Goal: Task Accomplishment & Management: Use online tool/utility

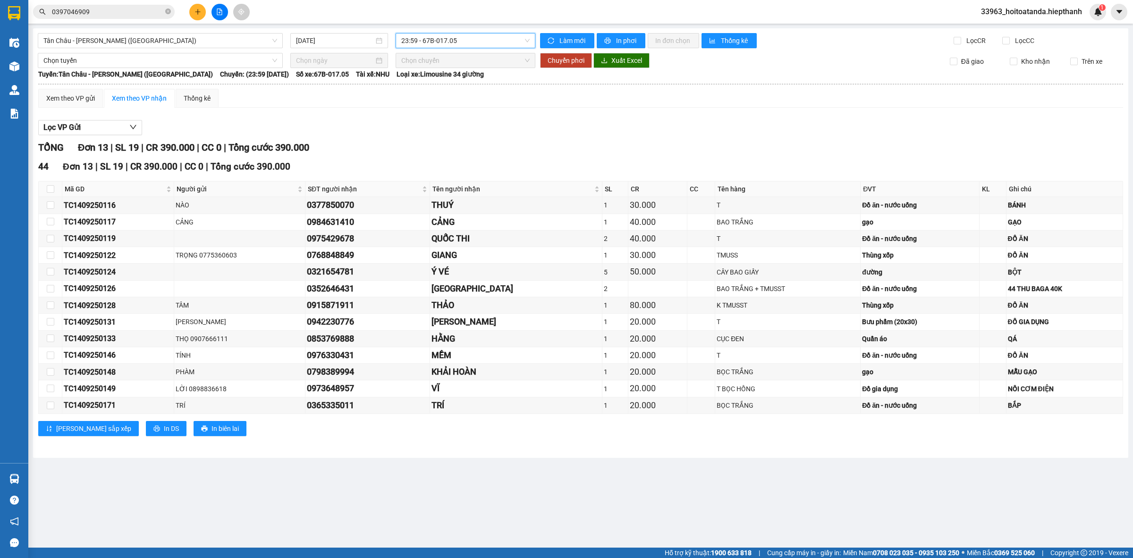
scroll to position [121, 0]
click at [529, 40] on span "23:59 - 67B-017.05" at bounding box center [465, 41] width 128 height 14
click at [433, 148] on div "23:58 (TC) - 50H-507.02" at bounding box center [438, 150] width 74 height 10
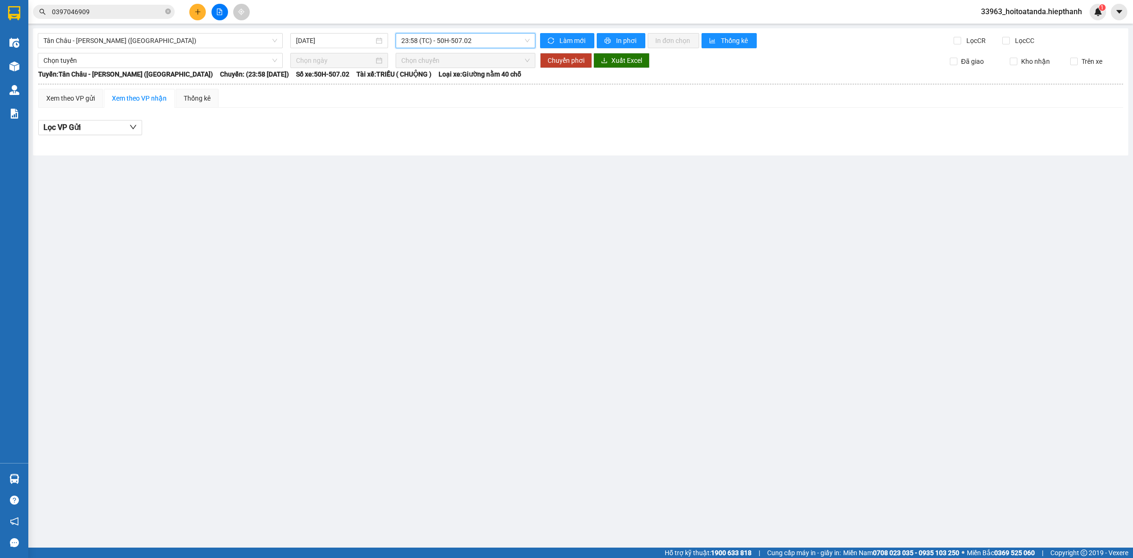
click at [526, 41] on span "23:58 (TC) - 50H-507.02" at bounding box center [465, 41] width 128 height 14
click at [456, 131] on div "23:01 (TC) - 50H-648.73" at bounding box center [438, 135] width 74 height 10
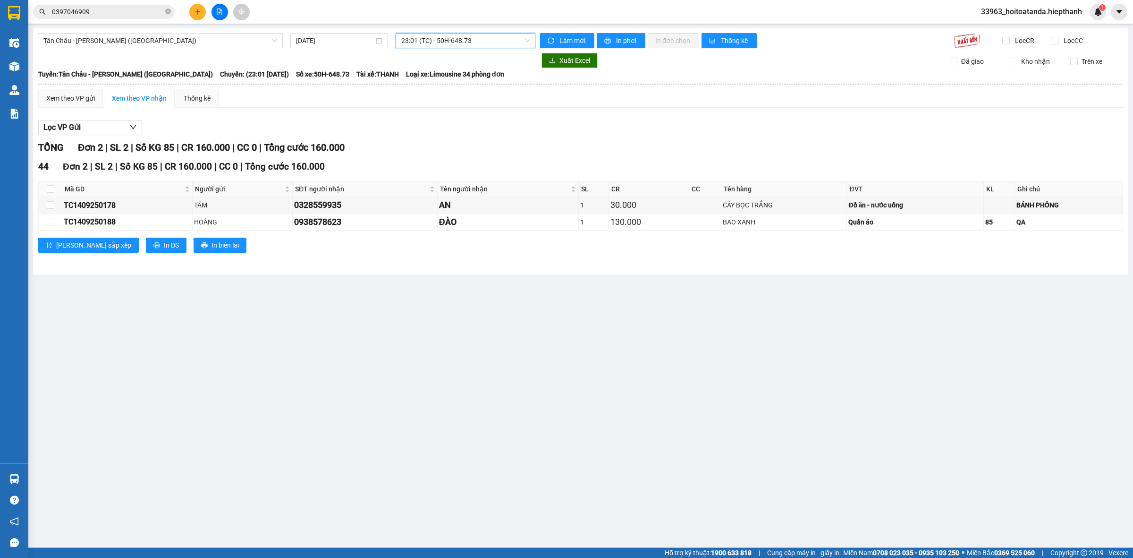
click at [527, 42] on span "23:01 (TC) - 50H-648.73" at bounding box center [465, 41] width 128 height 14
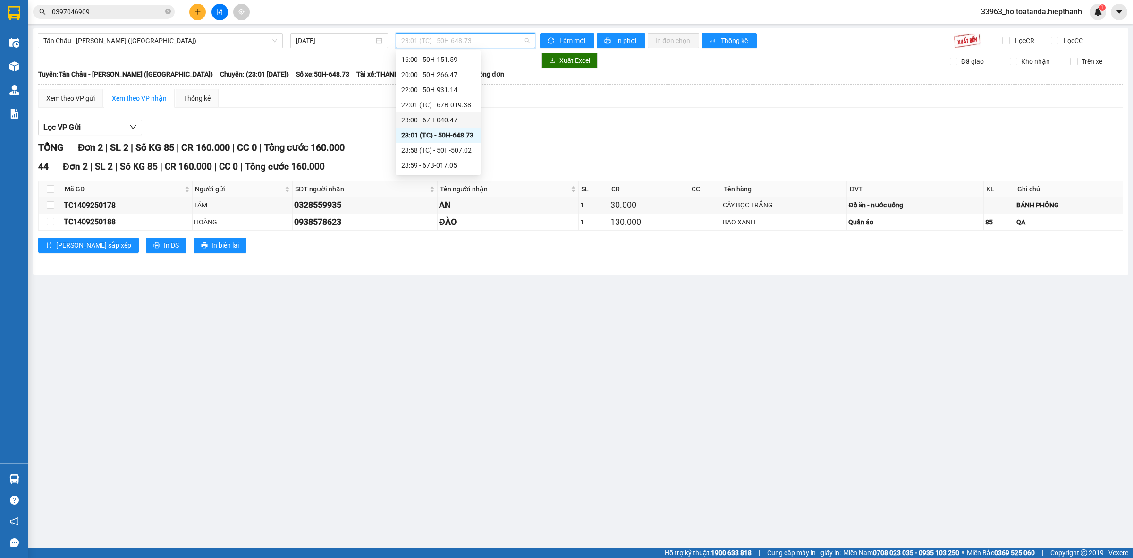
click at [453, 119] on div "23:00 - 67H-040.47" at bounding box center [438, 120] width 74 height 10
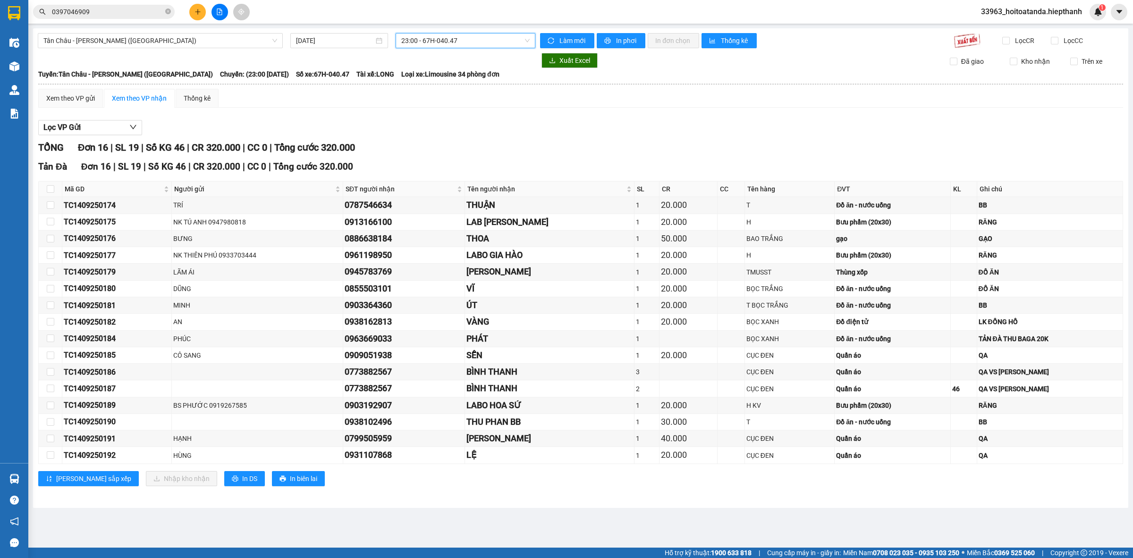
click at [528, 39] on span "23:00 - 67H-040.47" at bounding box center [465, 41] width 128 height 14
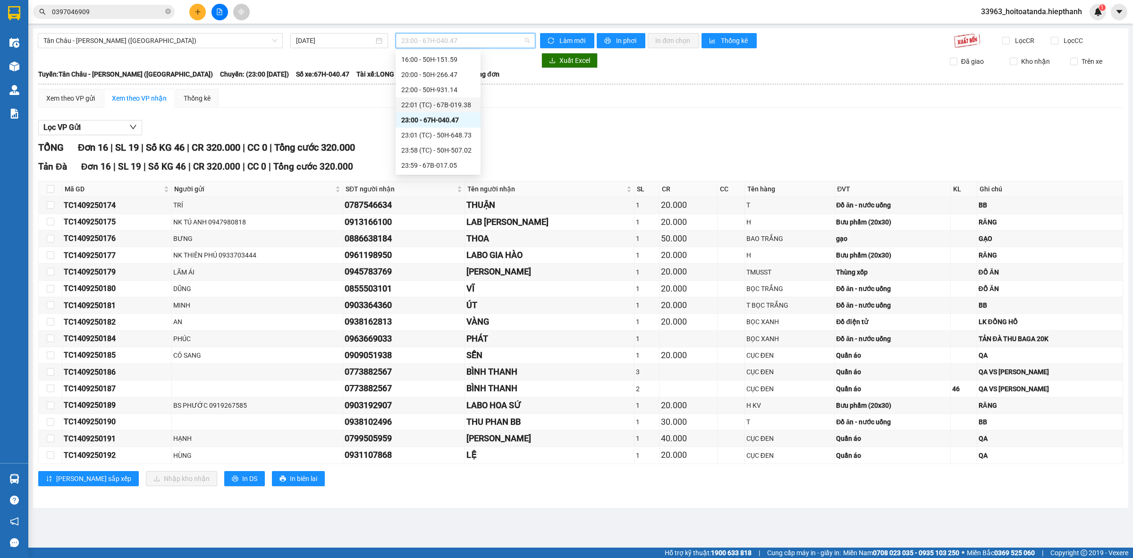
click at [424, 102] on div "22:01 (TC) - 67B-019.38" at bounding box center [438, 105] width 74 height 10
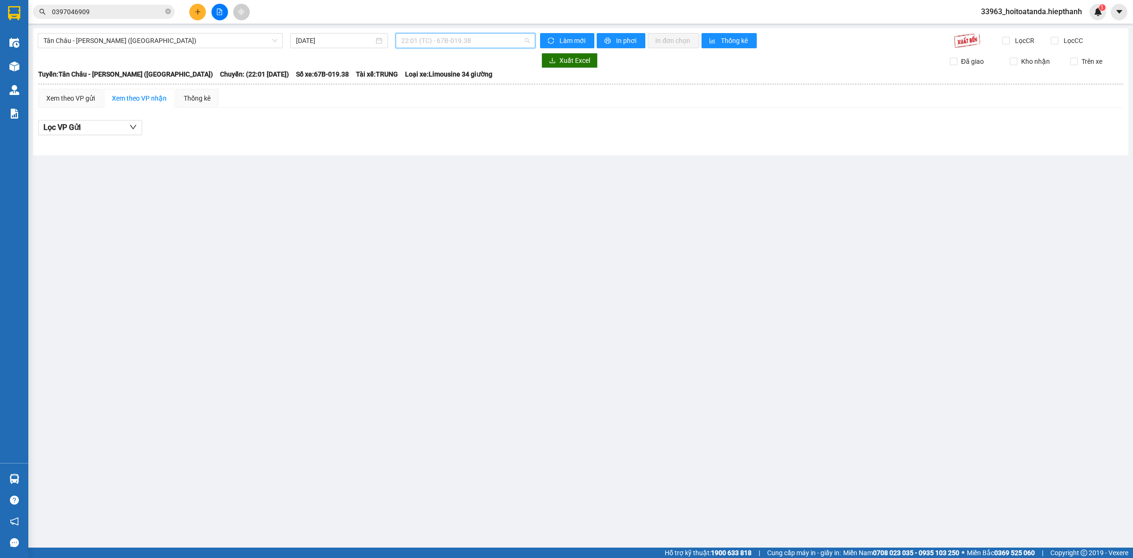
drag, startPoint x: 526, startPoint y: 36, endPoint x: 522, endPoint y: 46, distance: 11.0
click at [527, 39] on span "22:01 (TC) - 67B-019.38" at bounding box center [465, 41] width 128 height 14
click at [432, 89] on div "22:00 - 50H-931.14" at bounding box center [438, 90] width 74 height 10
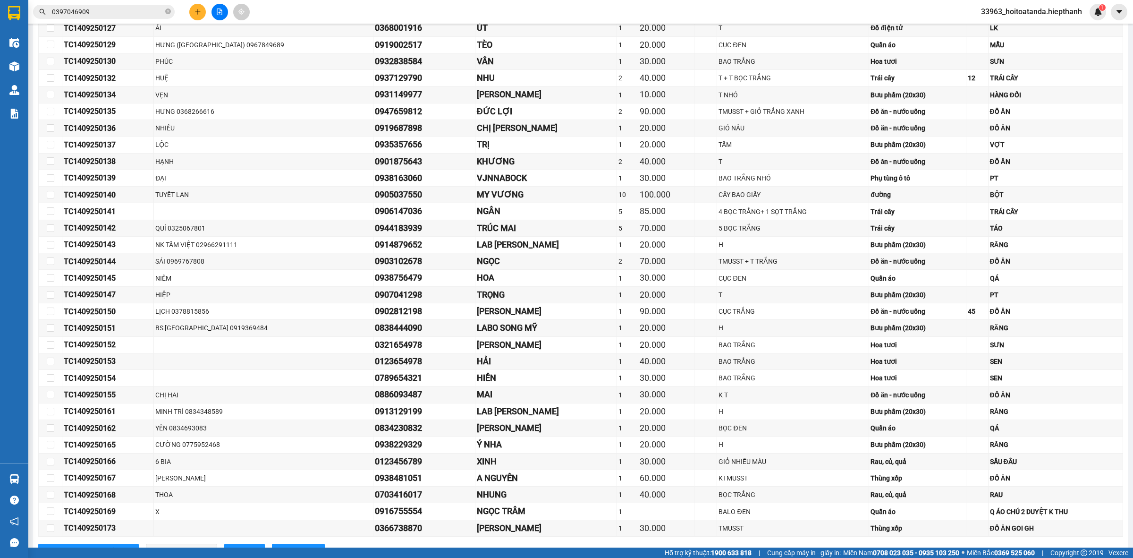
scroll to position [219, 0]
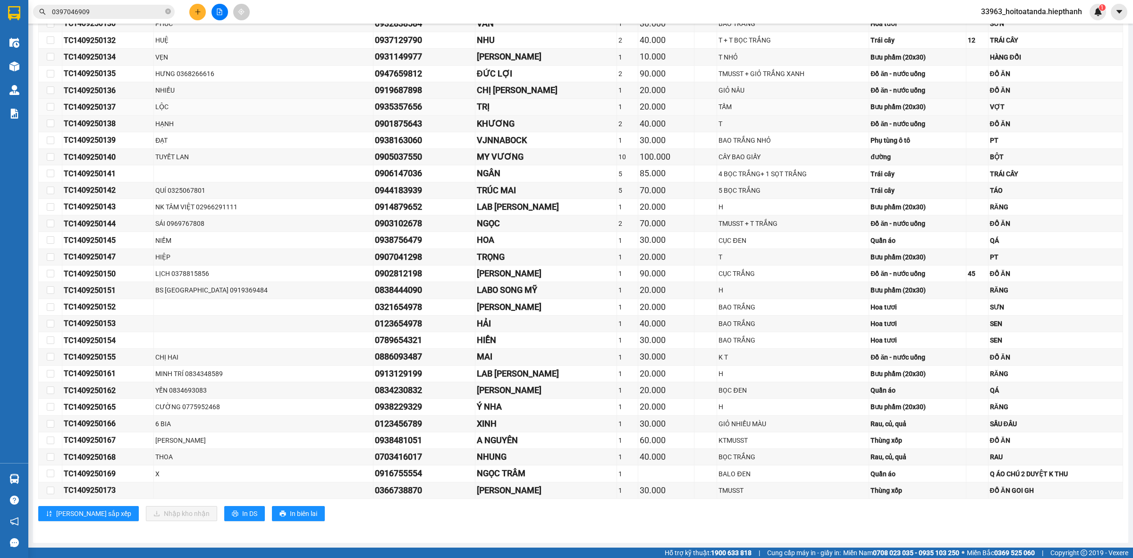
click at [375, 102] on div "0935357656" at bounding box center [424, 106] width 99 height 13
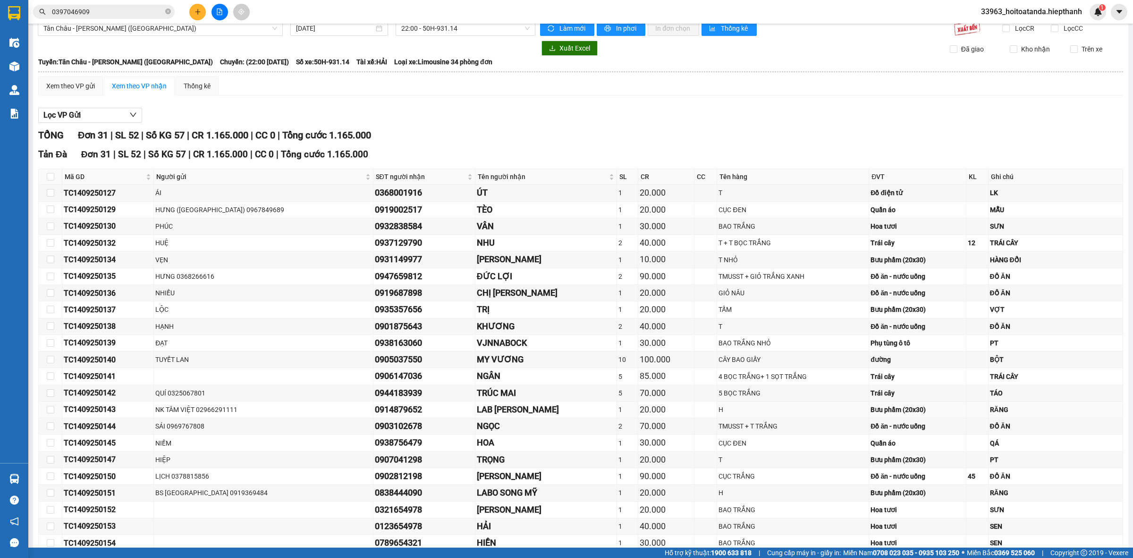
scroll to position [0, 0]
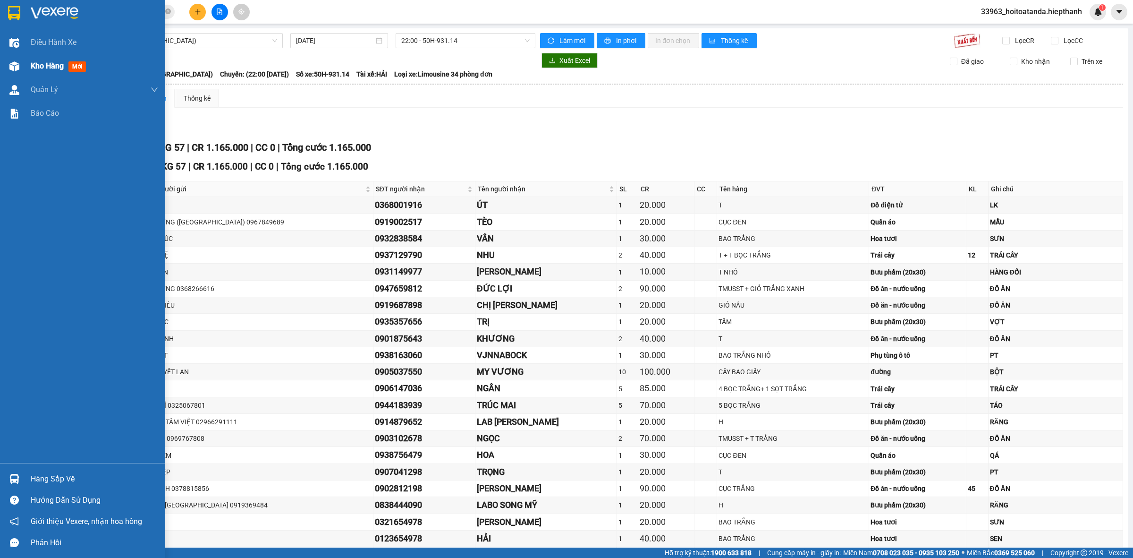
click at [34, 61] on span "Kho hàng" at bounding box center [47, 65] width 33 height 9
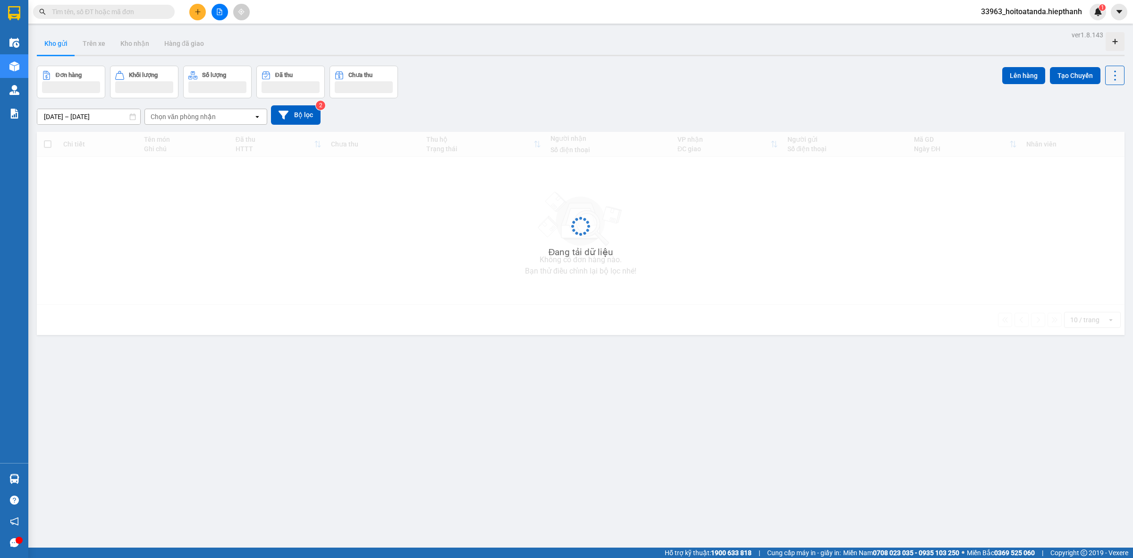
drag, startPoint x: 209, startPoint y: 15, endPoint x: 215, endPoint y: 14, distance: 5.7
click at [215, 14] on button at bounding box center [220, 12] width 17 height 17
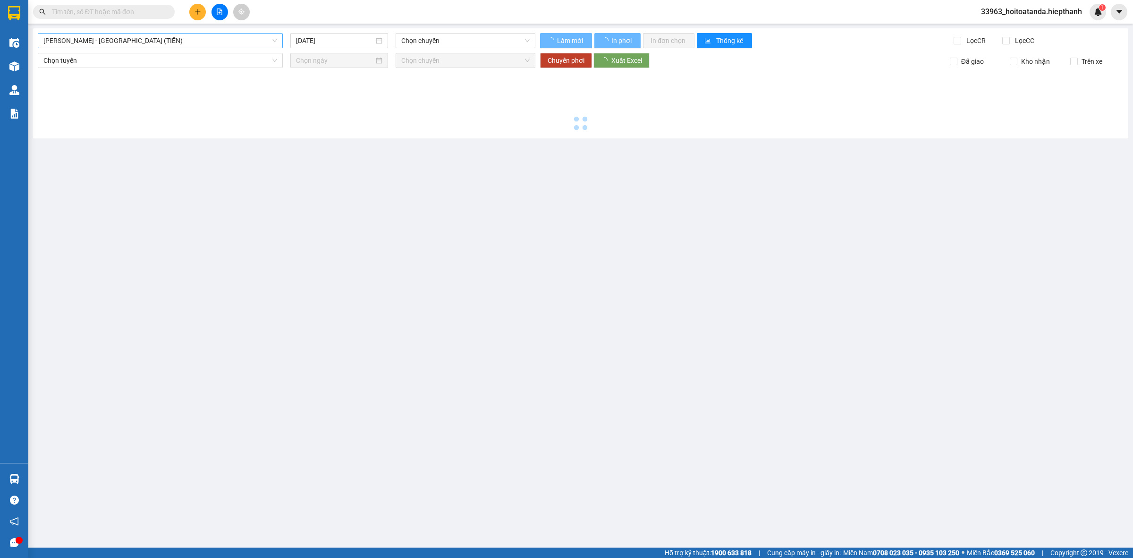
type input "[DATE]"
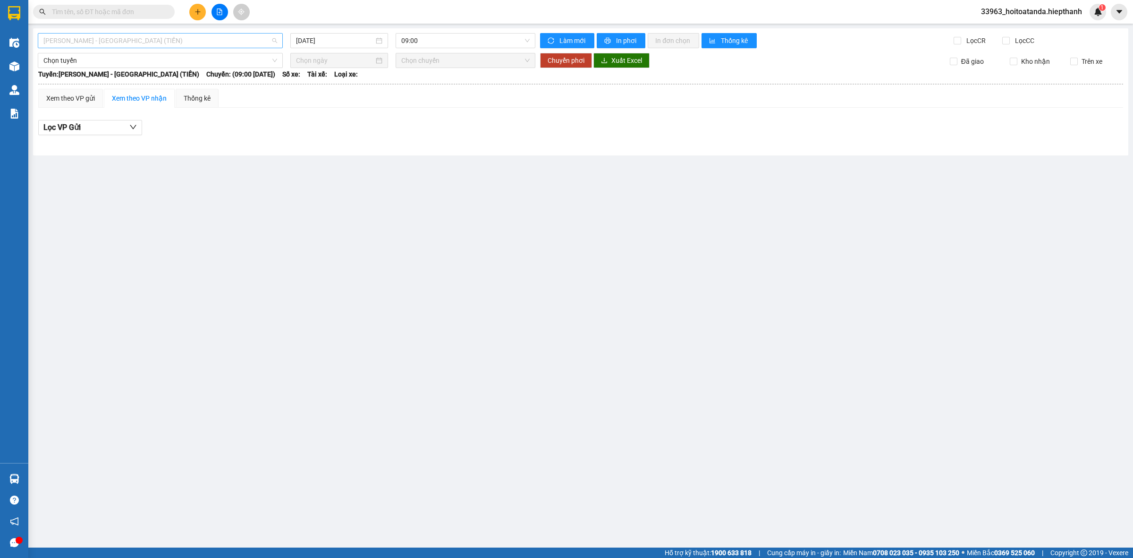
click at [116, 40] on span "[PERSON_NAME] - [GEOGRAPHIC_DATA] (TIỀN)" at bounding box center [160, 41] width 234 height 14
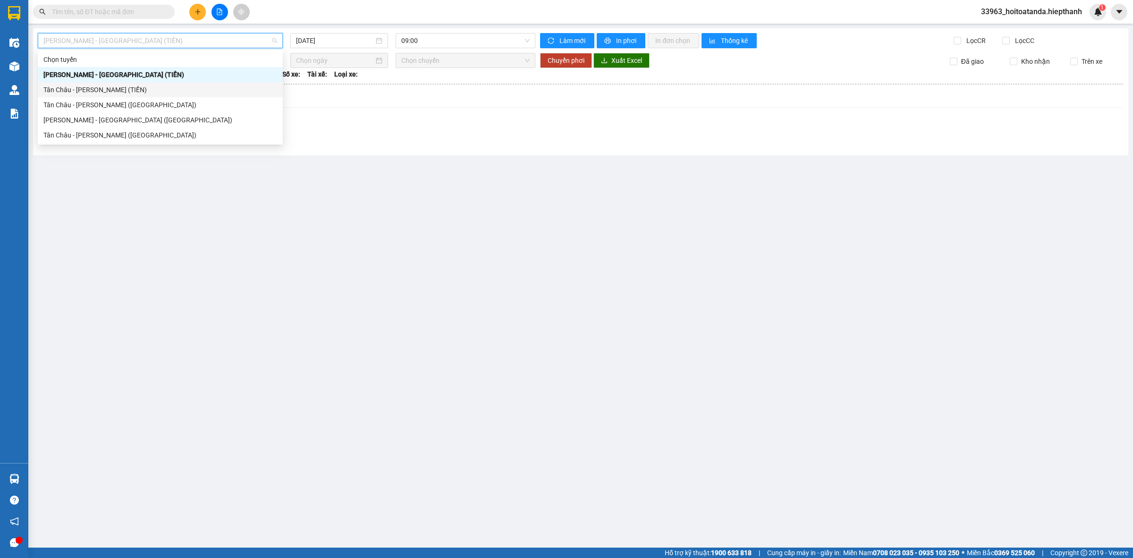
click at [123, 88] on div "Tân Châu - [PERSON_NAME] (TIỀN)" at bounding box center [160, 90] width 234 height 10
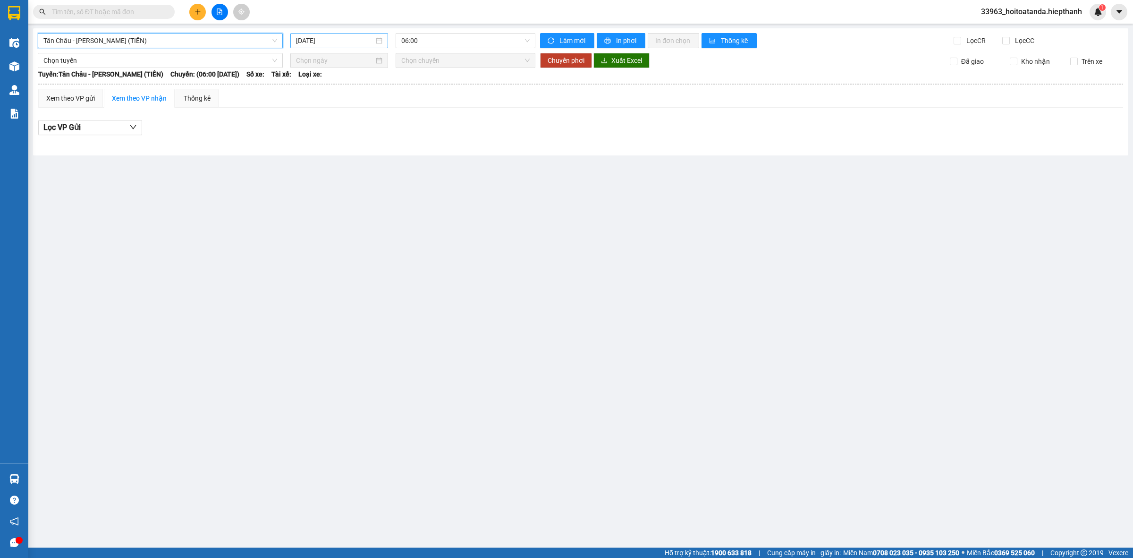
drag, startPoint x: 353, startPoint y: 40, endPoint x: 353, endPoint y: 46, distance: 6.2
click at [353, 40] on input "[DATE]" at bounding box center [335, 40] width 78 height 10
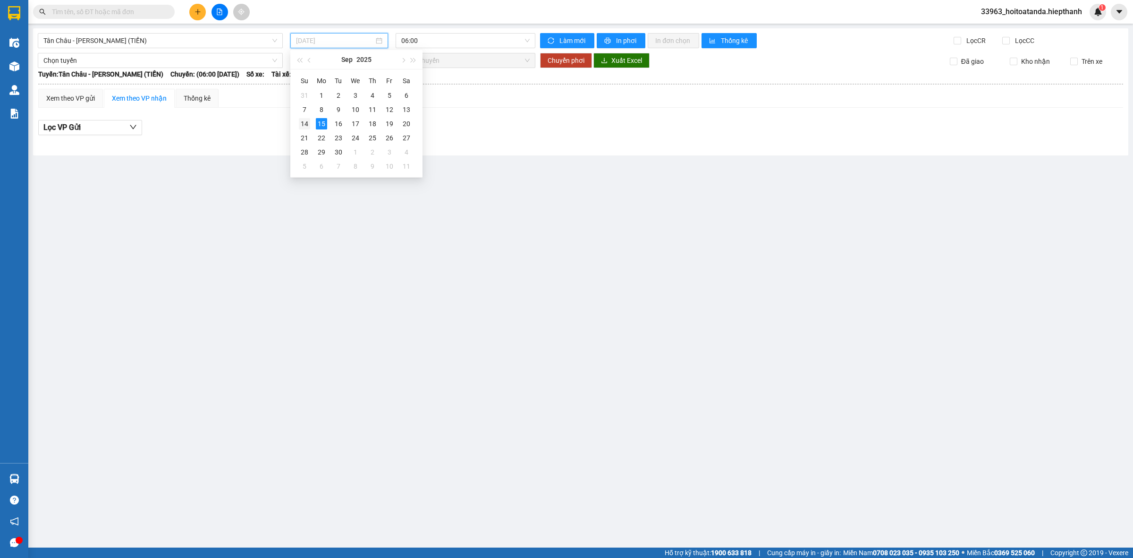
click at [303, 122] on div "14" at bounding box center [304, 123] width 11 height 11
type input "[DATE]"
click at [459, 44] on span "06:00" at bounding box center [465, 41] width 128 height 14
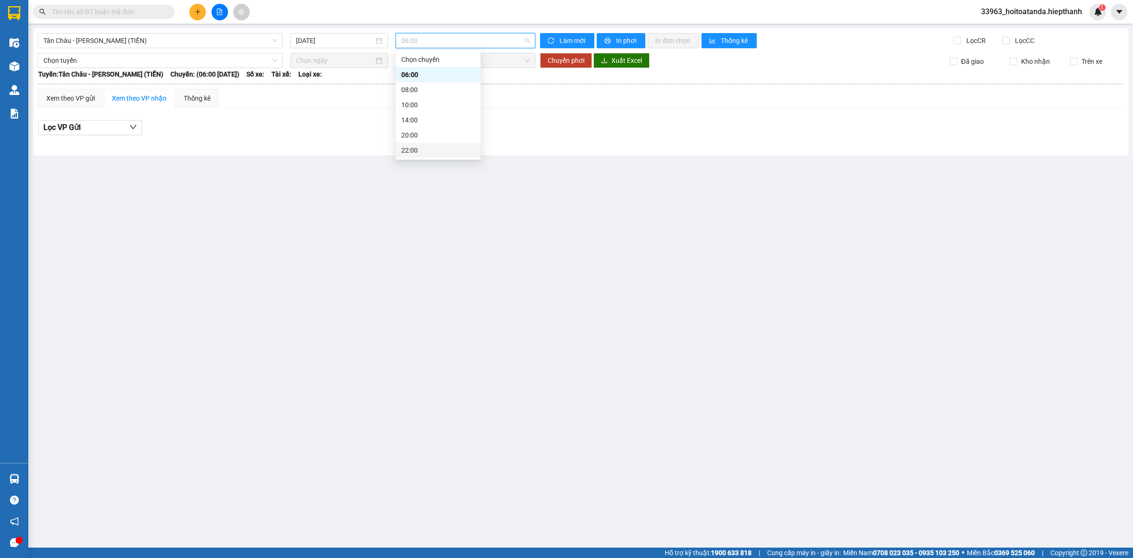
click at [431, 147] on div "22:00" at bounding box center [438, 150] width 74 height 10
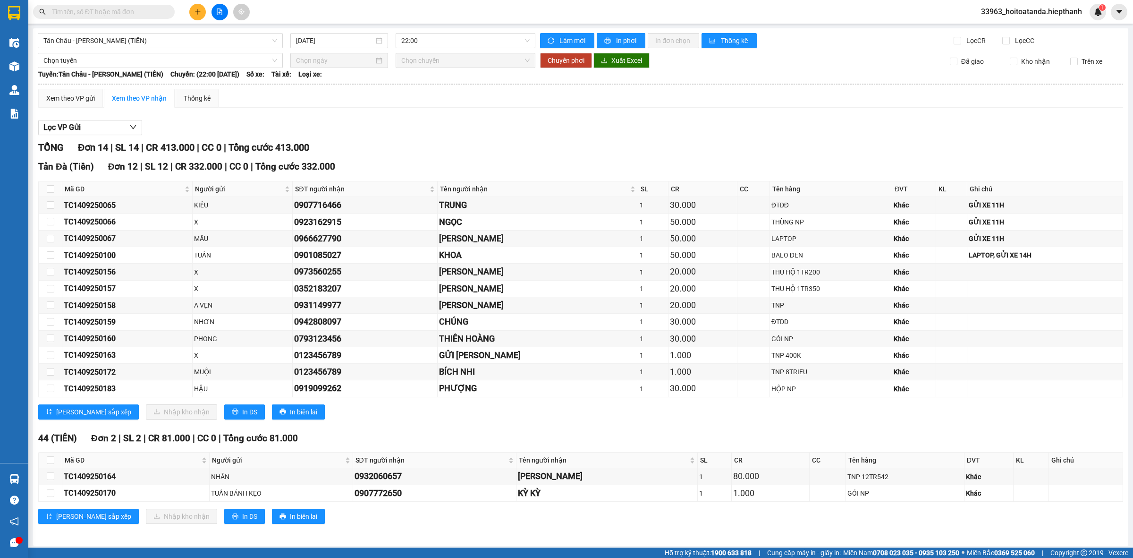
click at [476, 115] on div "Xem theo VP gửi Xem theo VP nhận Thống kê Lọc VP Gửi TỔNG Đơn 14 | SL 14 | CR …" at bounding box center [580, 312] width 1085 height 447
click at [51, 387] on input "checkbox" at bounding box center [51, 388] width 8 height 8
checkbox input "true"
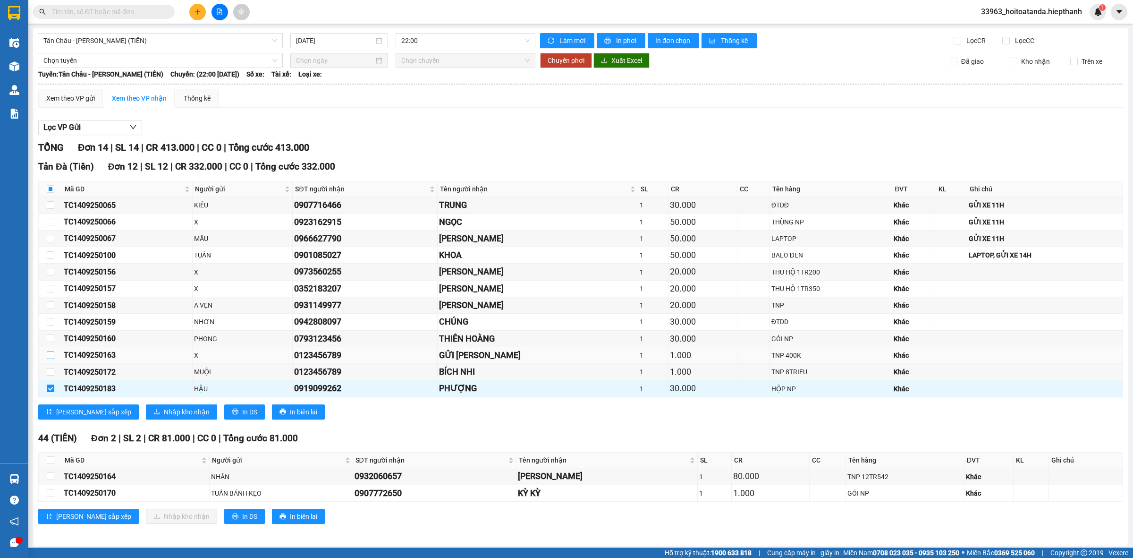
click at [51, 352] on label at bounding box center [51, 355] width 8 height 10
click at [50, 353] on input "checkbox" at bounding box center [51, 355] width 8 height 8
checkbox input "true"
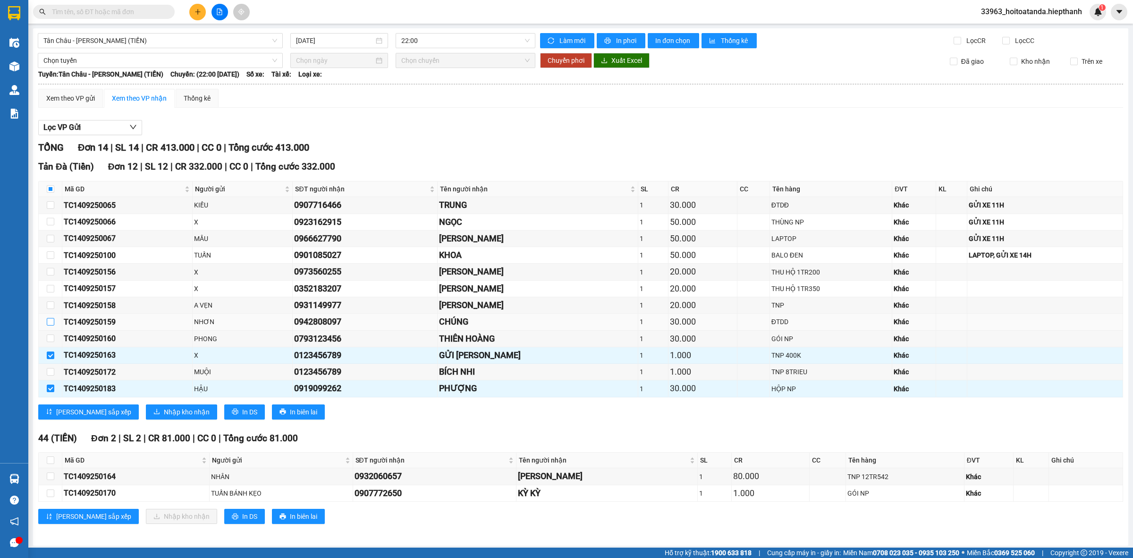
click at [51, 322] on input "checkbox" at bounding box center [51, 322] width 8 height 8
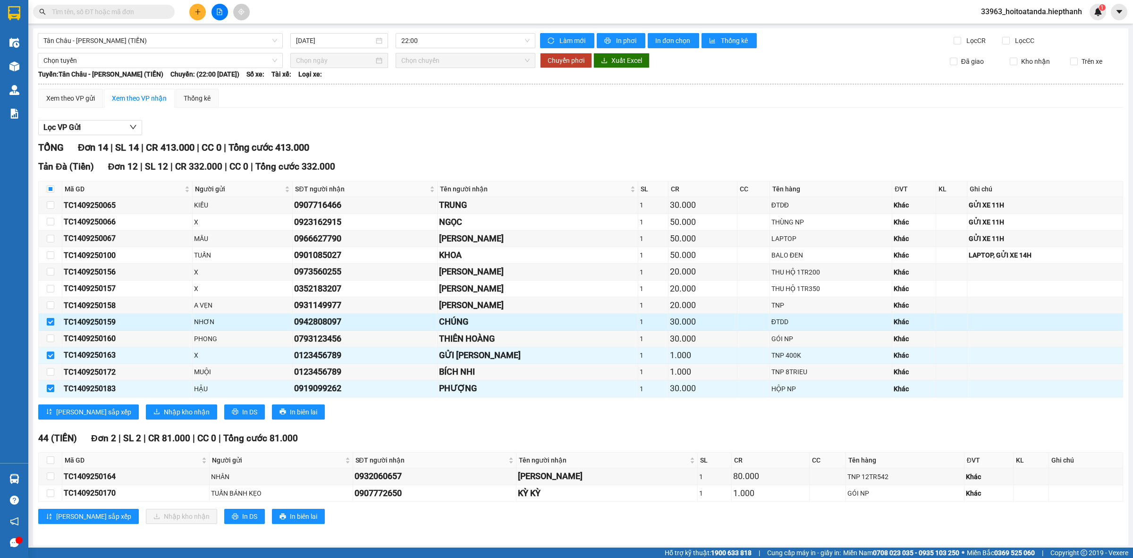
click at [51, 322] on input "checkbox" at bounding box center [51, 322] width 8 height 8
checkbox input "false"
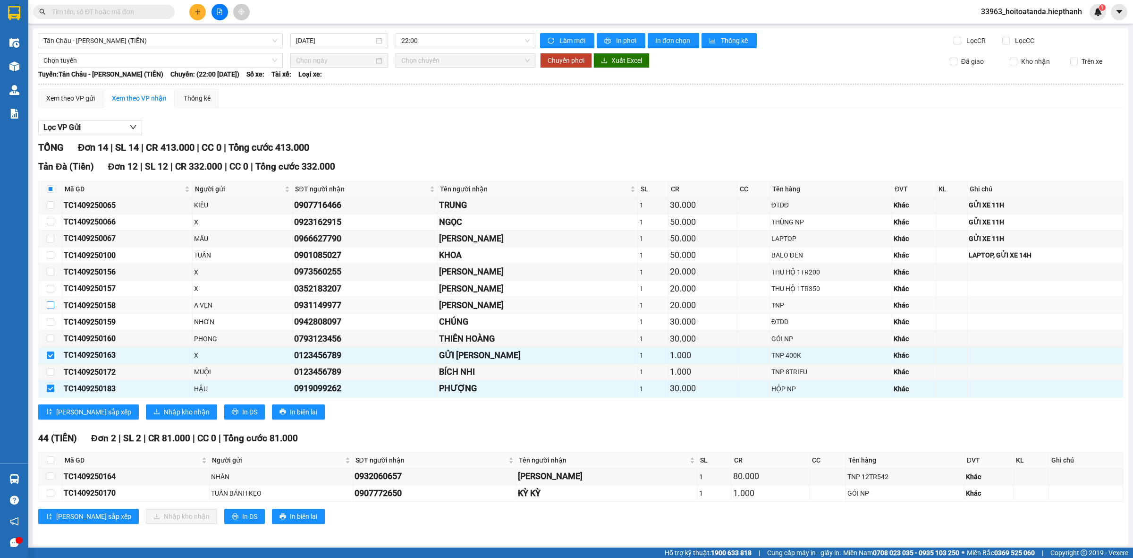
click at [50, 306] on input "checkbox" at bounding box center [51, 305] width 8 height 8
checkbox input "true"
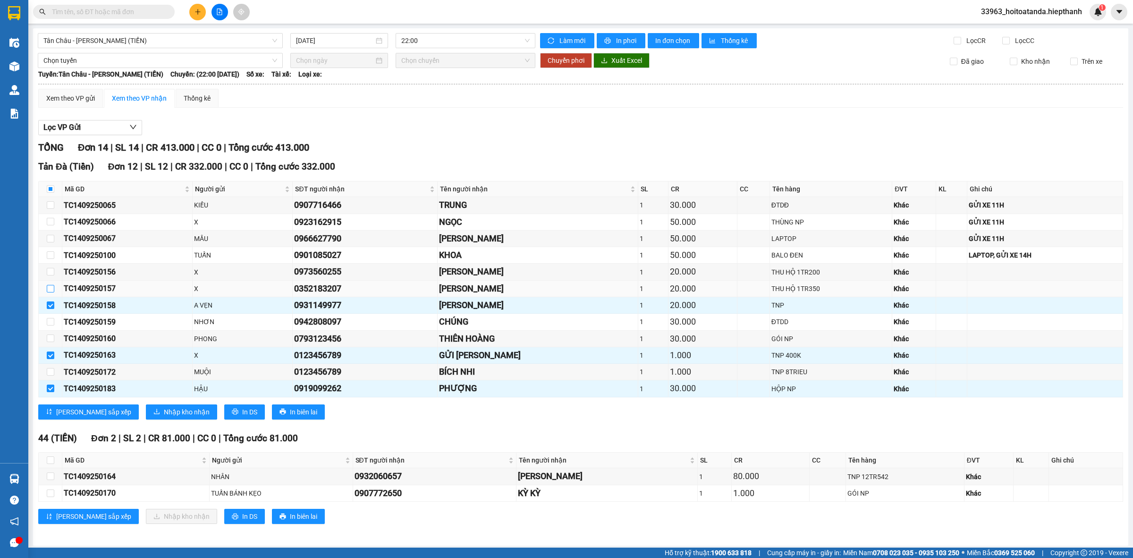
click at [52, 291] on input "checkbox" at bounding box center [51, 289] width 8 height 8
checkbox input "true"
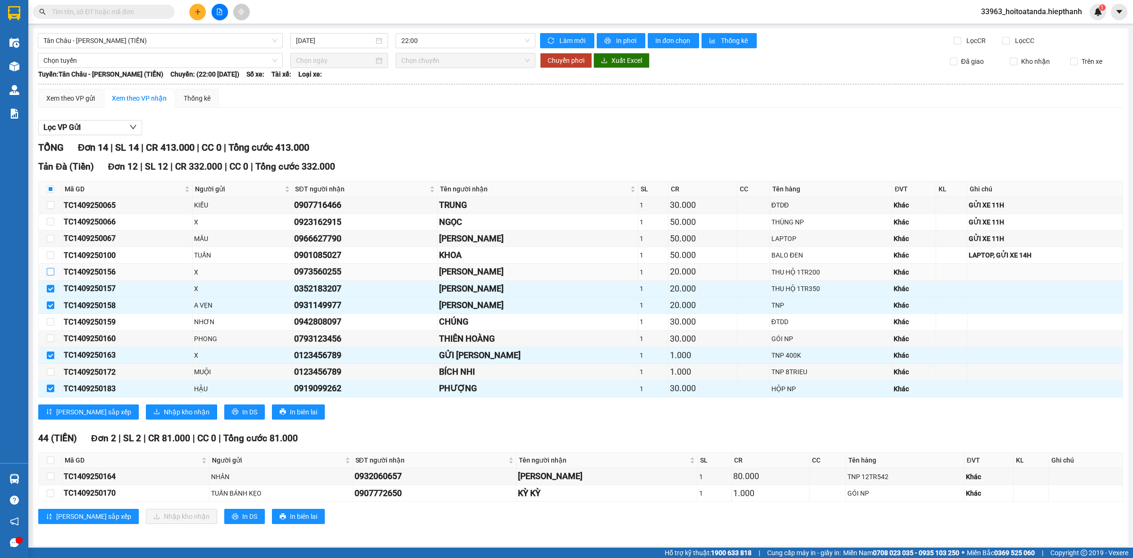
click at [51, 273] on input "checkbox" at bounding box center [51, 272] width 8 height 8
checkbox input "true"
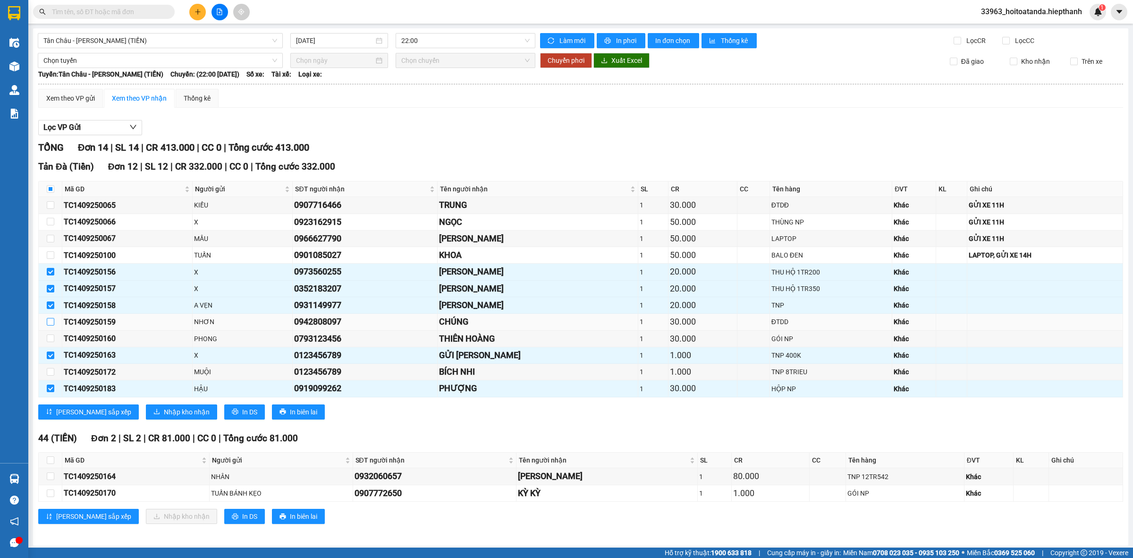
click at [52, 322] on input "checkbox" at bounding box center [51, 322] width 8 height 8
checkbox input "true"
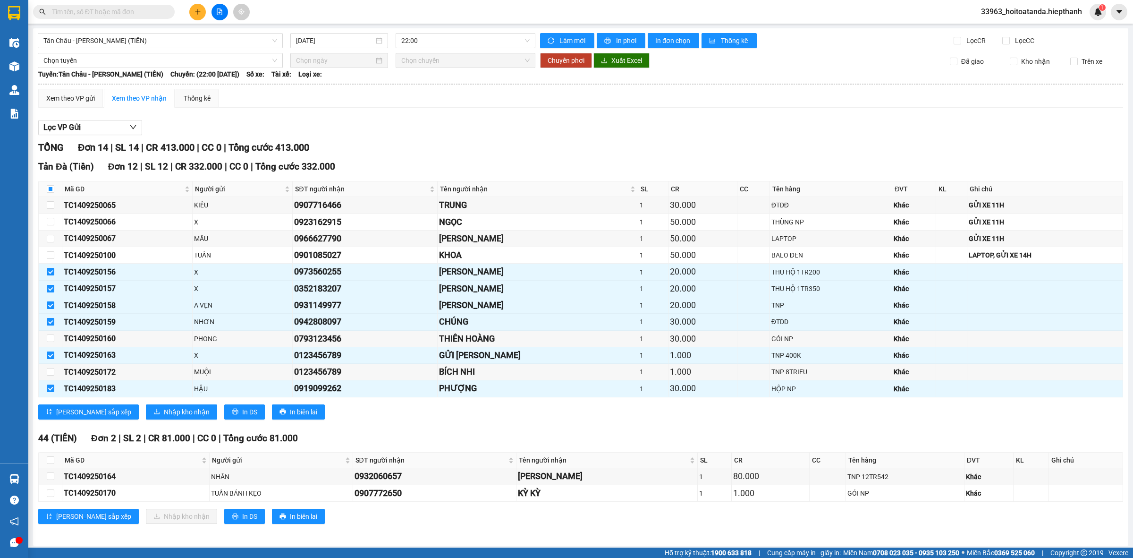
click at [529, 413] on div "[PERSON_NAME] sắp xếp Nhập kho nhận In DS In biên lai" at bounding box center [580, 411] width 1085 height 15
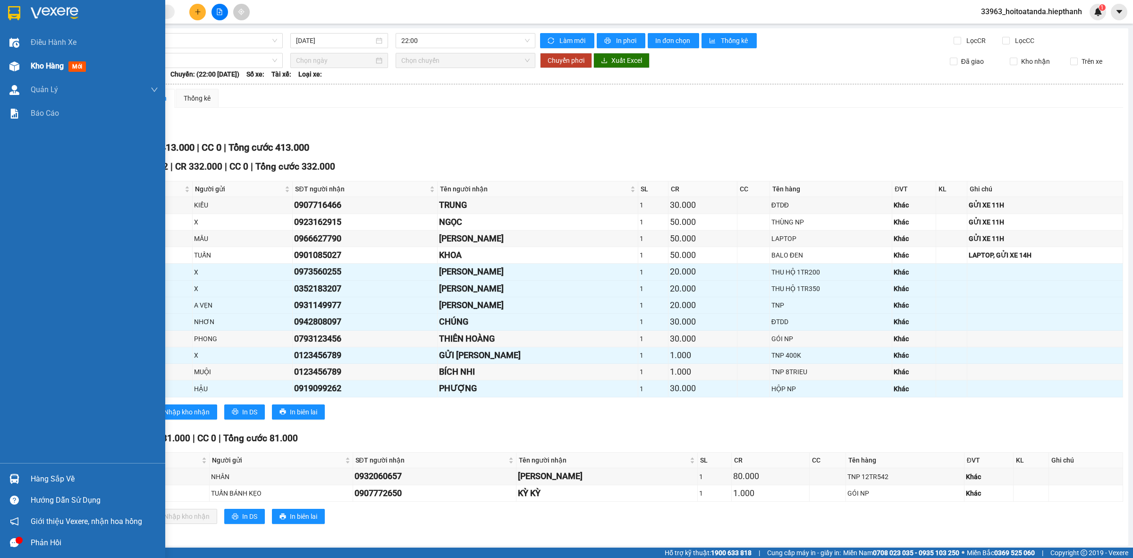
click at [27, 65] on div "Kho hàng mới" at bounding box center [82, 66] width 165 height 24
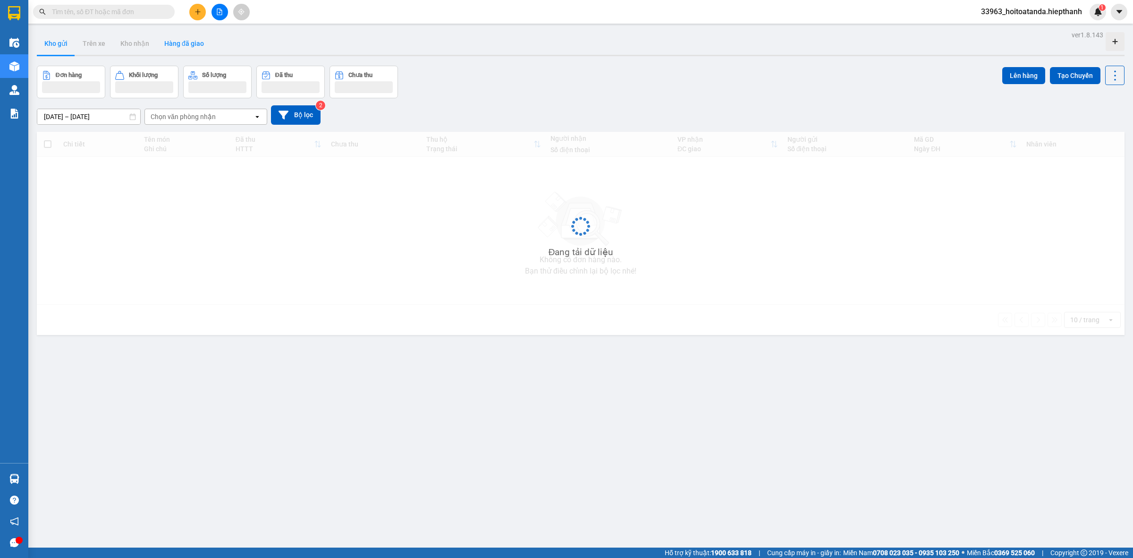
click at [204, 45] on button "Hàng đã giao" at bounding box center [184, 43] width 55 height 23
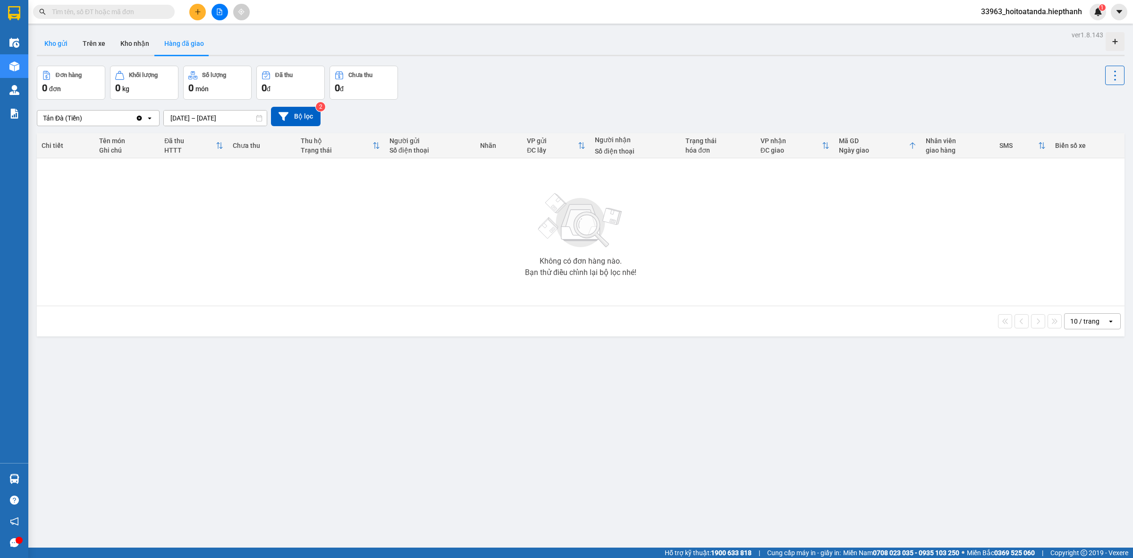
click at [60, 47] on button "Kho gửi" at bounding box center [56, 43] width 38 height 23
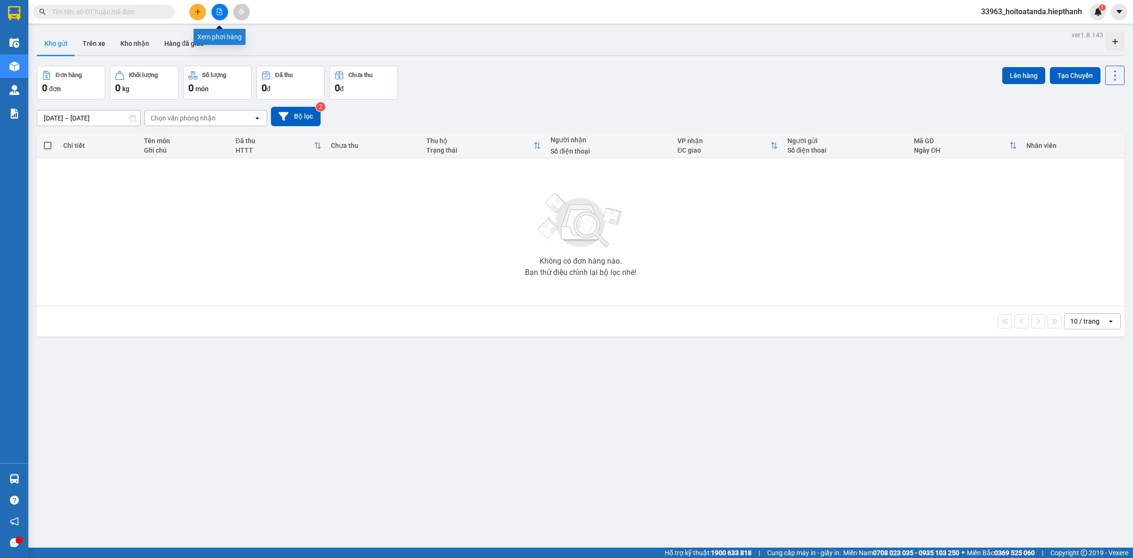
click at [222, 14] on icon "file-add" at bounding box center [219, 11] width 5 height 7
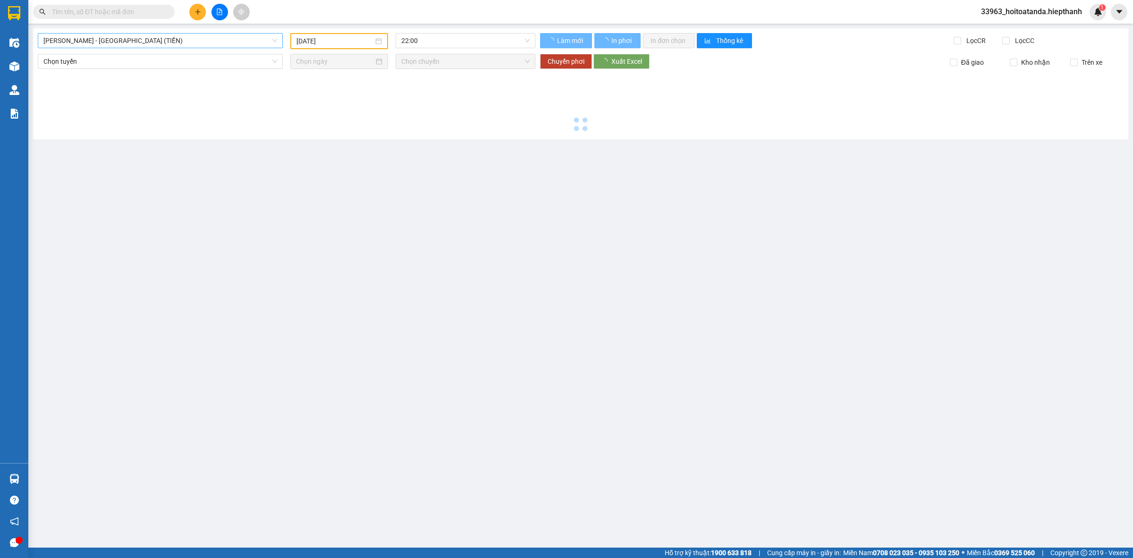
type input "[DATE]"
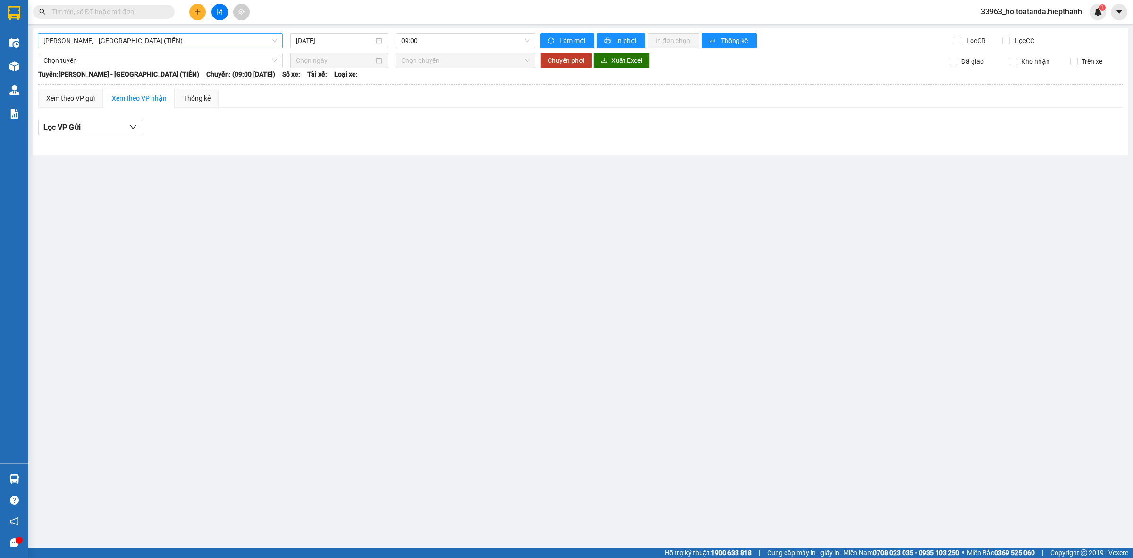
click at [175, 41] on span "[PERSON_NAME] - [GEOGRAPHIC_DATA] (TIỀN)" at bounding box center [160, 41] width 234 height 14
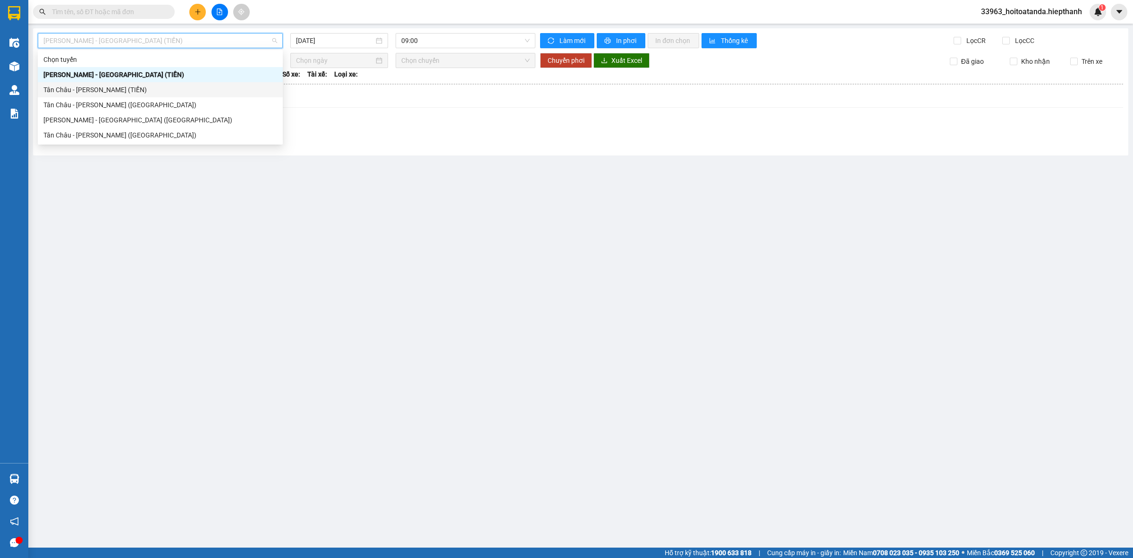
click at [125, 87] on div "Tân Châu - [PERSON_NAME] (TIỀN)" at bounding box center [160, 90] width 234 height 10
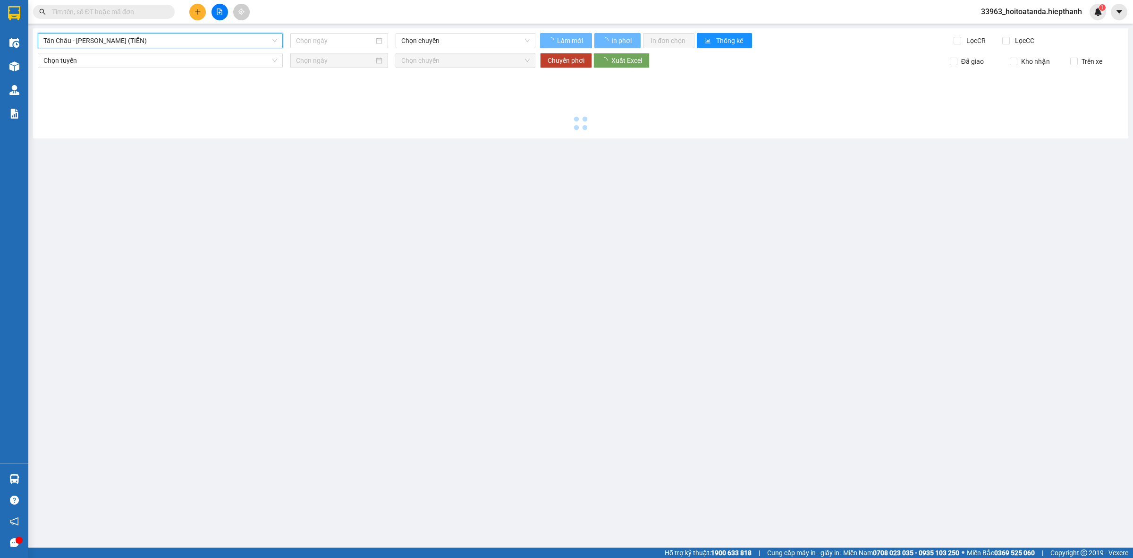
type input "[DATE]"
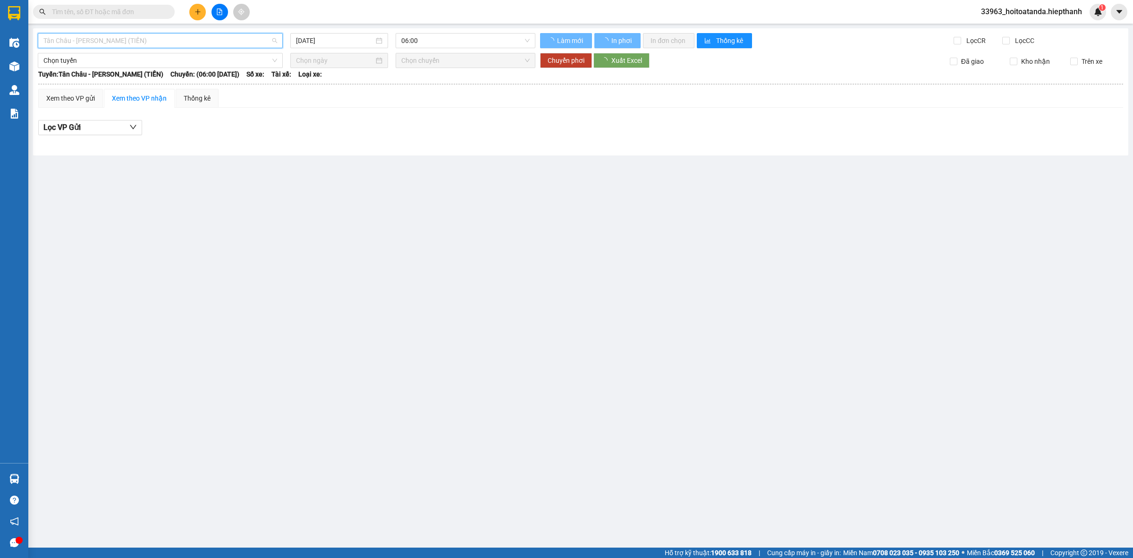
click at [148, 38] on span "Tân Châu - [PERSON_NAME] (TIỀN)" at bounding box center [160, 41] width 234 height 14
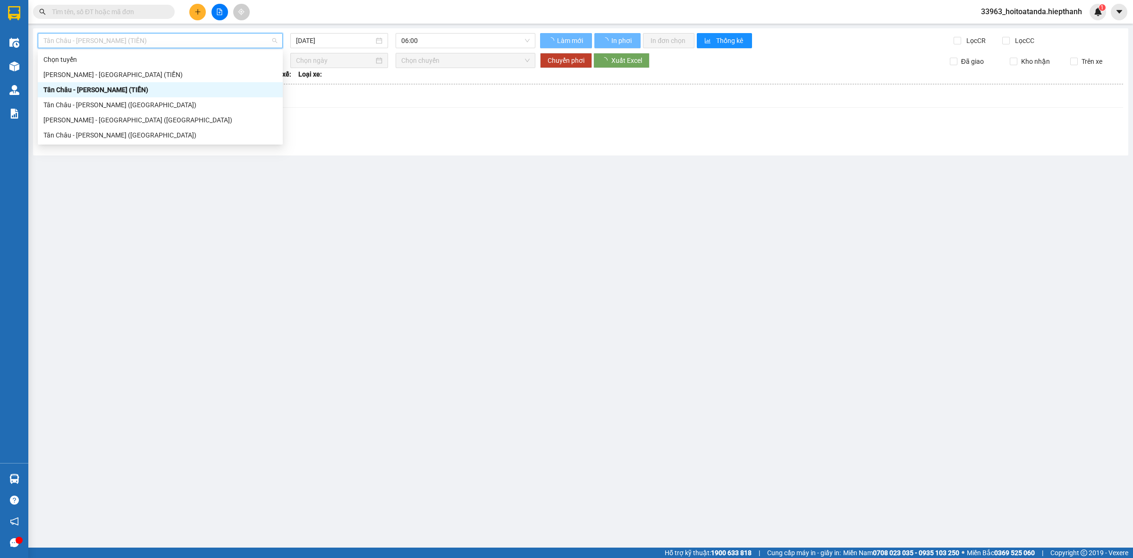
click at [119, 76] on div "[PERSON_NAME] - [GEOGRAPHIC_DATA] (TIỀN)" at bounding box center [160, 74] width 234 height 10
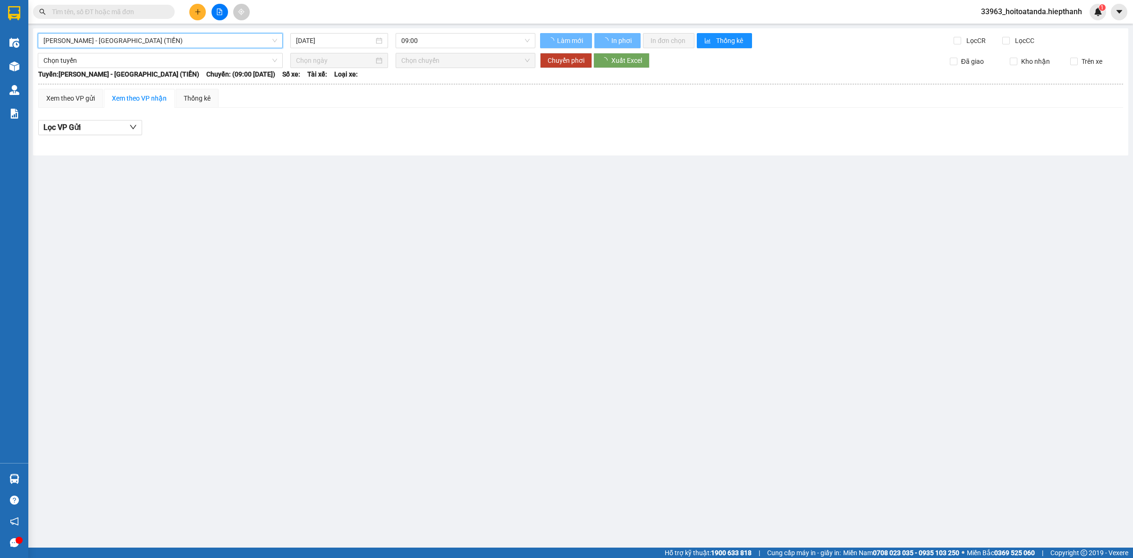
click at [353, 26] on main "[GEOGRAPHIC_DATA] - [GEOGRAPHIC_DATA] (TIỀN) [GEOGRAPHIC_DATA] - [GEOGRAPHIC_DA…" at bounding box center [566, 273] width 1133 height 547
click at [353, 36] on input "[DATE]" at bounding box center [335, 40] width 78 height 10
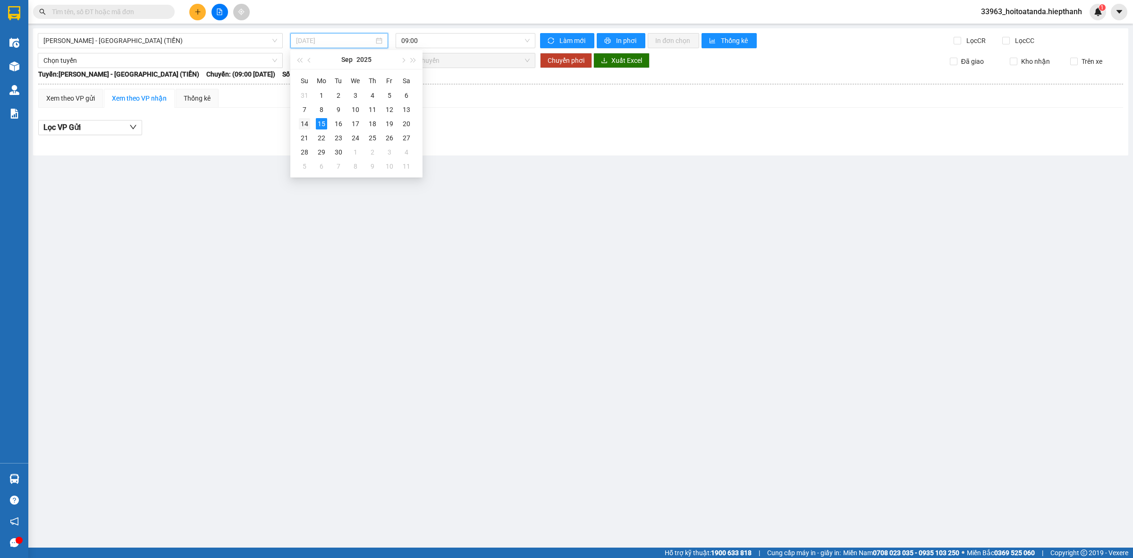
click at [303, 123] on div "14" at bounding box center [304, 123] width 11 height 11
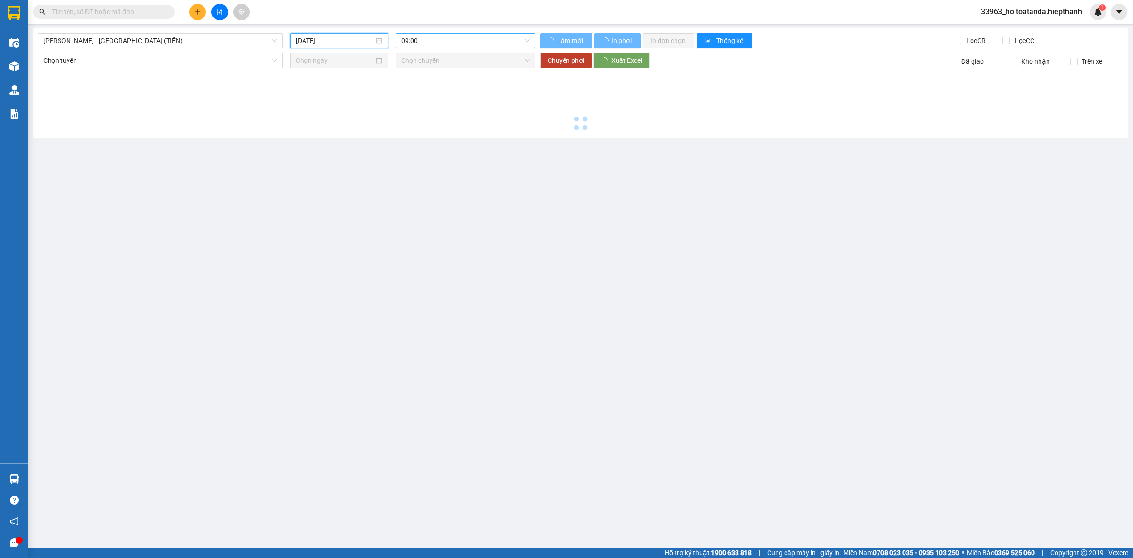
type input "[DATE]"
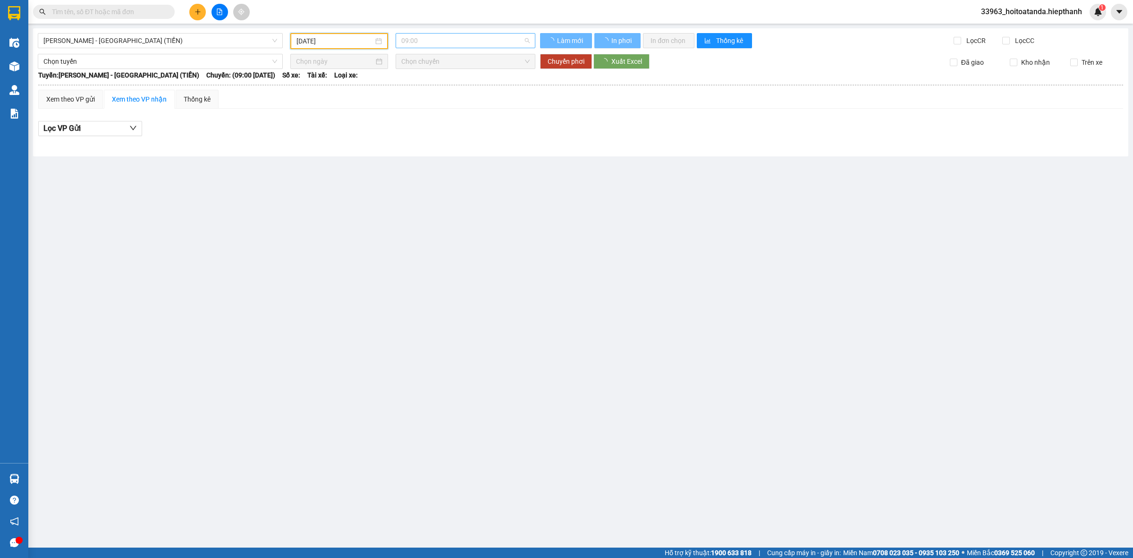
click at [440, 40] on span "09:00" at bounding box center [465, 41] width 128 height 14
click at [428, 98] on div "21:00" at bounding box center [438, 104] width 85 height 15
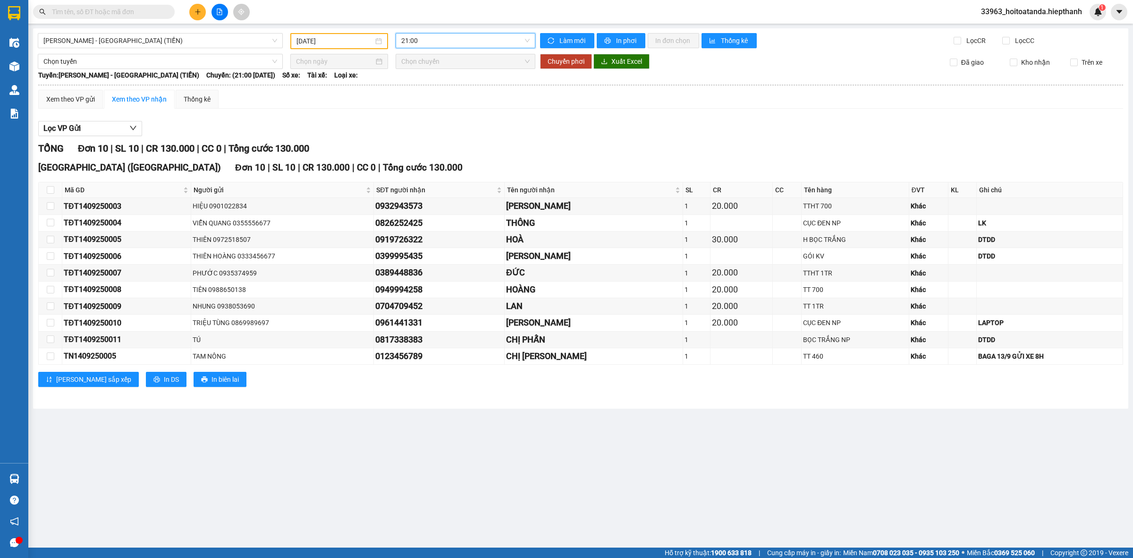
click at [426, 131] on div "Lọc VP Gửi" at bounding box center [580, 129] width 1085 height 16
click at [181, 45] on span "[PERSON_NAME] - [GEOGRAPHIC_DATA] (TIỀN)" at bounding box center [160, 41] width 234 height 14
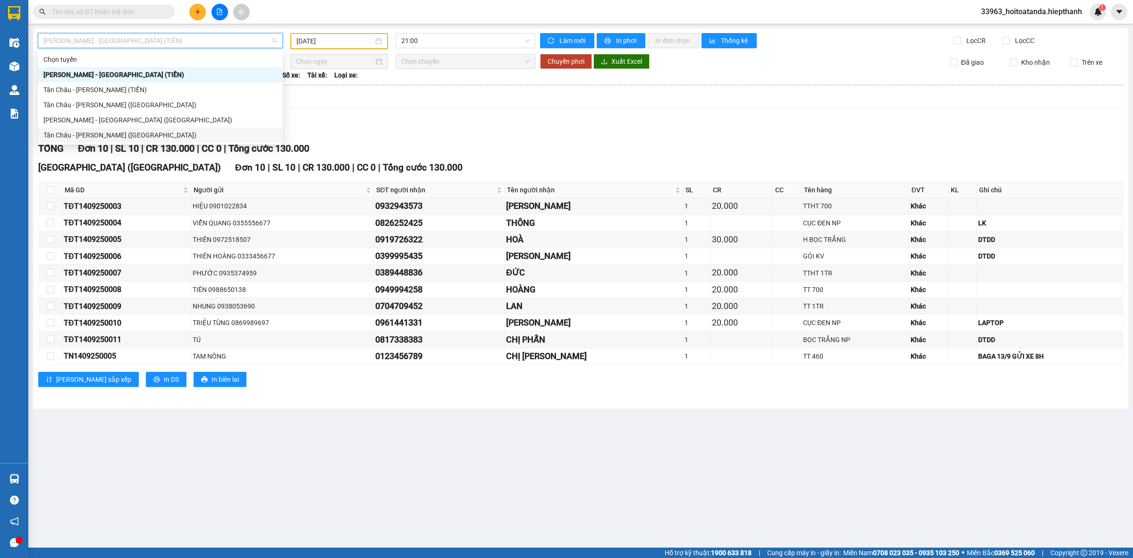
click at [125, 142] on div "Tân Châu - [PERSON_NAME] ([GEOGRAPHIC_DATA])" at bounding box center [160, 134] width 245 height 15
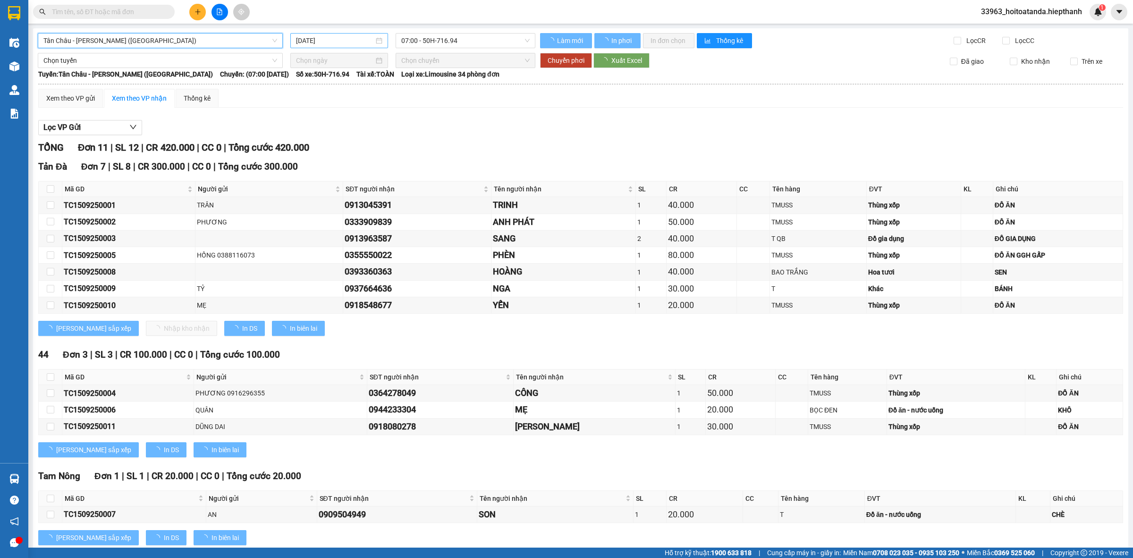
click at [348, 35] on input "[DATE]" at bounding box center [335, 40] width 78 height 10
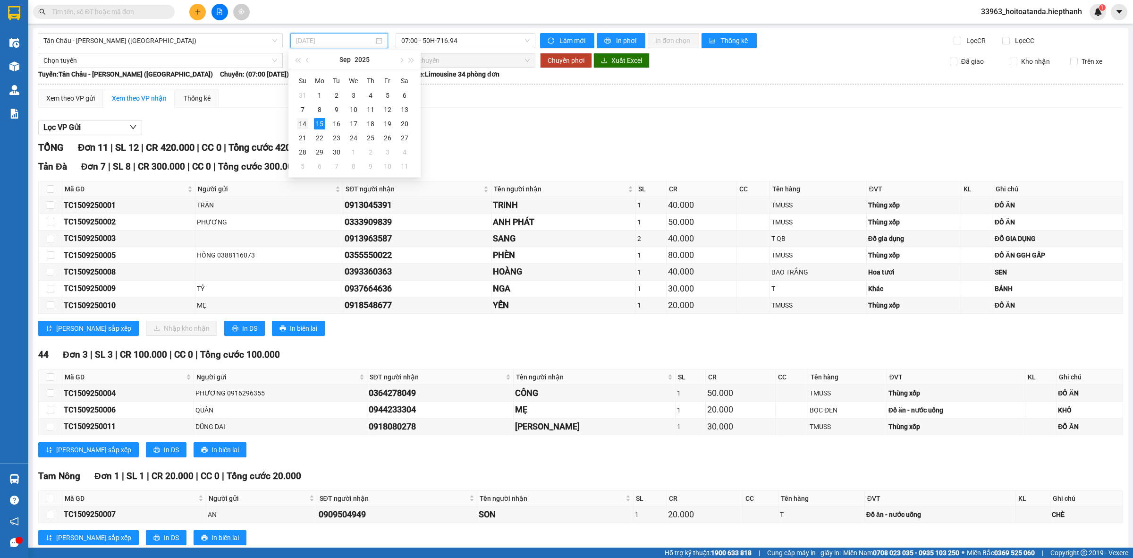
click at [305, 120] on div "14" at bounding box center [302, 123] width 11 height 11
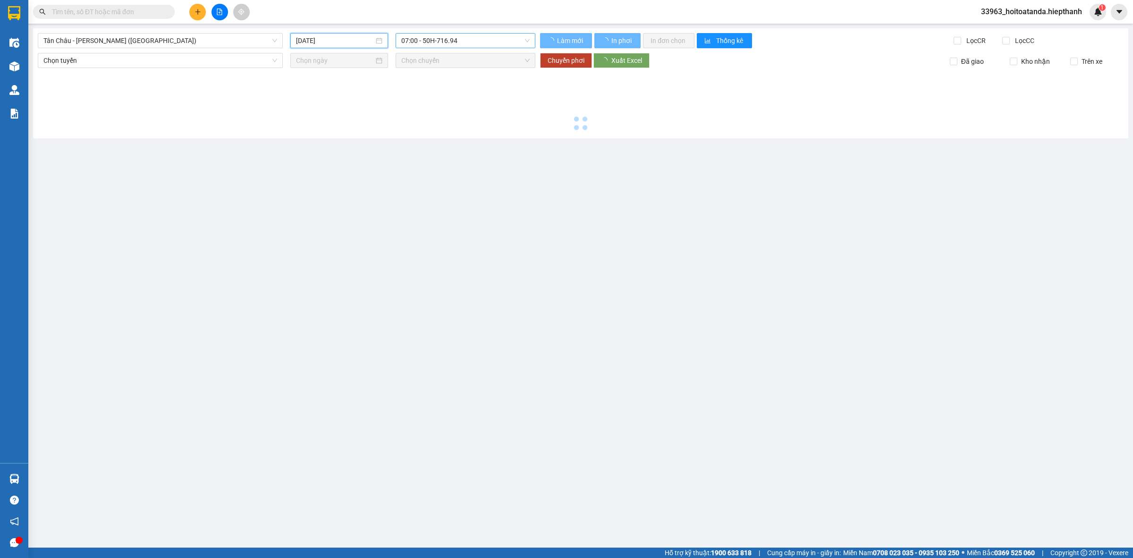
type input "[DATE]"
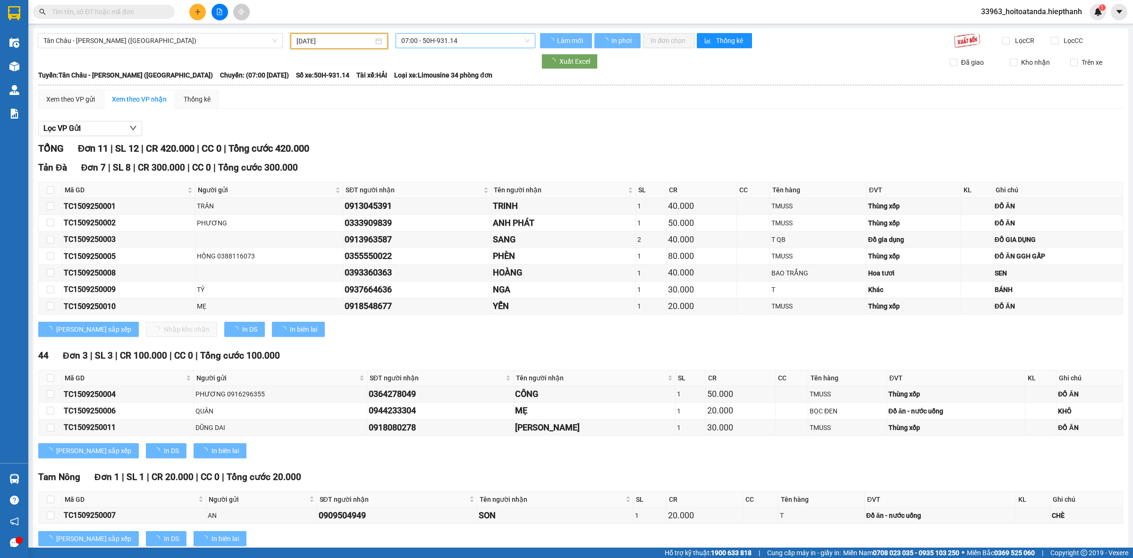
click at [459, 41] on span "07:00 - 50H-931.14" at bounding box center [465, 41] width 128 height 14
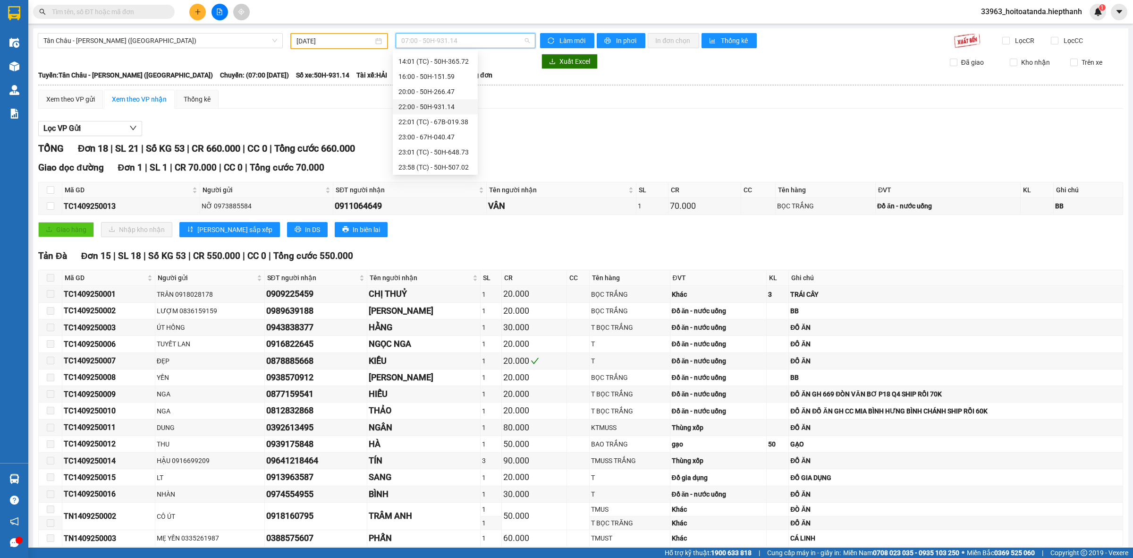
scroll to position [120, 0]
click at [427, 91] on div "22:00 - 50H-931.14" at bounding box center [435, 90] width 74 height 10
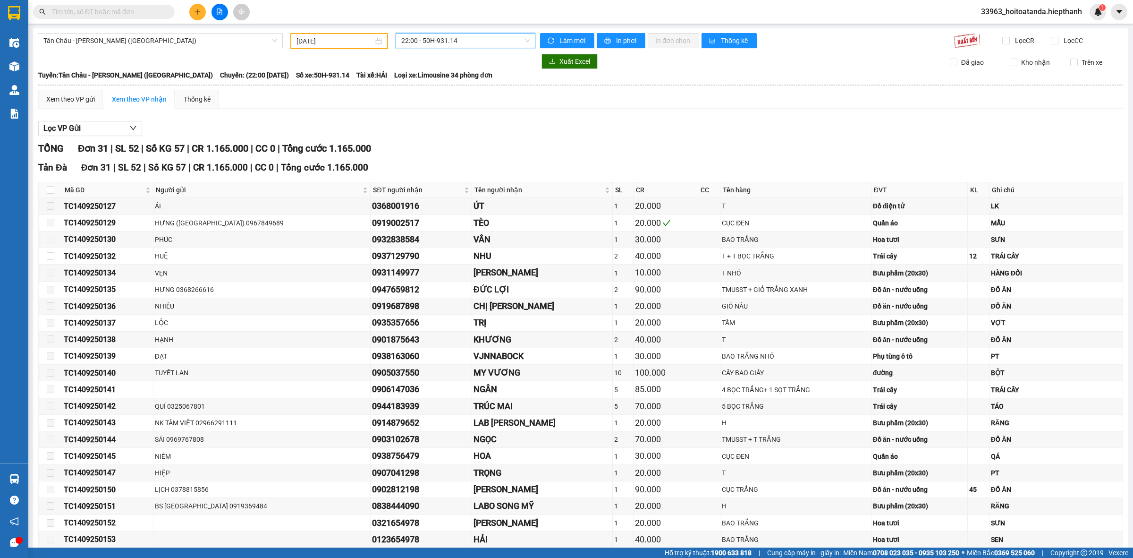
click at [431, 43] on span "22:00 - 50H-931.14" at bounding box center [465, 41] width 128 height 14
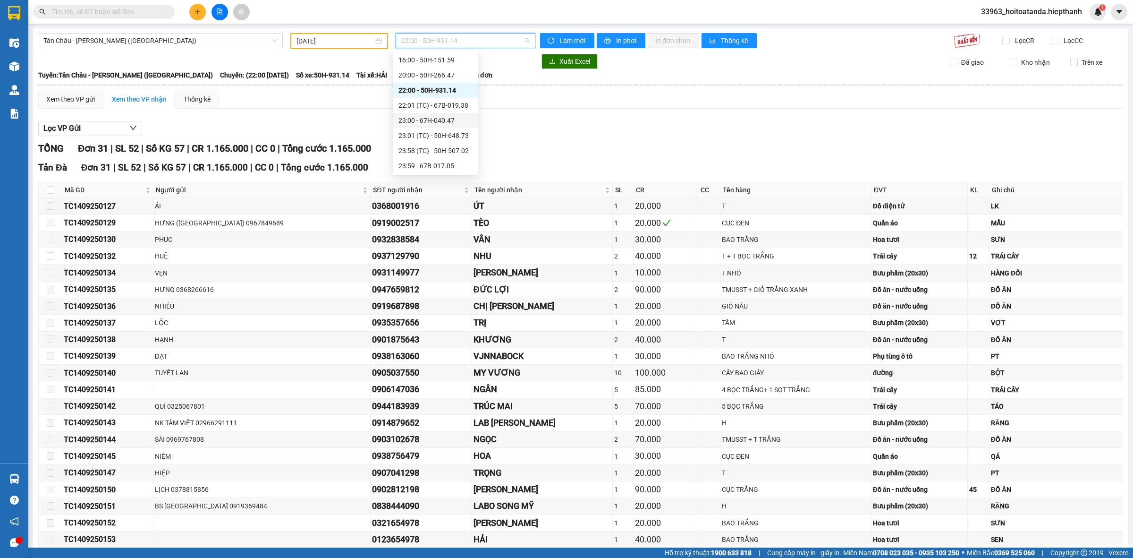
click at [412, 115] on div "23:00 - 67H-040.47" at bounding box center [435, 120] width 74 height 10
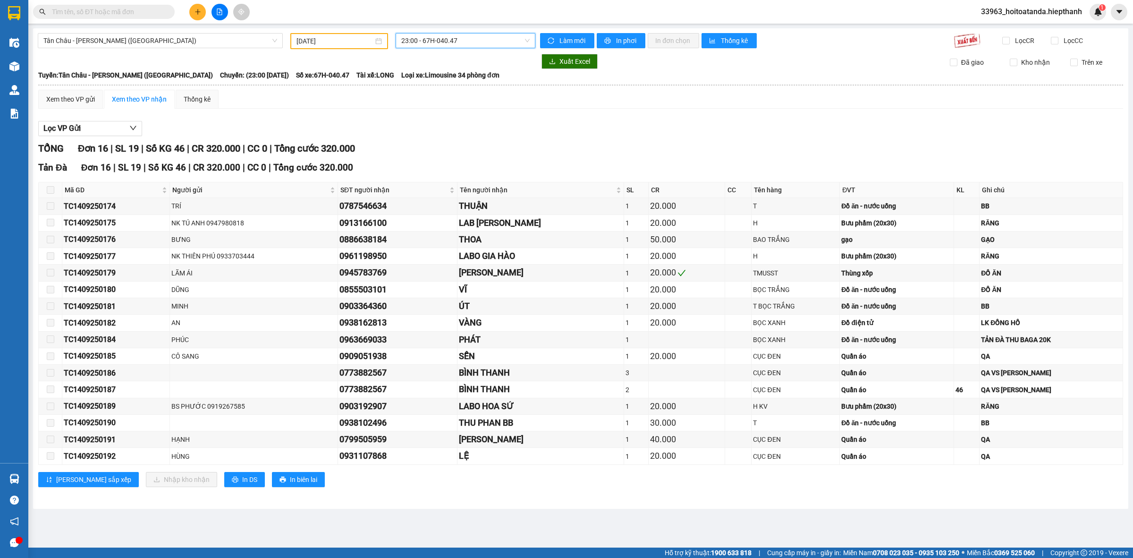
drag, startPoint x: 409, startPoint y: 20, endPoint x: 418, endPoint y: 37, distance: 19.0
click at [411, 24] on section "Kết quả tìm kiếm ( 0 ) Bộ lọc No Data 33963_hoitoatanda.hiepthanh 1 Điều hành x…" at bounding box center [566, 279] width 1133 height 558
click at [418, 37] on span "23:00 - 67H-040.47" at bounding box center [465, 41] width 128 height 14
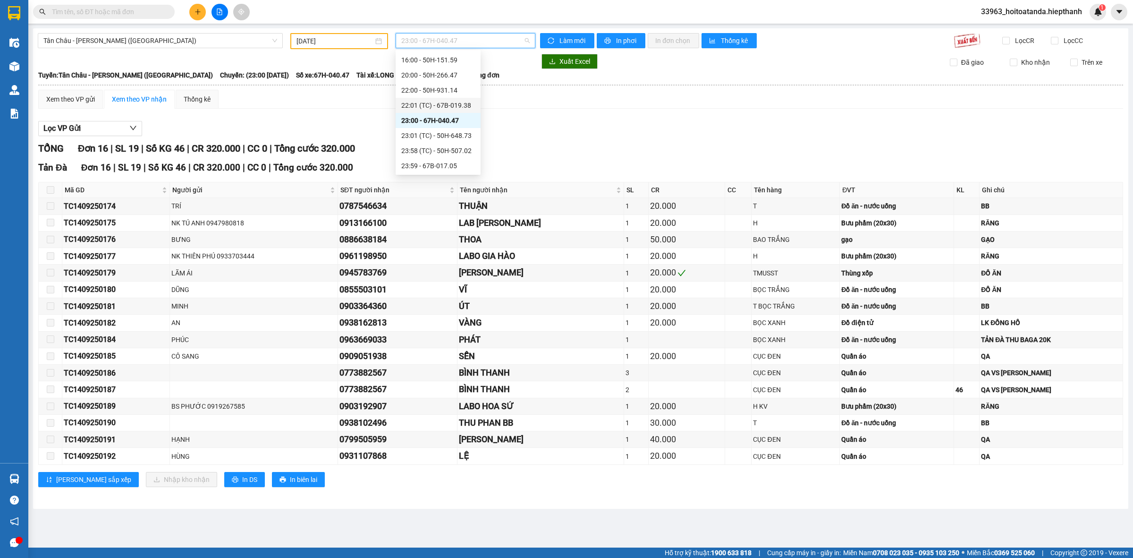
drag, startPoint x: 412, startPoint y: 103, endPoint x: 419, endPoint y: 88, distance: 16.5
click at [419, 90] on div "Chọn chuyến 07:00 - 50H-931.14 09:00 - 67B-019.38 09:01 (TC) - 67H-040.47 11:00…" at bounding box center [438, 53] width 85 height 242
click at [419, 88] on div "22:00 - 50H-931.14" at bounding box center [438, 90] width 74 height 10
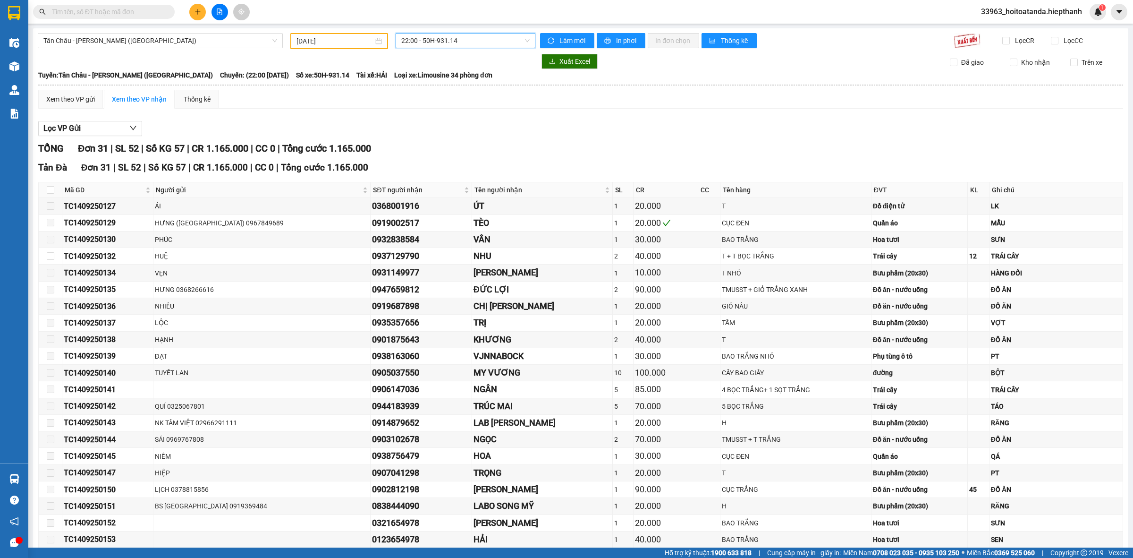
click at [418, 31] on div "[GEOGRAPHIC_DATA] - [GEOGRAPHIC_DATA] (Giường) [DATE] 22:00 22:00 - 50H-931.14 …" at bounding box center [580, 393] width 1095 height 730
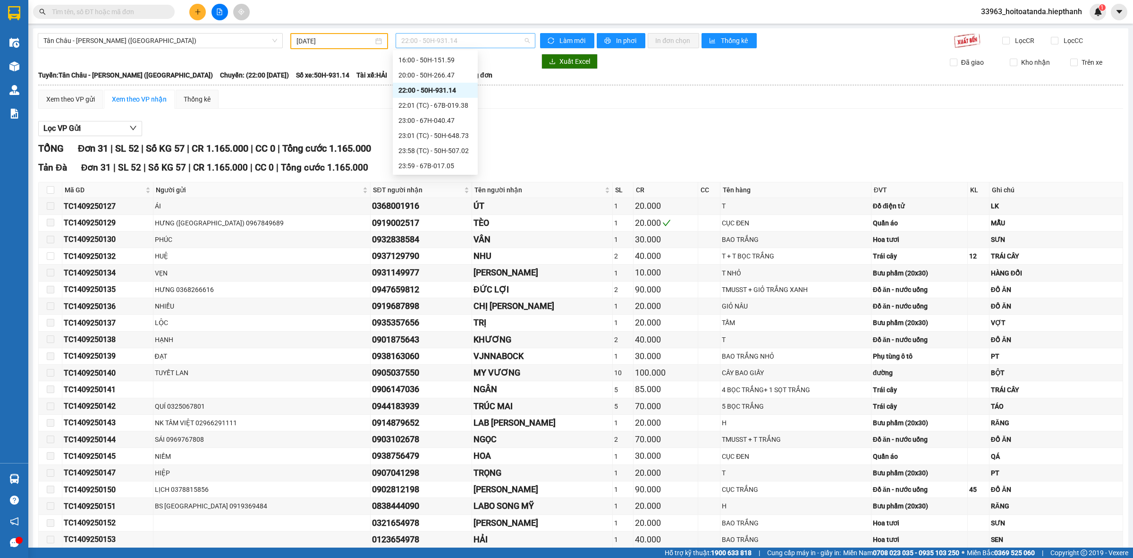
click at [419, 34] on span "22:00 - 50H-931.14" at bounding box center [465, 41] width 128 height 14
click at [421, 166] on div "23:59 - 67B-017.05" at bounding box center [435, 166] width 74 height 10
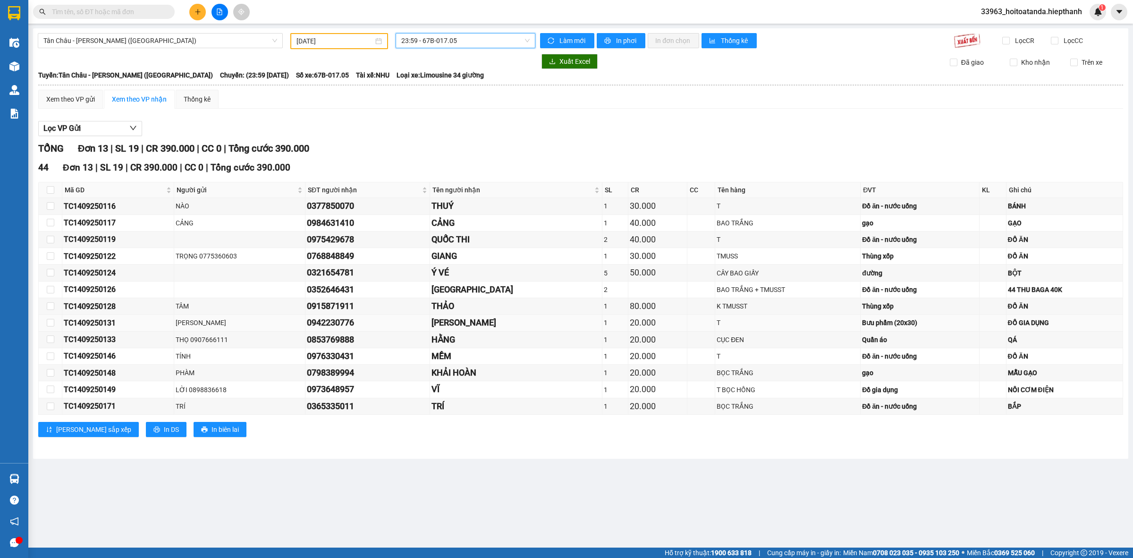
click at [467, 317] on div "[PERSON_NAME]" at bounding box center [516, 322] width 169 height 13
click at [437, 48] on div "23:59 - 67B-017.05" at bounding box center [466, 40] width 140 height 15
click at [444, 76] on div "07:00 - 50H-931.14" at bounding box center [438, 74] width 74 height 10
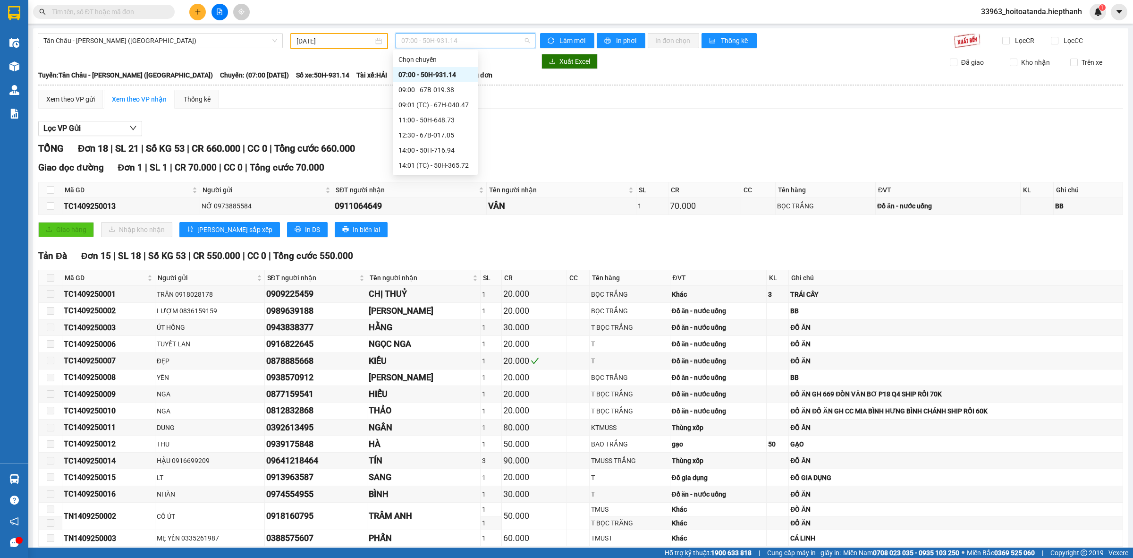
click at [476, 38] on span "07:00 - 50H-931.14" at bounding box center [465, 41] width 128 height 14
click at [440, 92] on div "09:00 - 67B-019.38" at bounding box center [435, 90] width 74 height 10
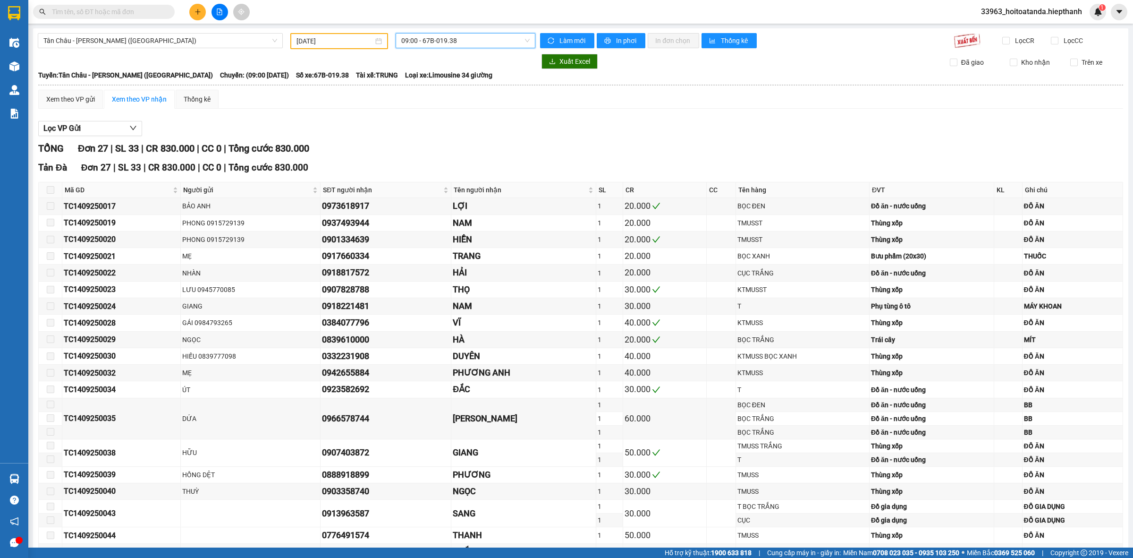
click at [464, 47] on span "09:00 - 67B-019.38" at bounding box center [465, 41] width 128 height 14
click at [442, 105] on div "09:01 (TC) - 67H-040.47" at bounding box center [435, 105] width 74 height 10
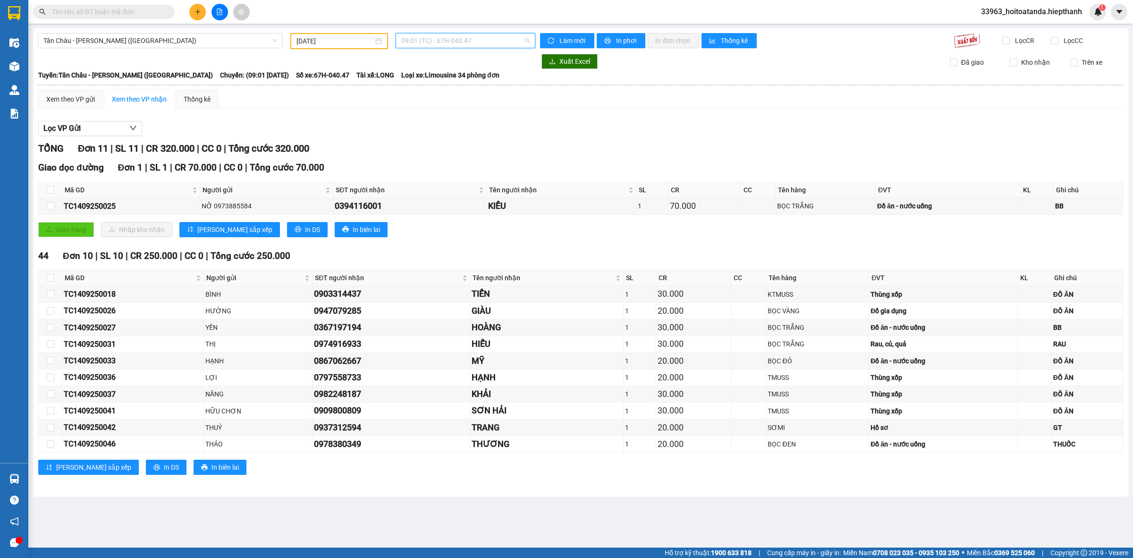
click at [463, 43] on span "09:01 (TC) - 67H-040.47" at bounding box center [465, 41] width 128 height 14
click at [441, 124] on div "11:00 - 50H-648.73" at bounding box center [438, 120] width 74 height 10
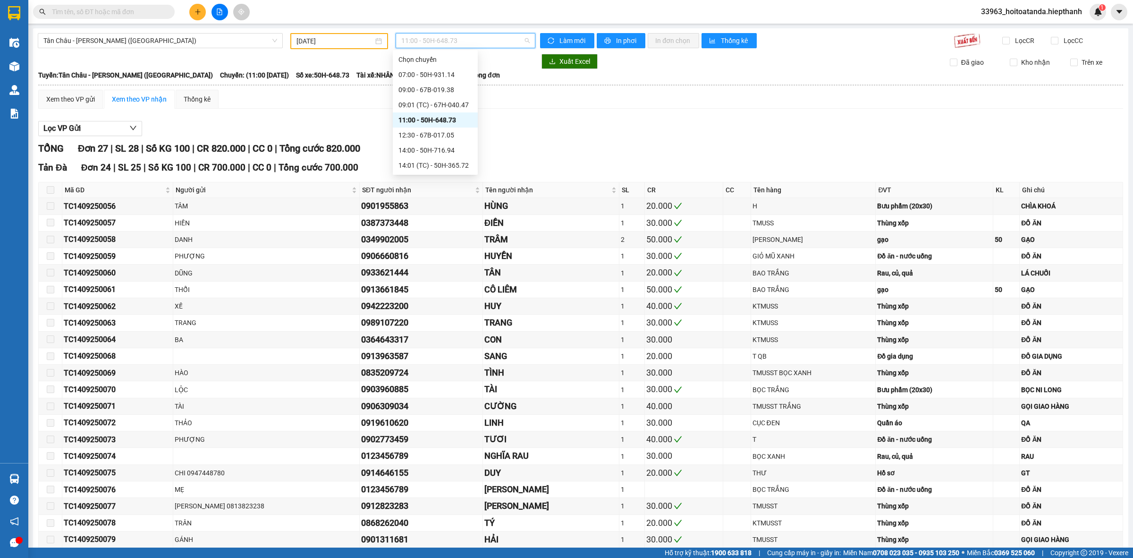
click at [471, 43] on span "11:00 - 50H-648.73" at bounding box center [465, 41] width 128 height 14
click at [440, 135] on div "12:30 - 67B-017.05" at bounding box center [435, 135] width 74 height 10
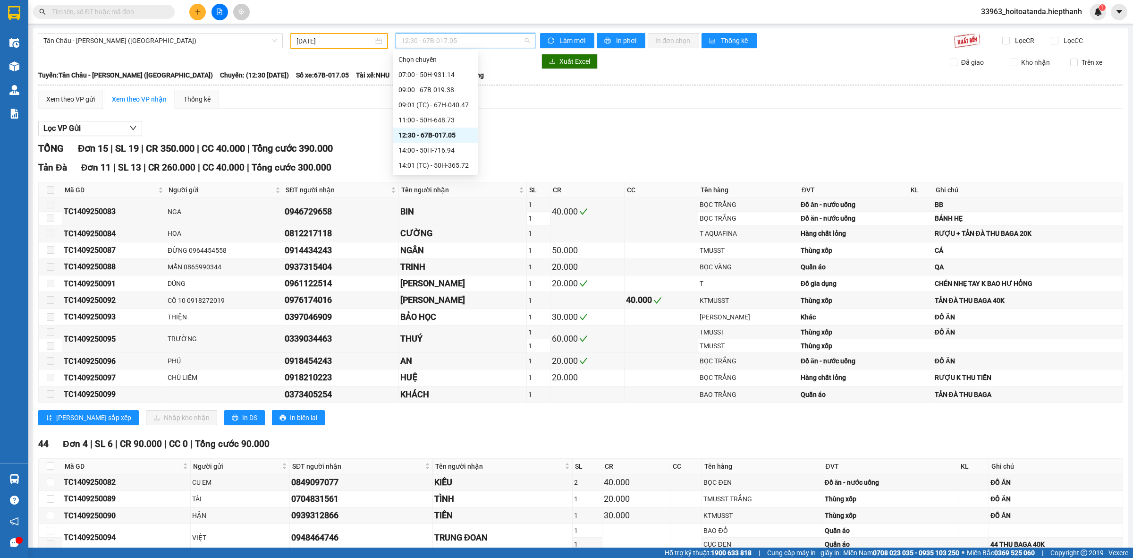
click at [445, 44] on span "12:30 - 67B-017.05" at bounding box center [465, 41] width 128 height 14
click at [422, 152] on div "14:00 - 50H-716.94" at bounding box center [435, 150] width 74 height 10
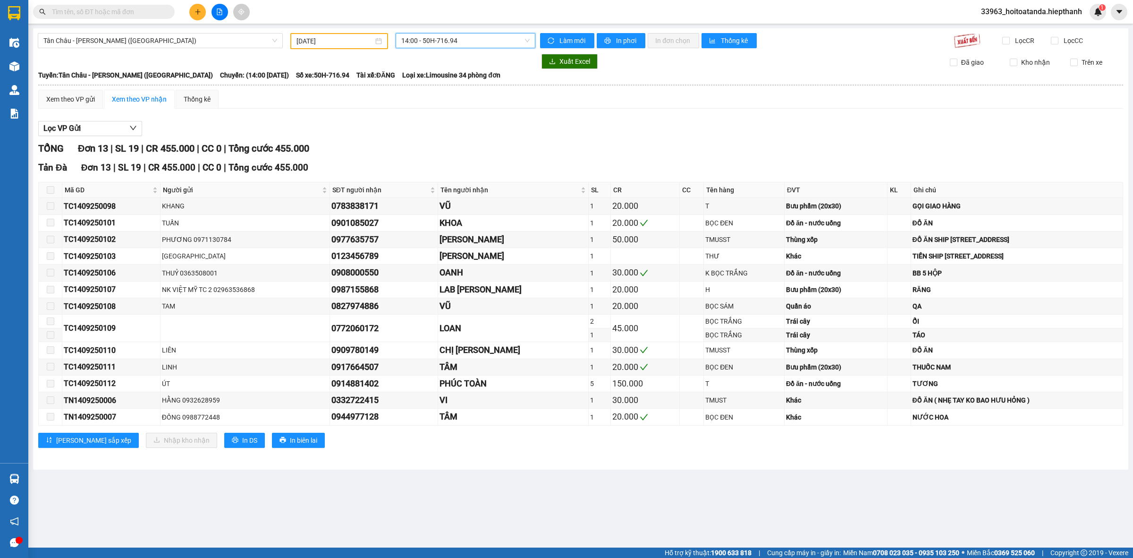
click at [465, 41] on span "14:00 - 50H-716.94" at bounding box center [465, 41] width 128 height 14
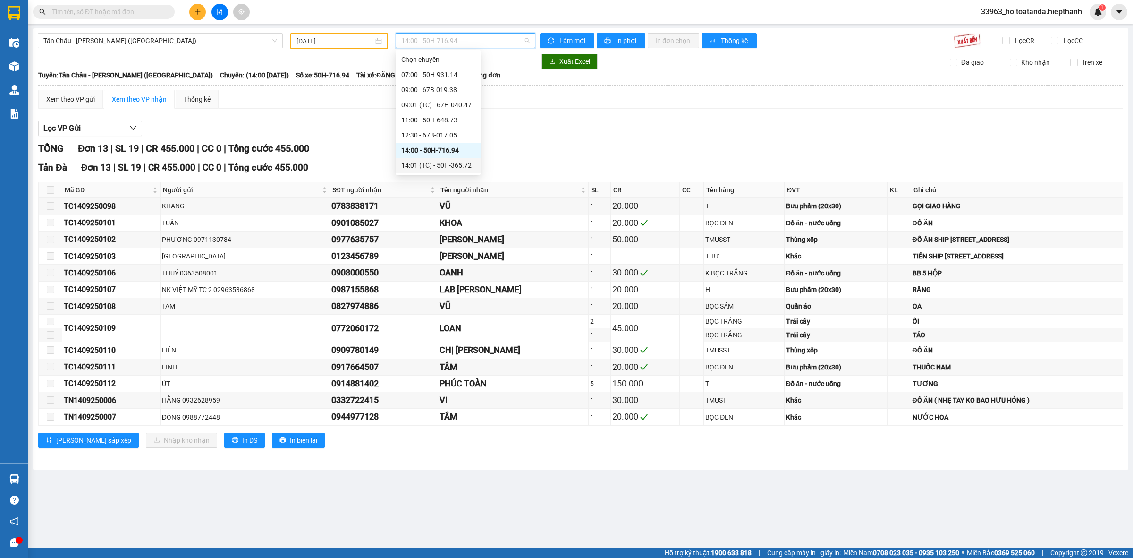
click at [437, 166] on div "14:01 (TC) - 50H-365.72" at bounding box center [438, 165] width 74 height 10
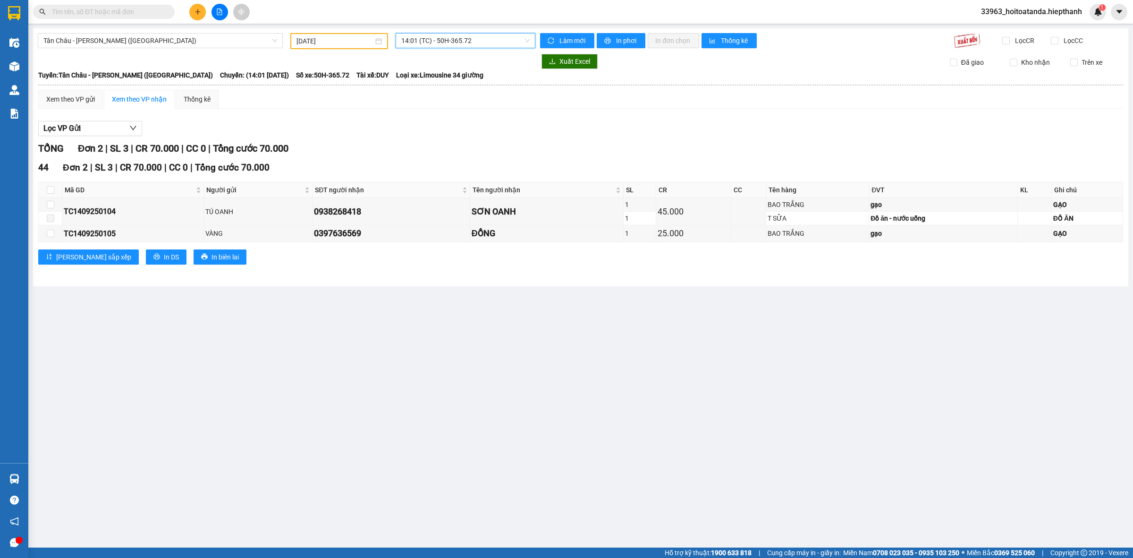
click at [471, 37] on span "14:01 (TC) - 50H-365.72" at bounding box center [465, 41] width 128 height 14
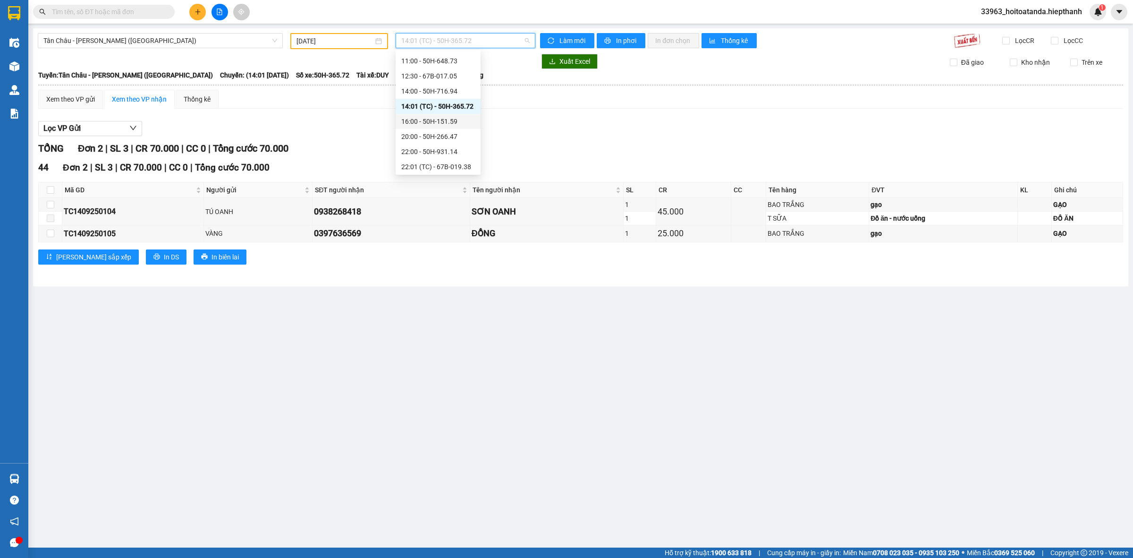
click at [446, 123] on div "16:00 - 50H-151.59" at bounding box center [438, 121] width 74 height 10
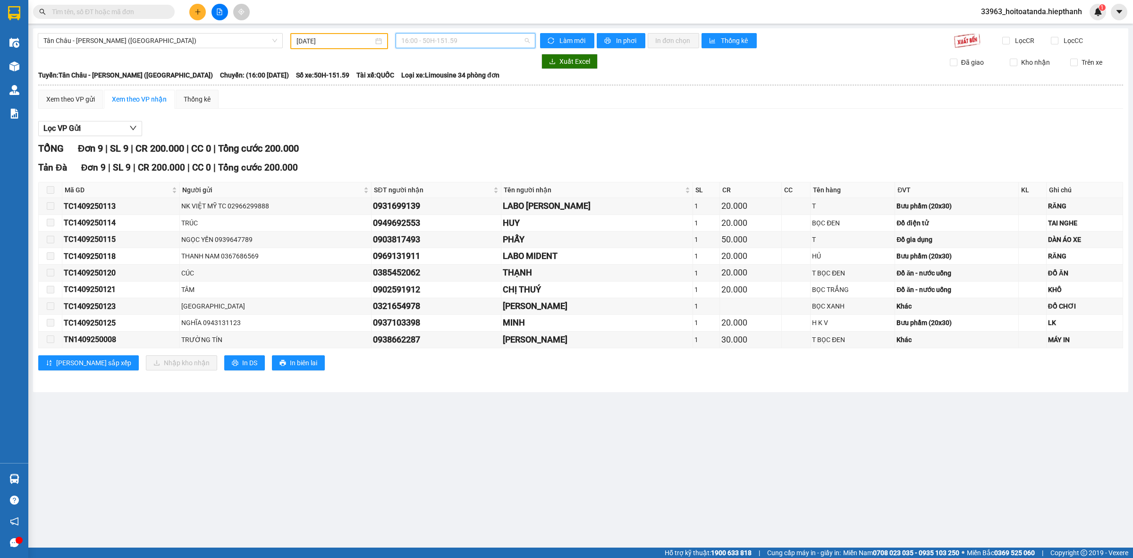
click at [444, 39] on span "16:00 - 50H-151.59" at bounding box center [465, 41] width 128 height 14
click at [445, 135] on div "20:00 - 50H-266.47" at bounding box center [438, 136] width 74 height 10
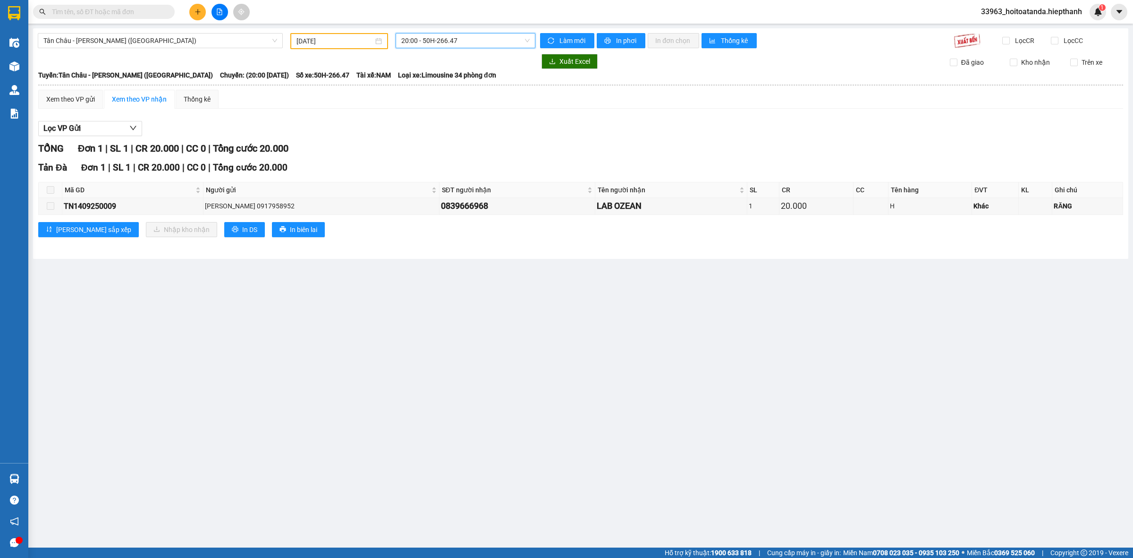
click at [465, 41] on span "20:00 - 50H-266.47" at bounding box center [465, 41] width 128 height 14
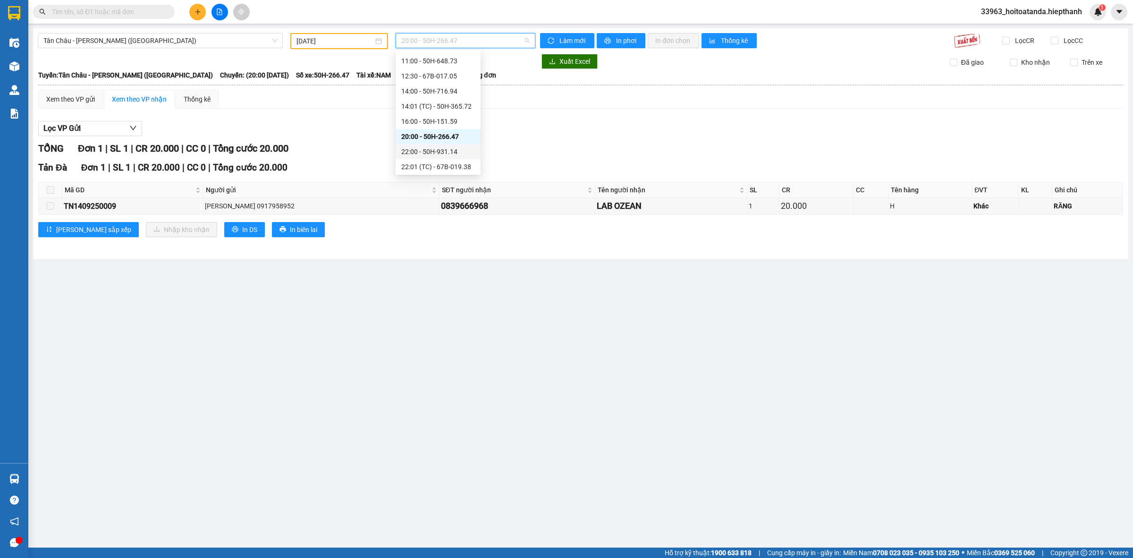
click at [441, 151] on div "22:00 - 50H-931.14" at bounding box center [438, 151] width 74 height 10
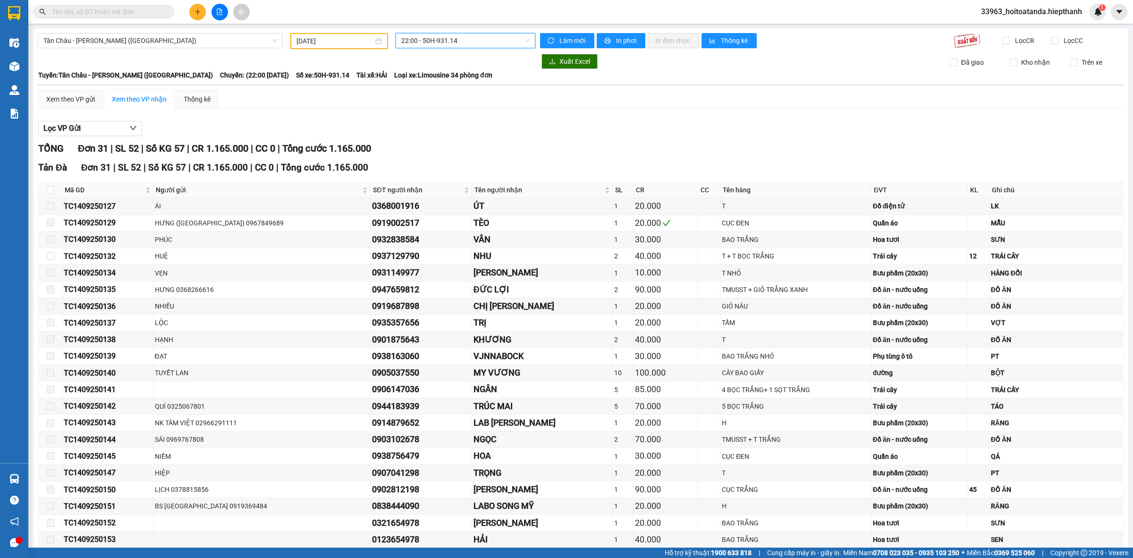
click at [467, 44] on span "22:00 - 50H-931.14" at bounding box center [465, 41] width 128 height 14
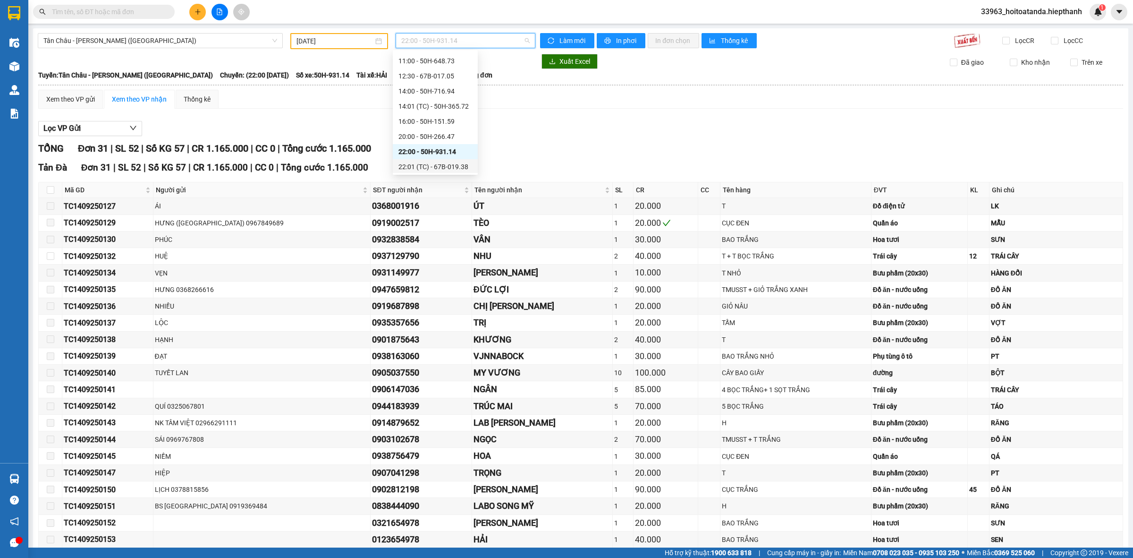
drag, startPoint x: 437, startPoint y: 164, endPoint x: 432, endPoint y: 161, distance: 5.8
click at [436, 165] on div "22:01 (TC) - 67B-019.38" at bounding box center [435, 166] width 74 height 10
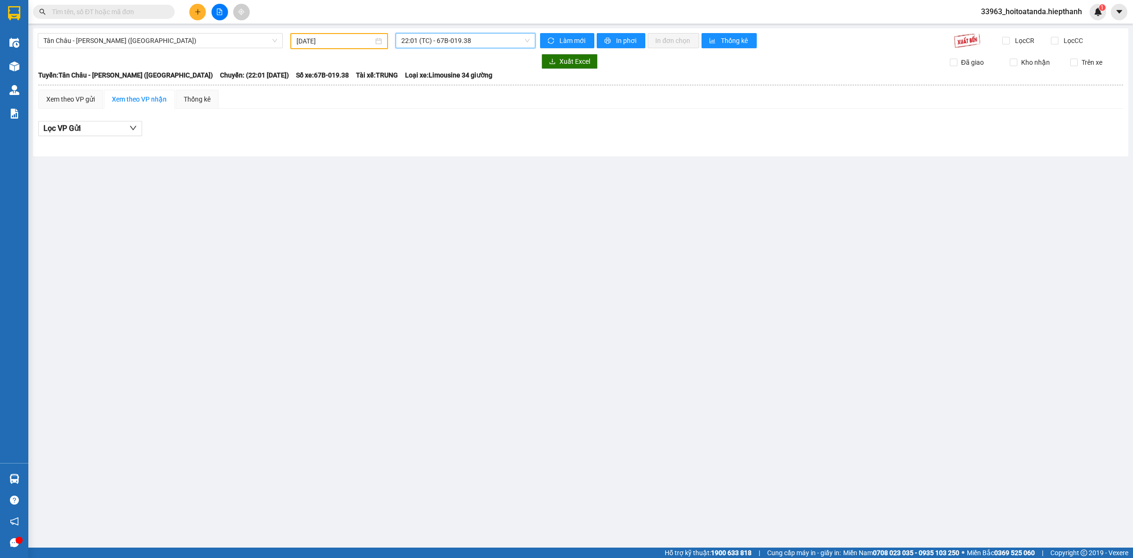
click at [450, 43] on span "22:01 (TC) - 67B-019.38" at bounding box center [465, 41] width 128 height 14
click at [440, 123] on div "23:00 - 67H-040.47" at bounding box center [438, 122] width 74 height 10
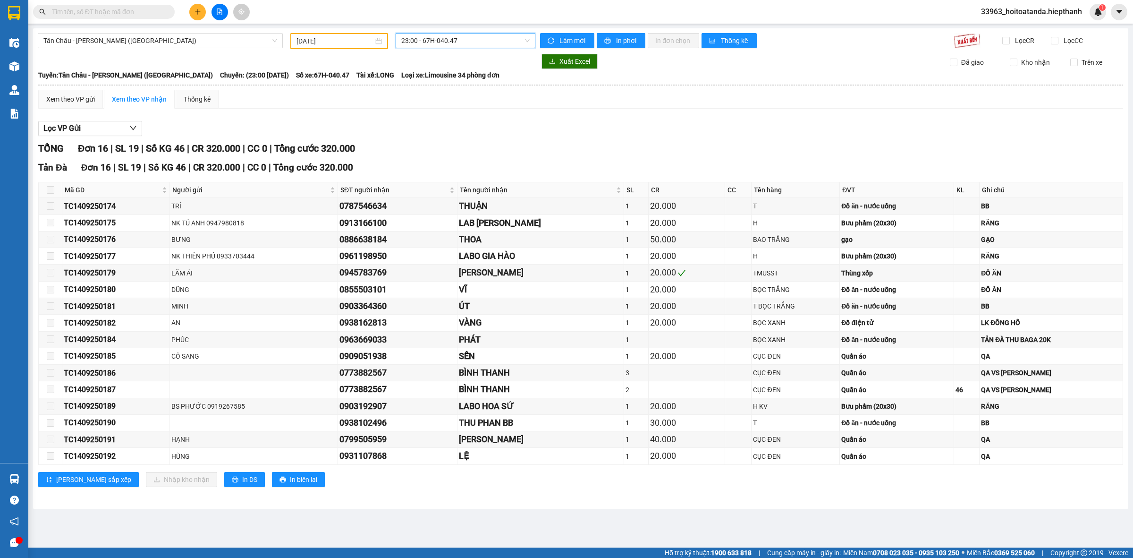
click at [485, 34] on span "23:00 - 67H-040.47" at bounding box center [465, 41] width 128 height 14
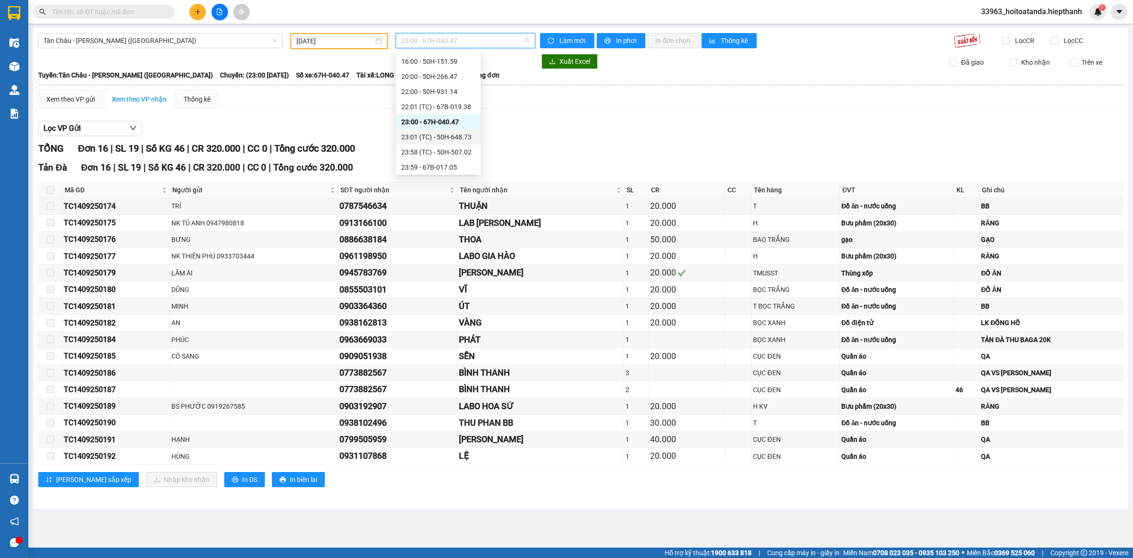
click at [433, 136] on div "23:01 (TC) - 50H-648.73" at bounding box center [438, 137] width 74 height 10
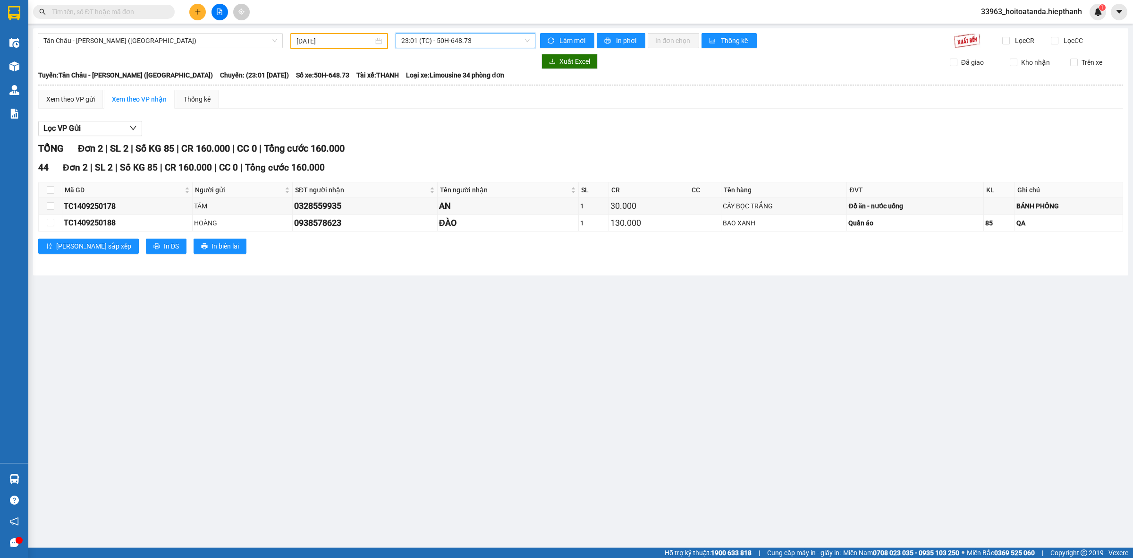
click at [467, 38] on span "23:01 (TC) - 50H-648.73" at bounding box center [465, 41] width 128 height 14
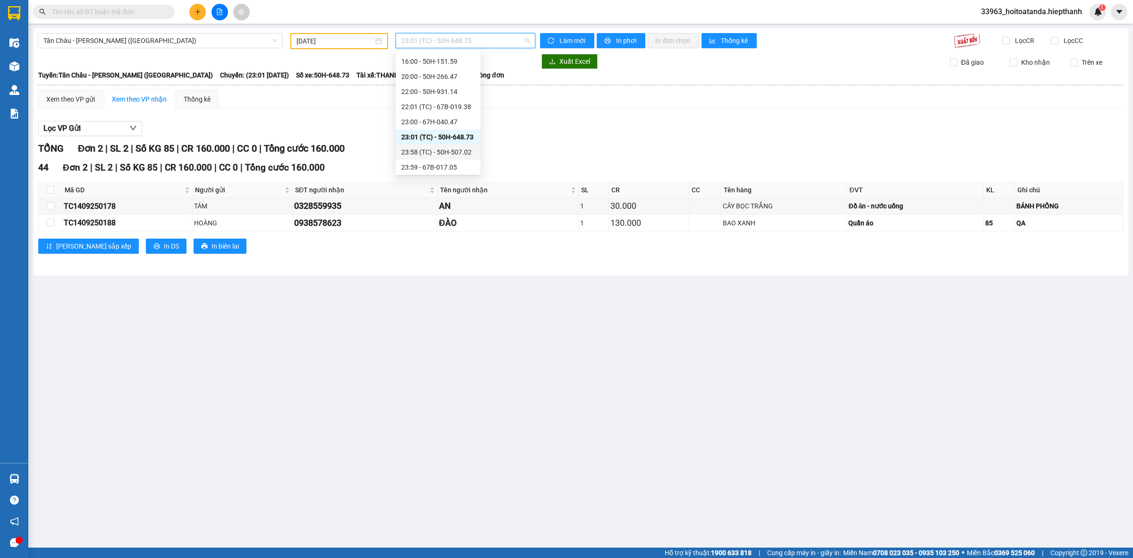
click at [440, 149] on div "23:58 (TC) - 50H-507.02" at bounding box center [438, 152] width 74 height 10
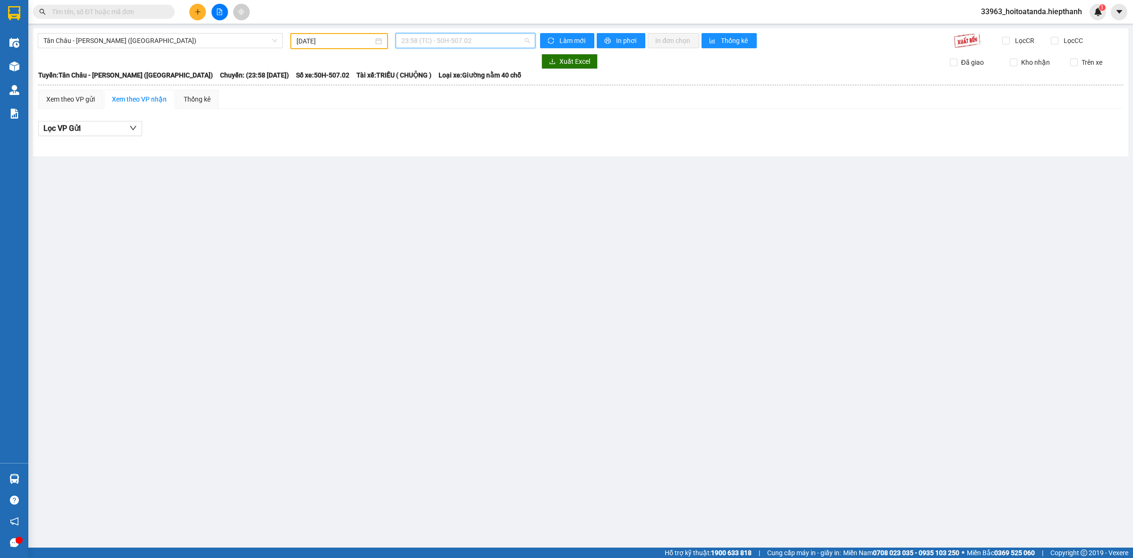
click at [464, 43] on span "23:58 (TC) - 50H-507.02" at bounding box center [465, 41] width 128 height 14
click at [433, 168] on div "23:59 - 67B-017.05" at bounding box center [438, 167] width 74 height 10
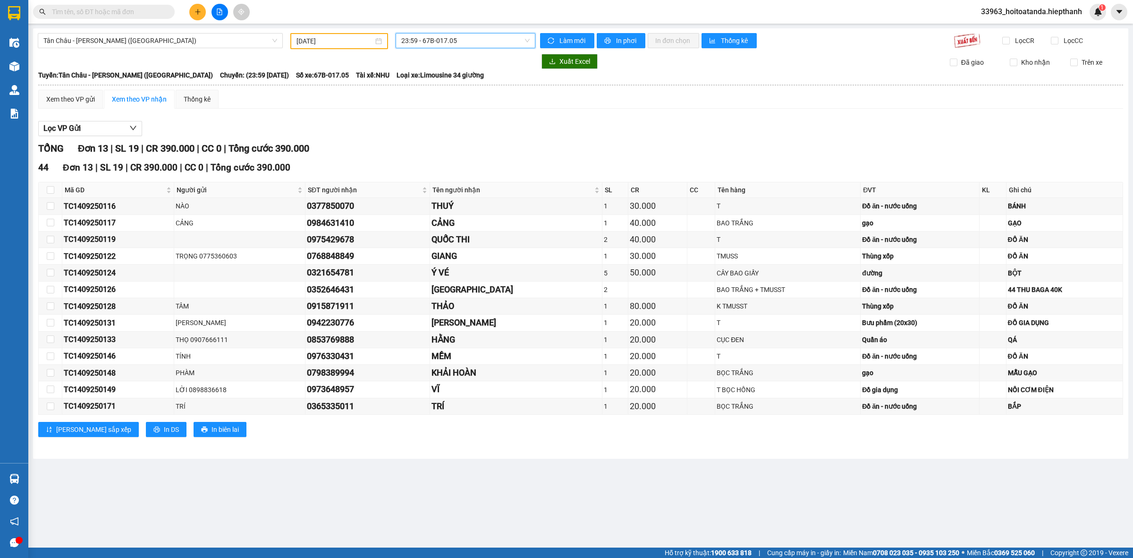
click at [478, 112] on div "Xem theo VP gửi Xem theo VP nhận Thống kê Lọc VP Gửi TỔNG Đơn 13 | SL 19 | CR …" at bounding box center [580, 269] width 1085 height 359
click at [137, 45] on span "Tân Châu - [PERSON_NAME] ([GEOGRAPHIC_DATA])" at bounding box center [160, 41] width 234 height 14
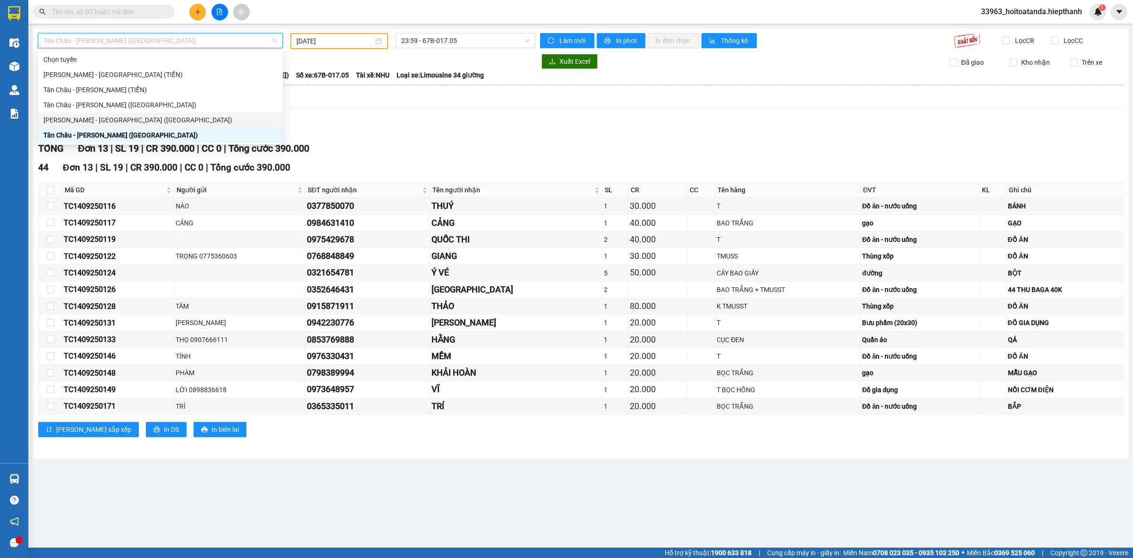
click at [115, 119] on div "[PERSON_NAME] - [GEOGRAPHIC_DATA] ([GEOGRAPHIC_DATA])" at bounding box center [160, 120] width 234 height 10
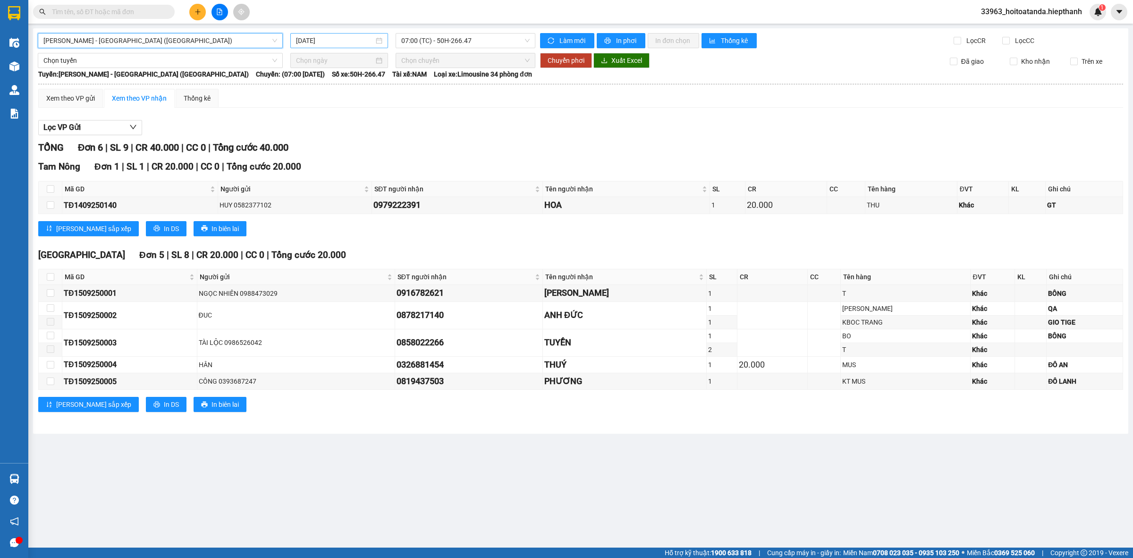
click at [338, 42] on input "[DATE]" at bounding box center [335, 40] width 78 height 10
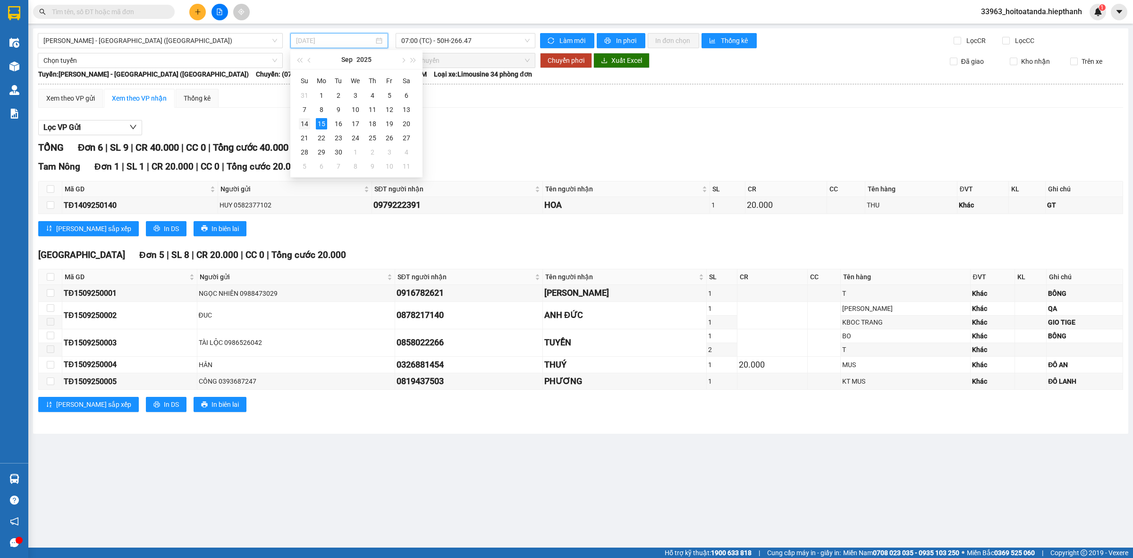
click at [301, 124] on div "14" at bounding box center [304, 123] width 11 height 11
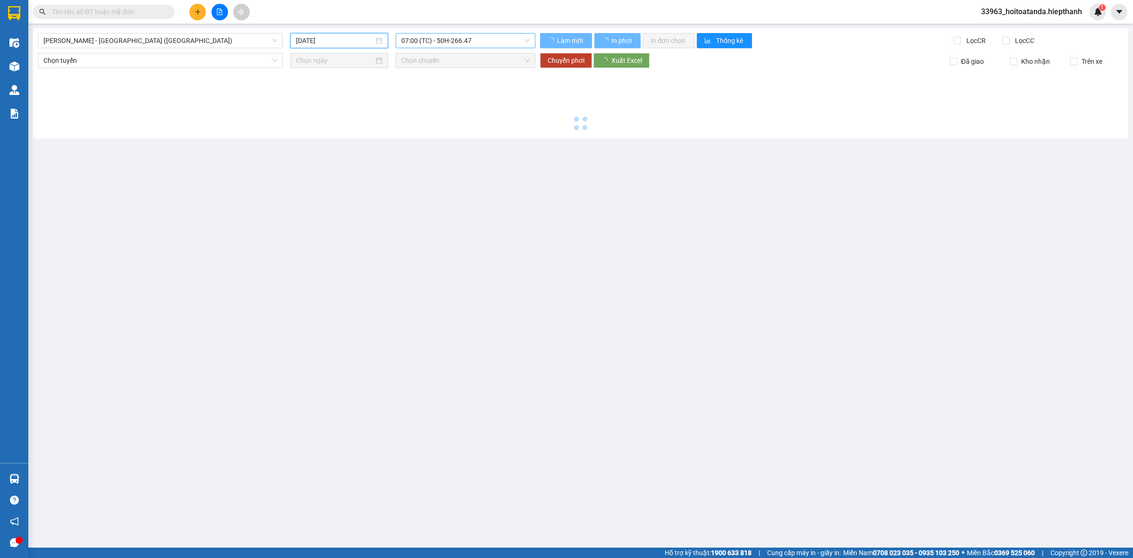
type input "[DATE]"
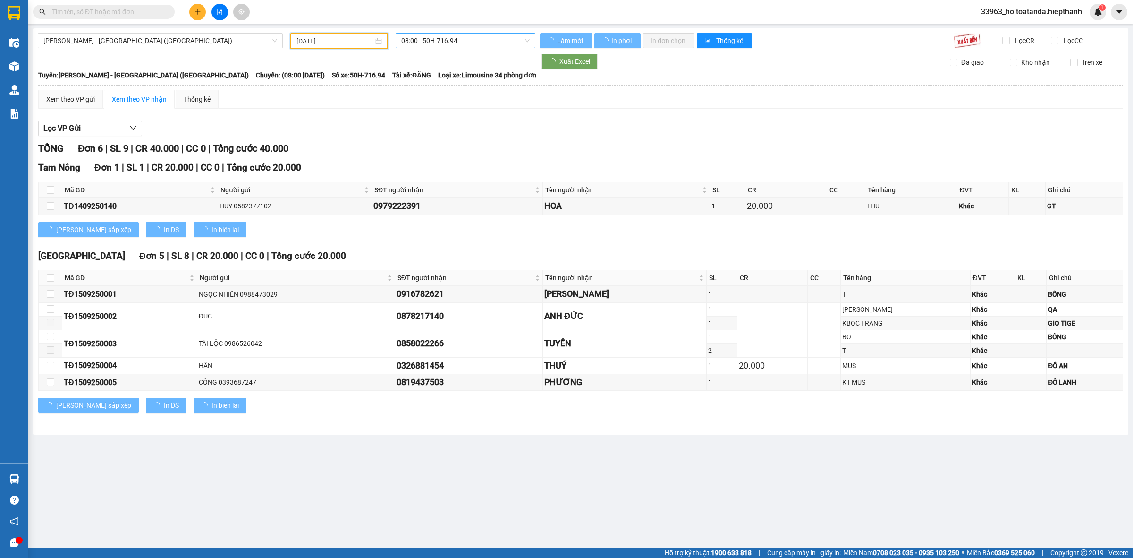
click at [470, 41] on span "08:00 - 50H-716.94" at bounding box center [465, 41] width 128 height 14
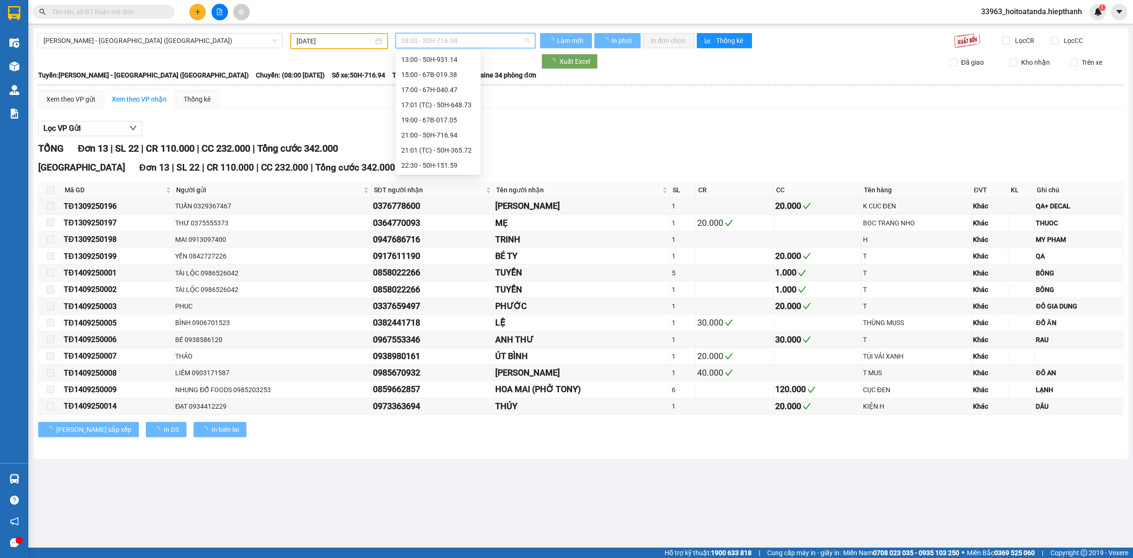
scroll to position [15, 0]
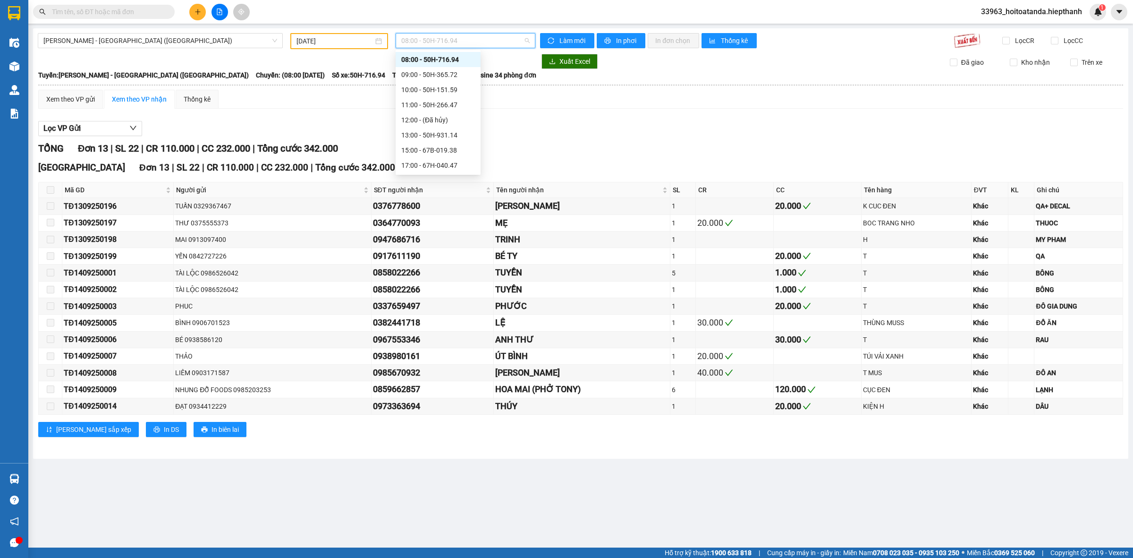
click at [536, 112] on div "Xem theo VP gửi Xem theo VP nhận Thống kê Lọc VP Gửi TỔNG Đơn 13 | SL 22 | CR …" at bounding box center [580, 269] width 1085 height 359
click at [451, 41] on span "08:00 - 50H-716.94" at bounding box center [465, 41] width 128 height 14
click at [438, 79] on div "09:00 - 50H-365.72" at bounding box center [438, 74] width 74 height 10
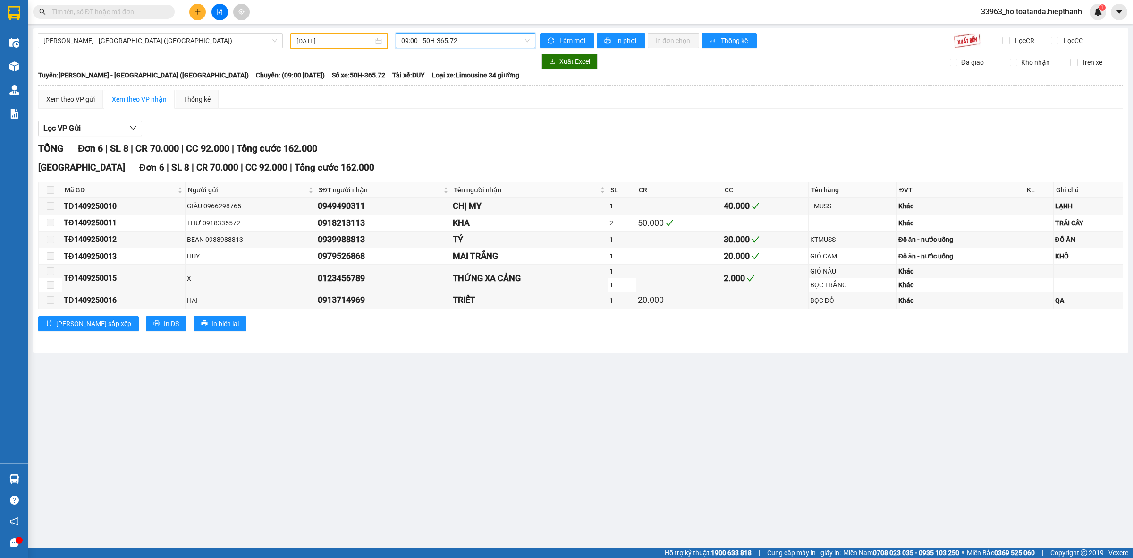
click at [450, 31] on div "[GEOGRAPHIC_DATA] - [GEOGRAPHIC_DATA] ([GEOGRAPHIC_DATA]) [DATE] 09:00 09:00 - …" at bounding box center [580, 190] width 1095 height 324
drag, startPoint x: 454, startPoint y: 40, endPoint x: 460, endPoint y: 57, distance: 18.1
click at [454, 41] on span "09:00 - 50H-365.72" at bounding box center [465, 41] width 128 height 14
click at [435, 89] on div "10:00 - 50H-151.59" at bounding box center [438, 90] width 74 height 10
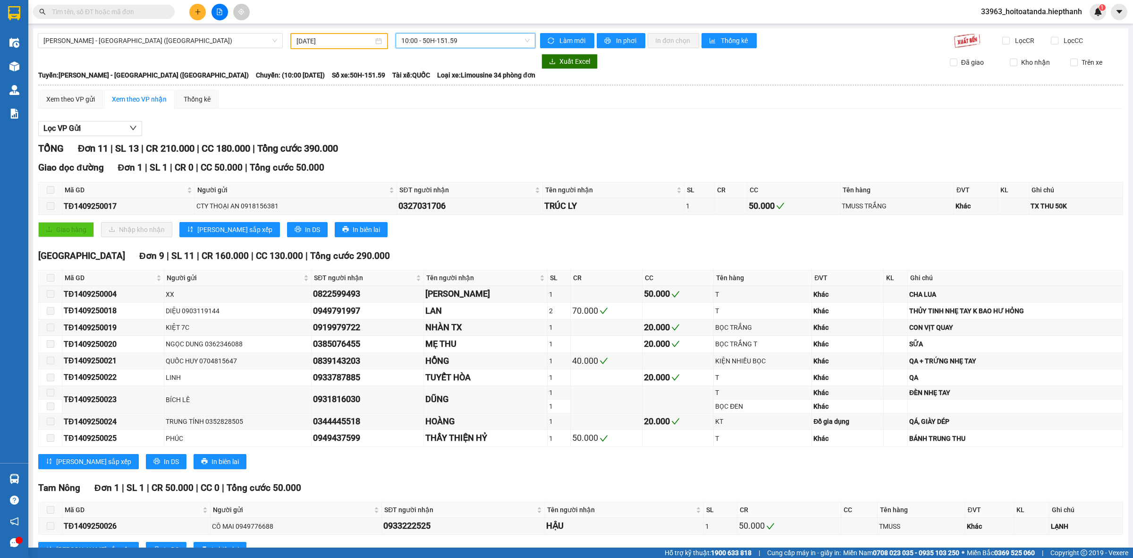
click at [435, 30] on div "[GEOGRAPHIC_DATA] - [GEOGRAPHIC_DATA] ([GEOGRAPHIC_DATA]) [DATE] 10:00 10:00 - …" at bounding box center [580, 303] width 1095 height 550
click at [441, 45] on span "10:00 - 50H-151.59" at bounding box center [465, 41] width 128 height 14
click at [437, 106] on div "11:00 - 50H-266.47" at bounding box center [435, 105] width 74 height 10
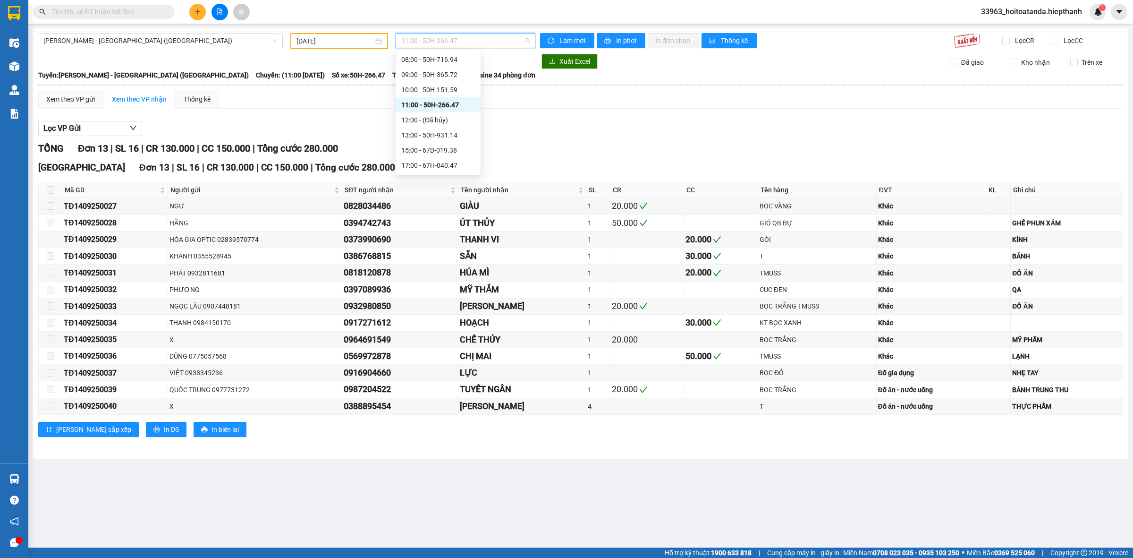
click at [461, 38] on span "11:00 - 50H-266.47" at bounding box center [465, 41] width 128 height 14
click at [431, 137] on div "13:00 - 50H-931.14" at bounding box center [438, 135] width 74 height 10
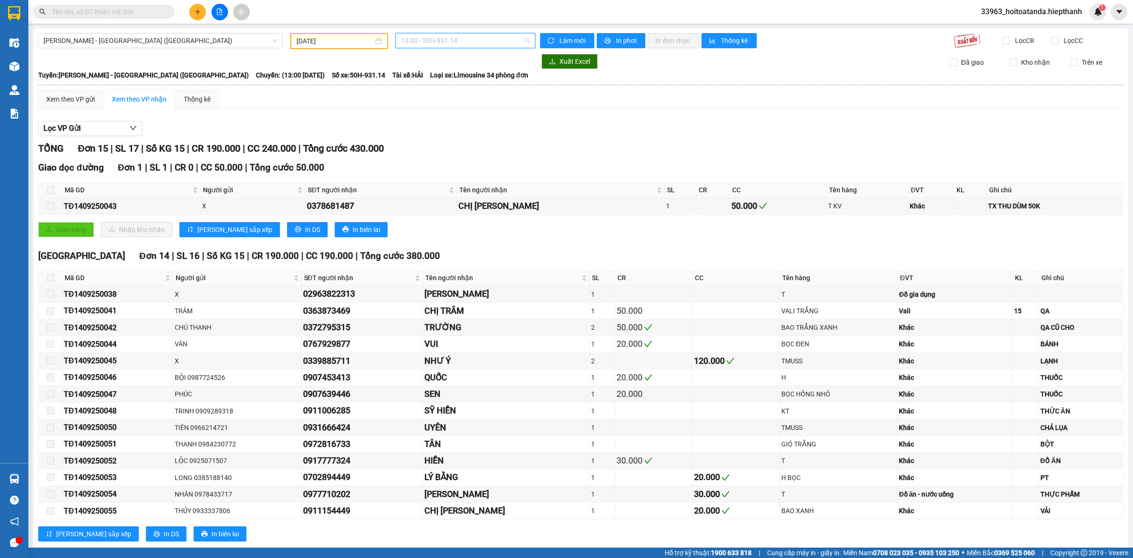
click at [466, 38] on span "13:00 - 50H-931.14" at bounding box center [465, 41] width 128 height 14
click at [447, 148] on div "15:00 - 67B-019.38" at bounding box center [435, 150] width 74 height 10
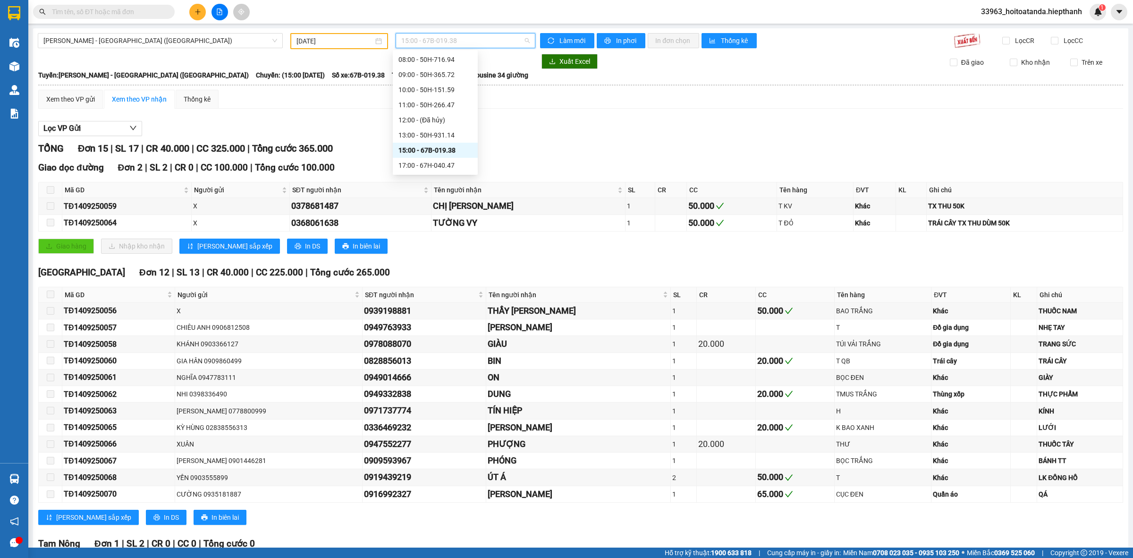
click at [477, 40] on span "15:00 - 67B-019.38" at bounding box center [465, 41] width 128 height 14
click at [439, 139] on div "13:00 - 50H-931.14" at bounding box center [435, 135] width 74 height 10
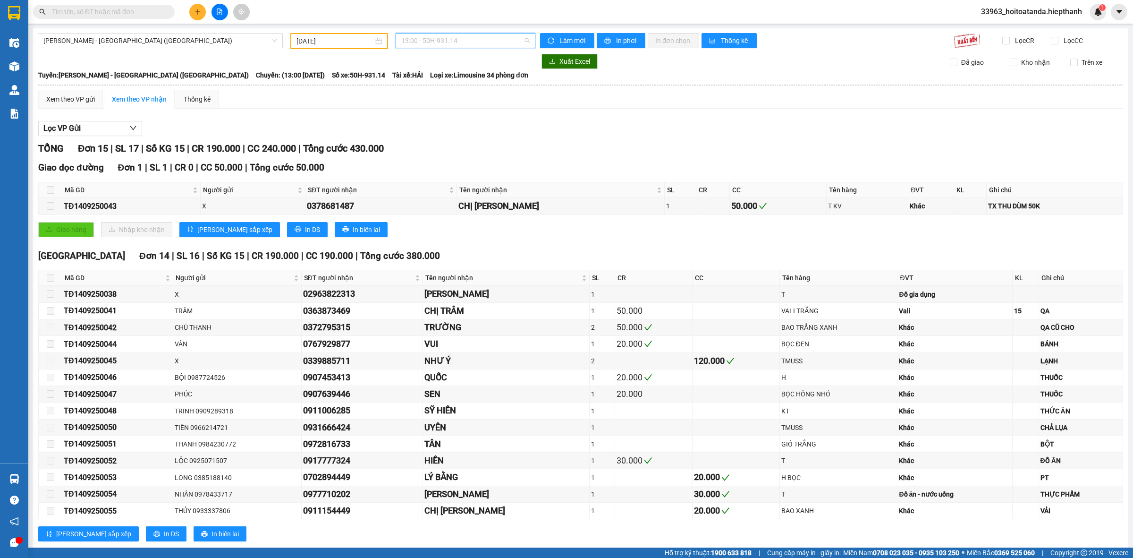
click at [476, 42] on span "13:00 - 50H-931.14" at bounding box center [465, 41] width 128 height 14
click at [441, 144] on div "15:00 - 67B-019.38" at bounding box center [435, 150] width 85 height 15
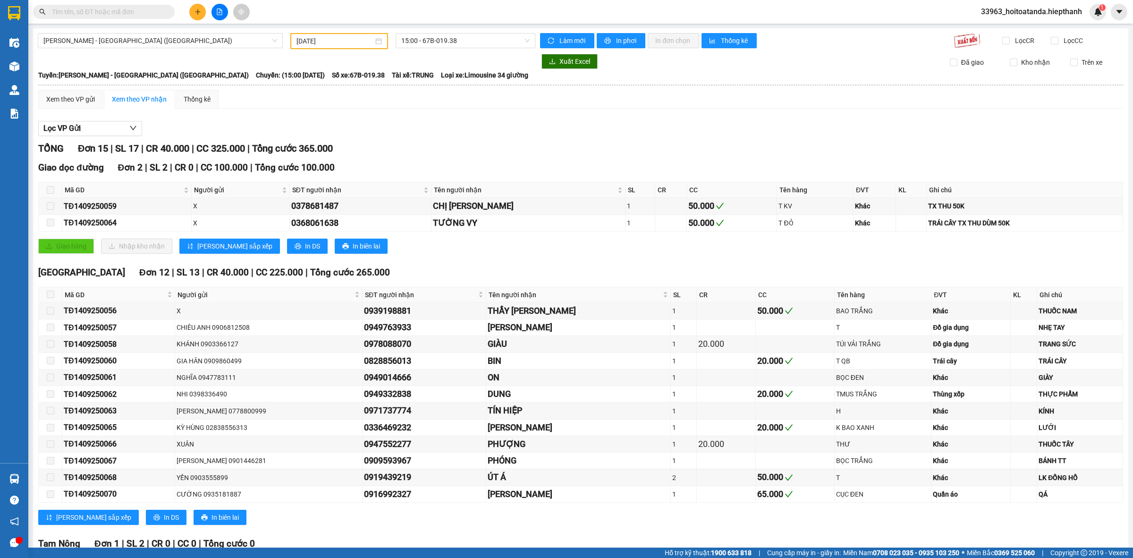
click at [482, 48] on div "[GEOGRAPHIC_DATA] - [GEOGRAPHIC_DATA] (Giường) [DATE] 15:00 - 67B-019.38 Làm mớ…" at bounding box center [580, 331] width 1095 height 606
click at [486, 44] on span "15:00 - 67B-019.38" at bounding box center [465, 41] width 128 height 14
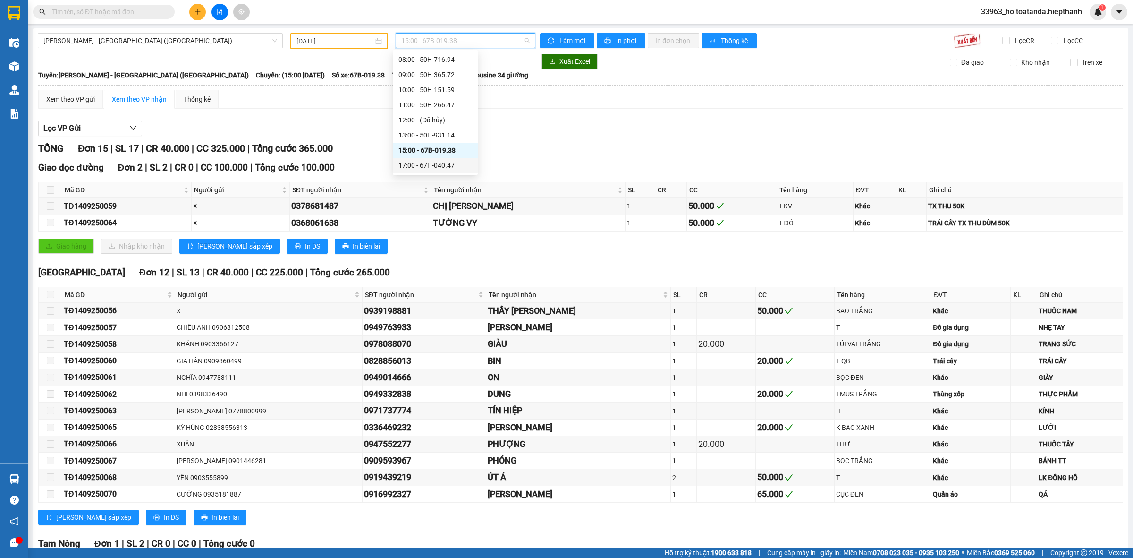
click at [428, 170] on div "17:00 - 67H-040.47" at bounding box center [435, 165] width 85 height 15
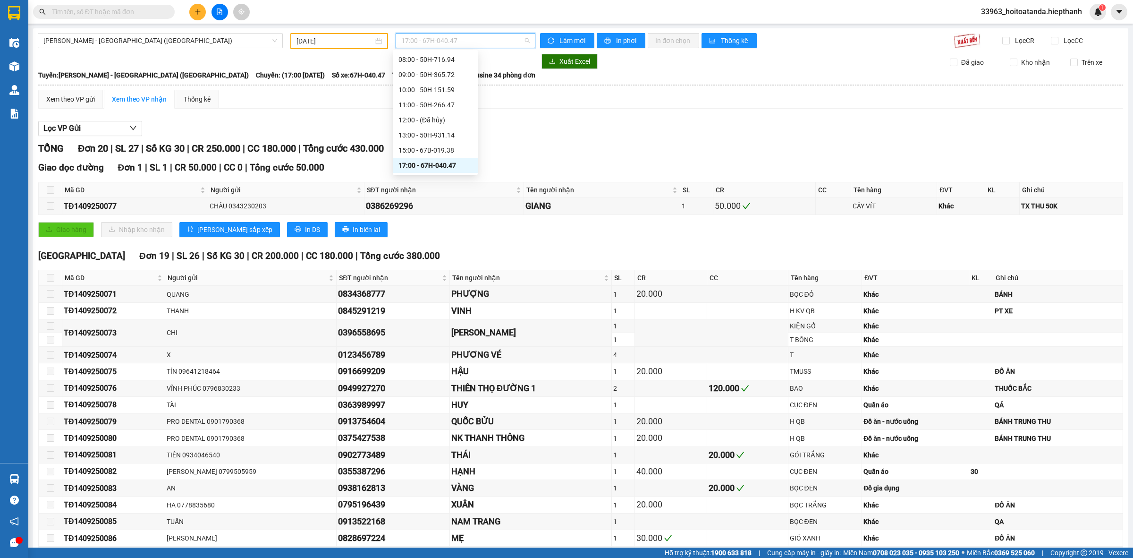
drag, startPoint x: 470, startPoint y: 37, endPoint x: 461, endPoint y: 90, distance: 53.6
click at [468, 37] on span "17:00 - 67H-040.47" at bounding box center [465, 41] width 128 height 14
click at [432, 111] on div "17:01 (TC) - 50H-648.73" at bounding box center [435, 105] width 85 height 15
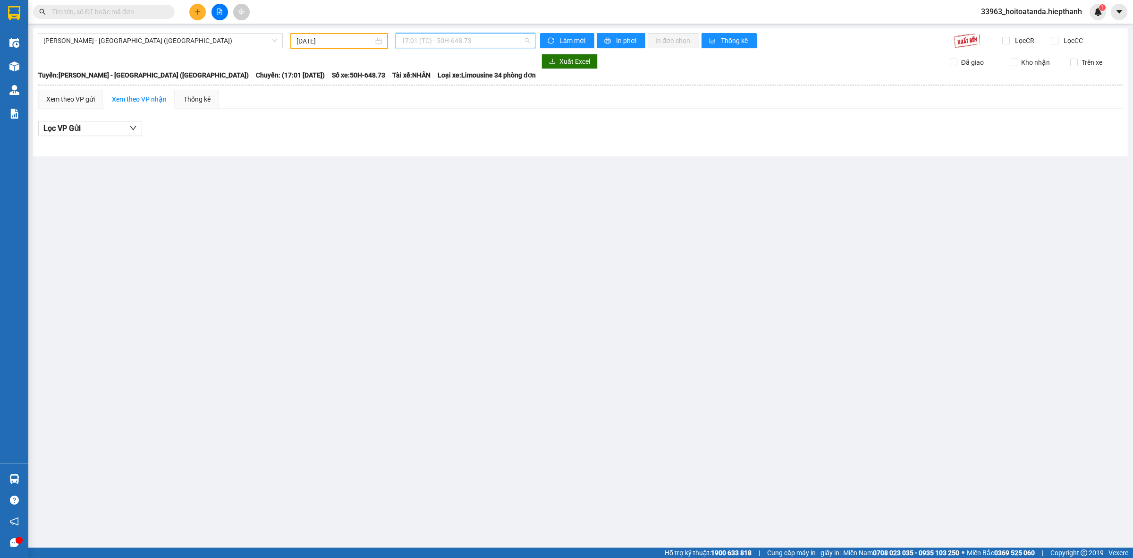
click at [459, 39] on span "17:01 (TC) - 50H-648.73" at bounding box center [465, 41] width 128 height 14
click at [441, 121] on div "19:00 - 67B-017.05" at bounding box center [438, 120] width 74 height 10
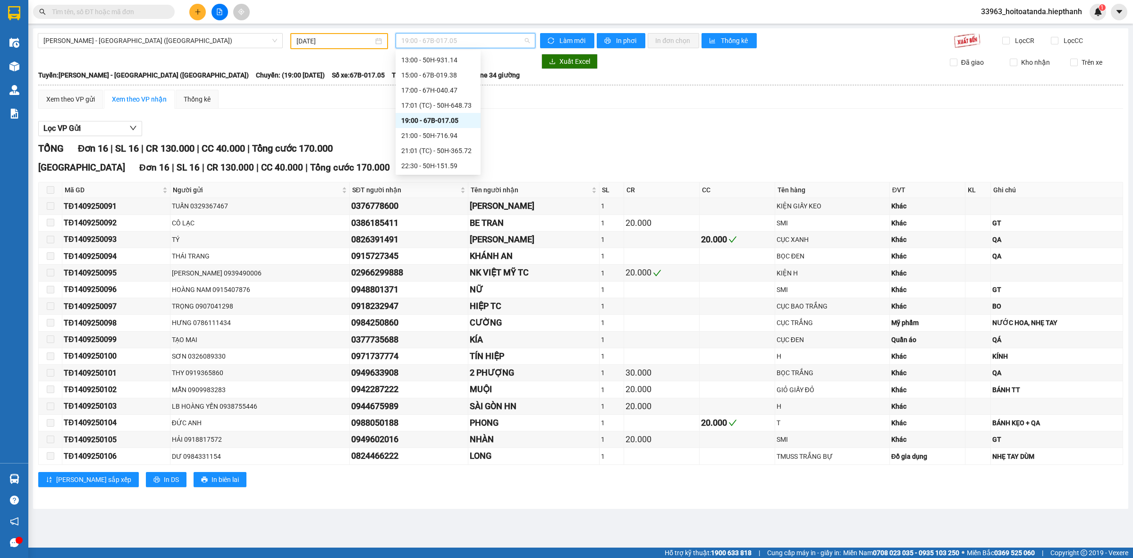
click at [477, 42] on span "19:00 - 67B-017.05" at bounding box center [465, 41] width 128 height 14
click at [451, 134] on div "21:00 - 50H-716.94" at bounding box center [438, 135] width 74 height 10
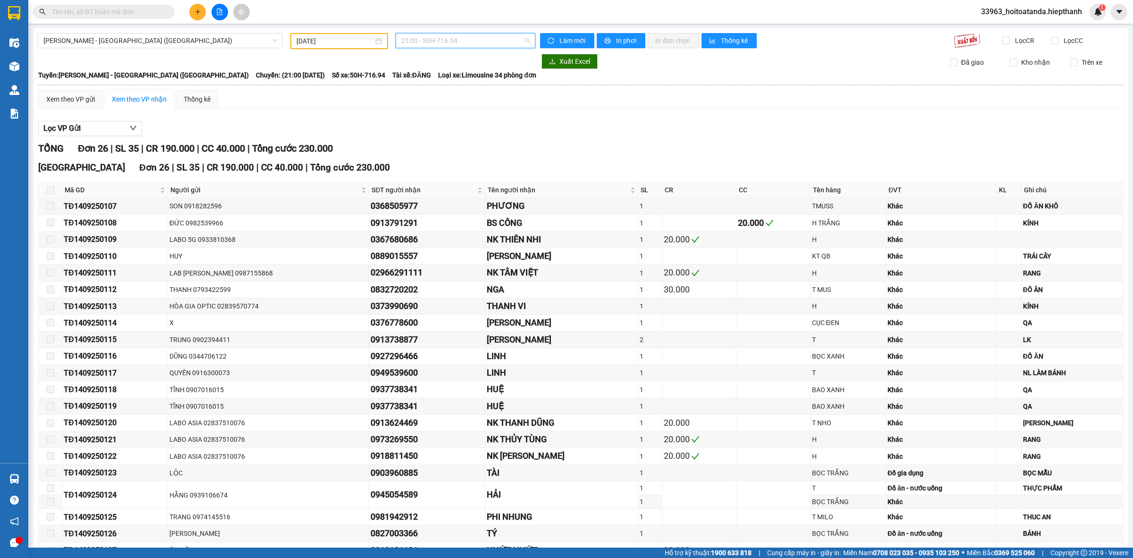
click at [470, 36] on span "21:00 - 50H-716.94" at bounding box center [465, 41] width 128 height 14
drag, startPoint x: 437, startPoint y: 153, endPoint x: 444, endPoint y: 137, distance: 17.3
click at [437, 153] on div "21:01 (TC) - 50H-365.72" at bounding box center [435, 150] width 74 height 10
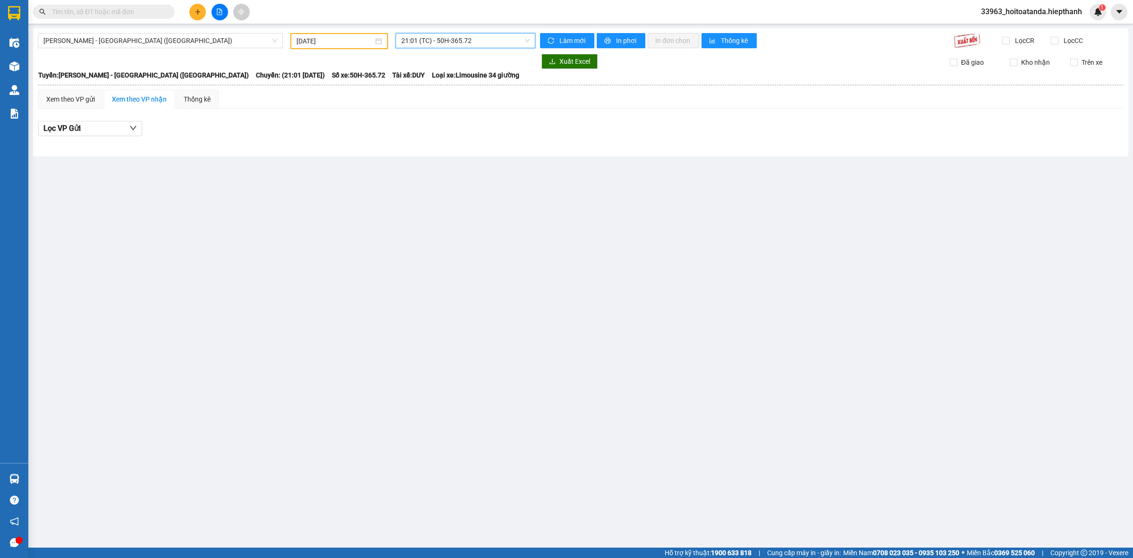
click at [461, 41] on span "21:01 (TC) - 50H-365.72" at bounding box center [465, 41] width 128 height 14
click at [435, 164] on div "22:30 - 50H-151.59" at bounding box center [438, 166] width 74 height 10
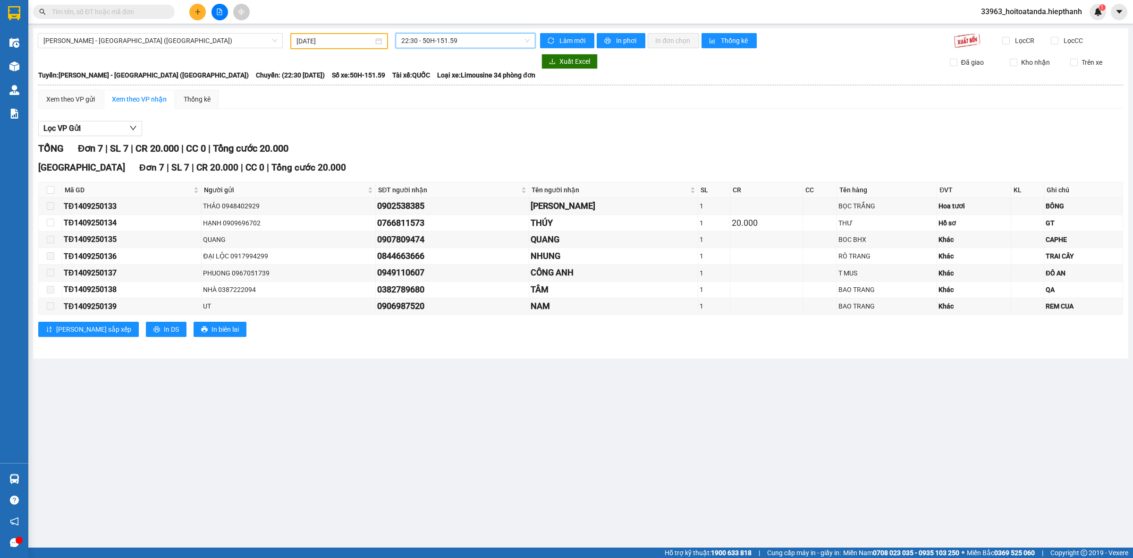
click at [149, 10] on input "text" at bounding box center [107, 12] width 111 height 10
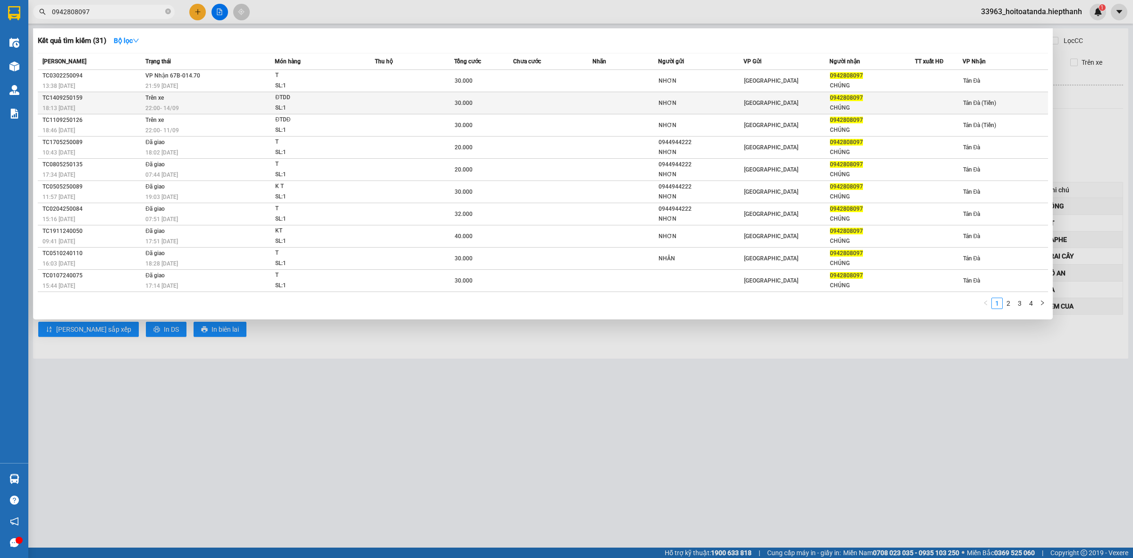
type input "0942808097"
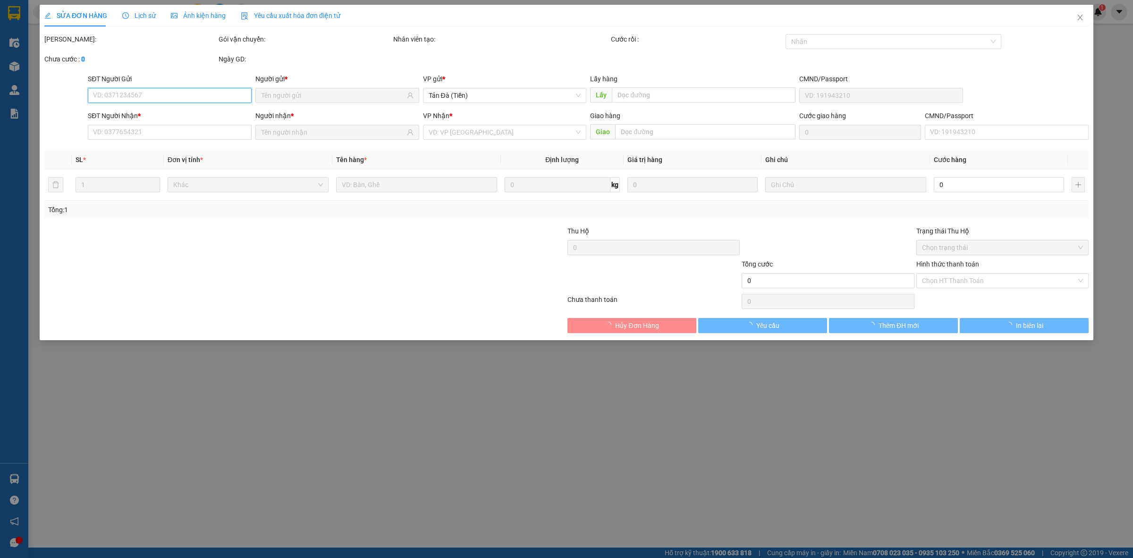
type input "NHƠN"
type input "0942808097"
type input "CHÚNG"
type input "30.000"
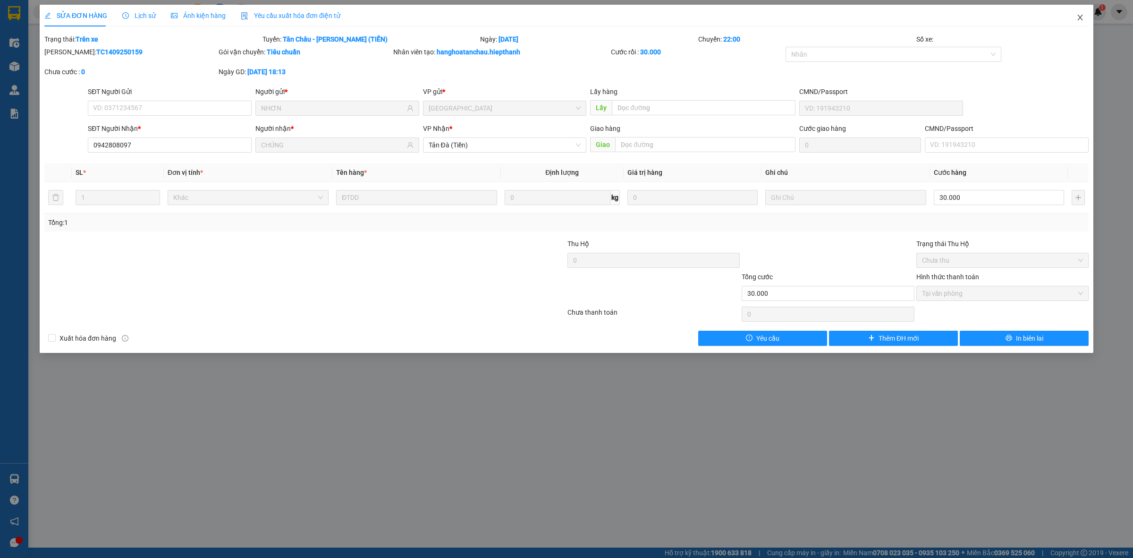
click at [1077, 17] on icon "close" at bounding box center [1081, 18] width 8 height 8
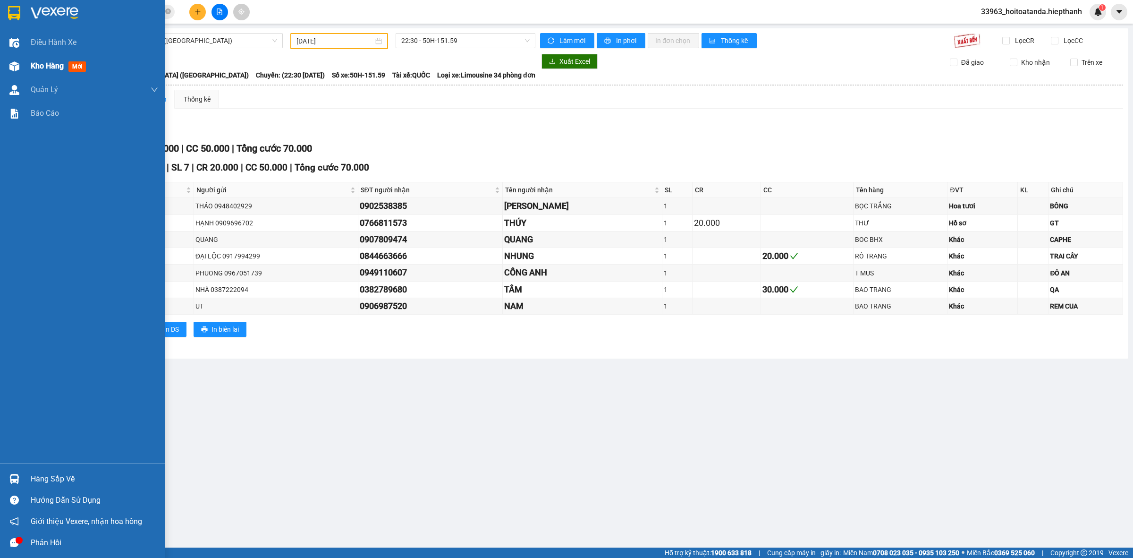
click at [42, 73] on div "Kho hàng mới" at bounding box center [94, 66] width 127 height 24
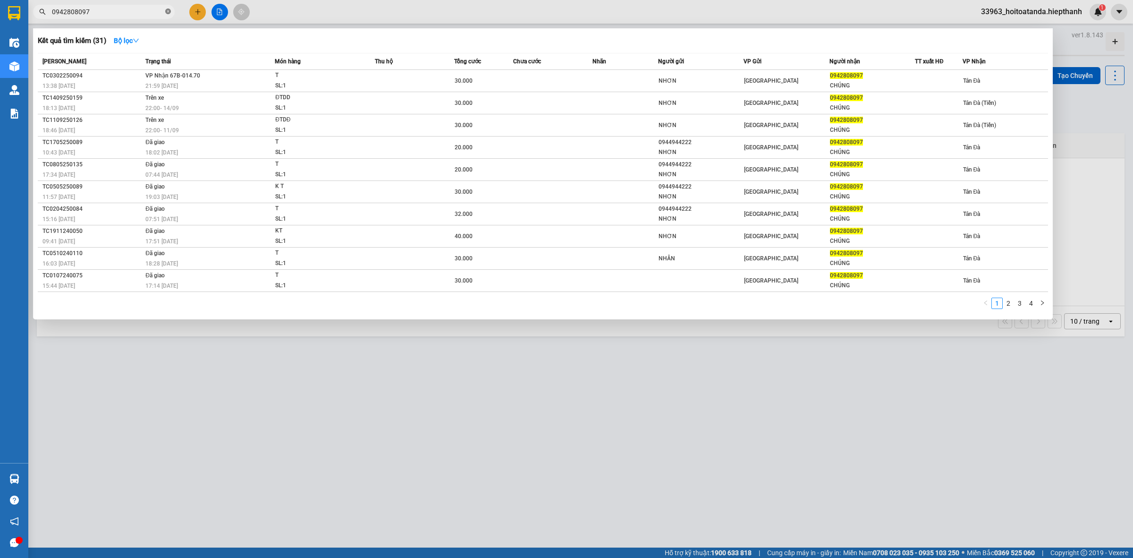
click at [168, 8] on icon "close-circle" at bounding box center [168, 11] width 6 height 6
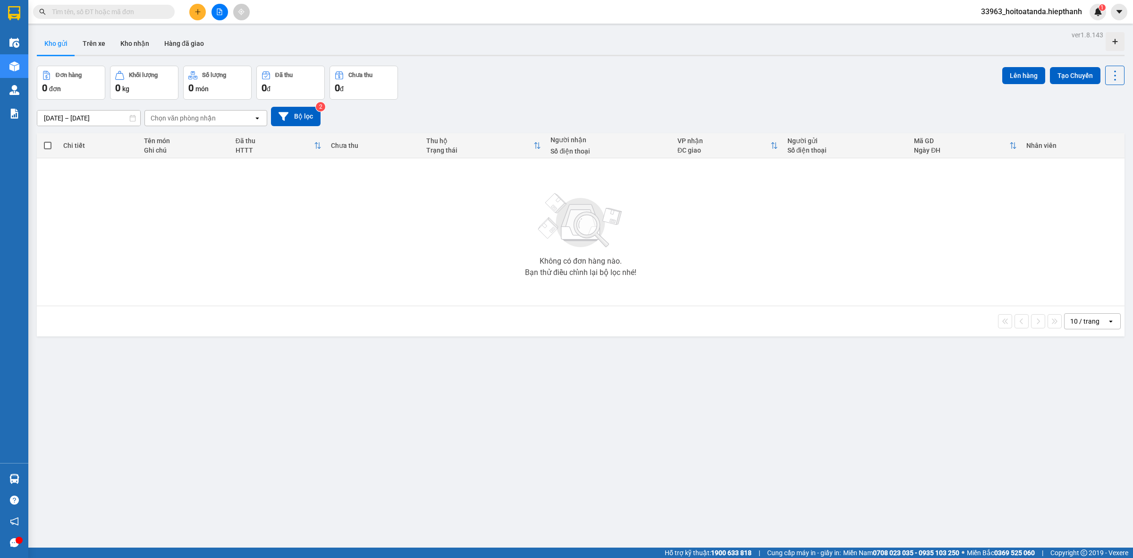
click at [116, 8] on input "text" at bounding box center [107, 12] width 111 height 10
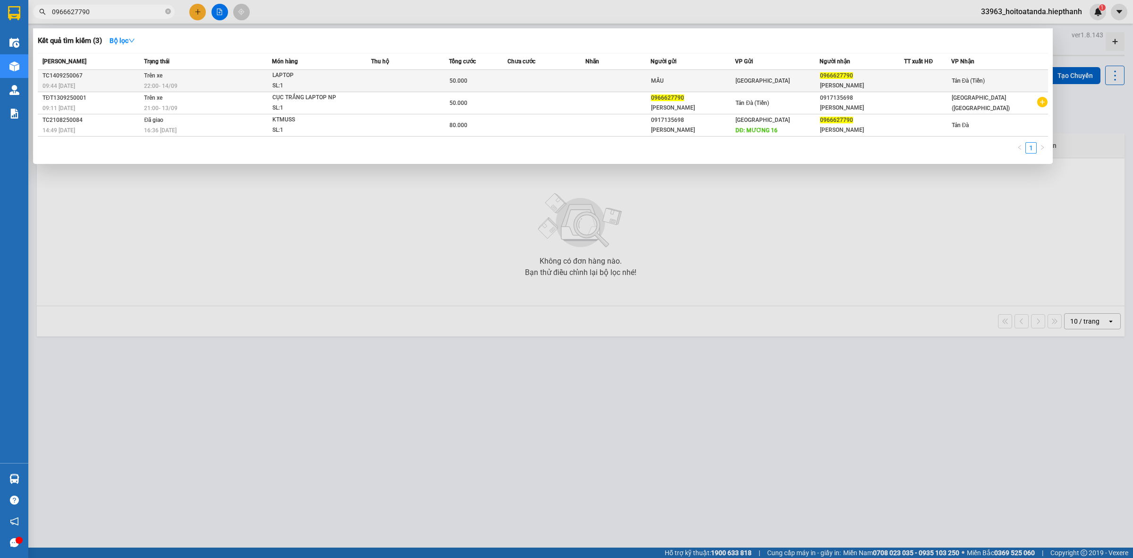
type input "0966627790"
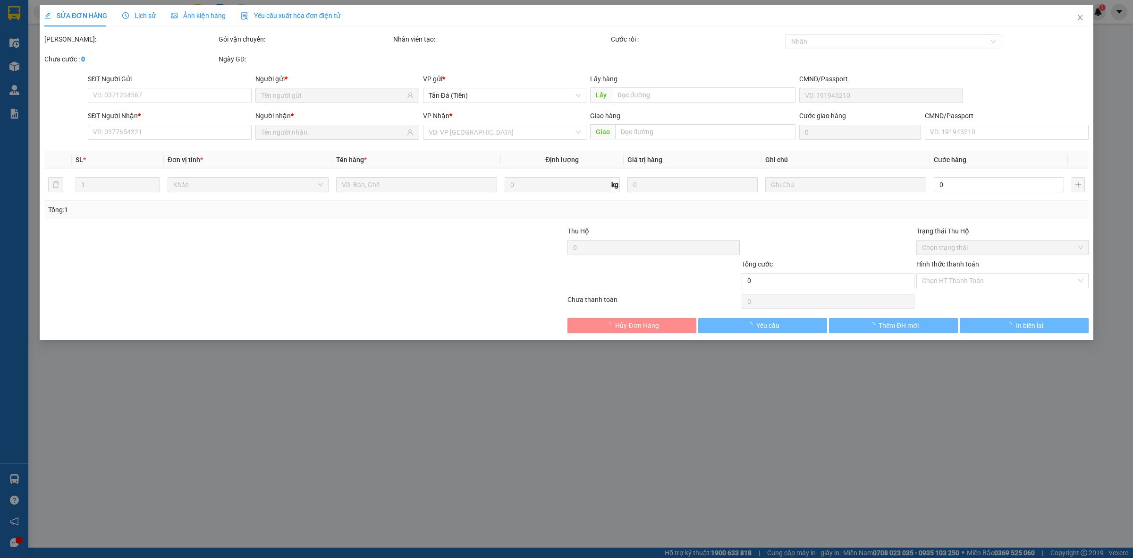
type input "MẦU"
type input "0966627790"
type input "[PERSON_NAME]"
type input "50.000"
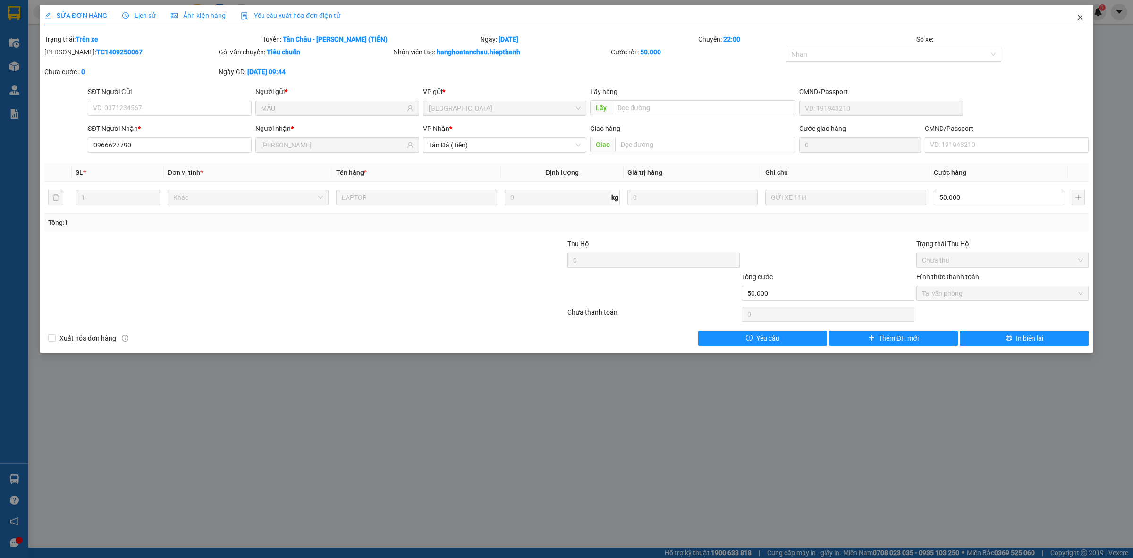
click at [1079, 19] on icon "close" at bounding box center [1079, 18] width 5 height 6
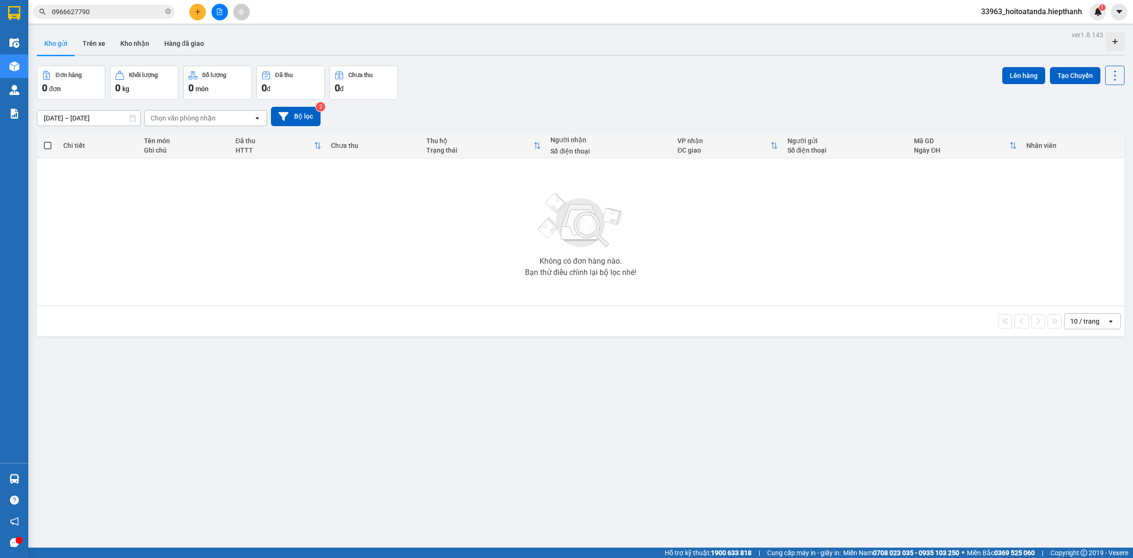
click at [102, 10] on input "0966627790" at bounding box center [107, 12] width 111 height 10
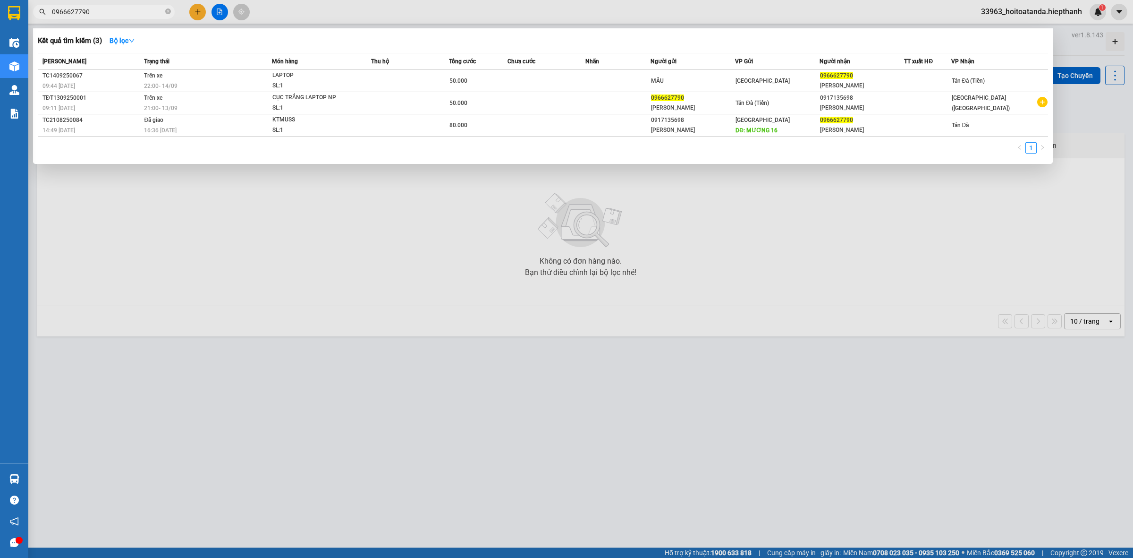
click at [104, 10] on input "0966627790" at bounding box center [107, 12] width 111 height 10
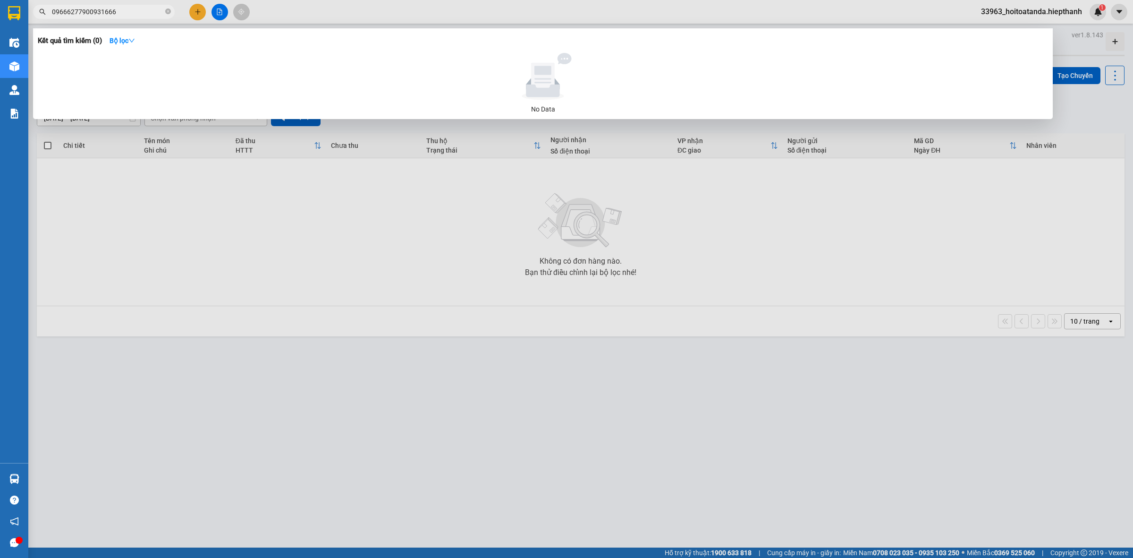
drag, startPoint x: 86, startPoint y: 8, endPoint x: 56, endPoint y: 8, distance: 30.7
click at [8, 9] on section "Kết quả tìm kiếm ( 0 ) Bộ lọc No Data 09666277900931666 33963_hoitoatanda.hiept…" at bounding box center [566, 279] width 1133 height 558
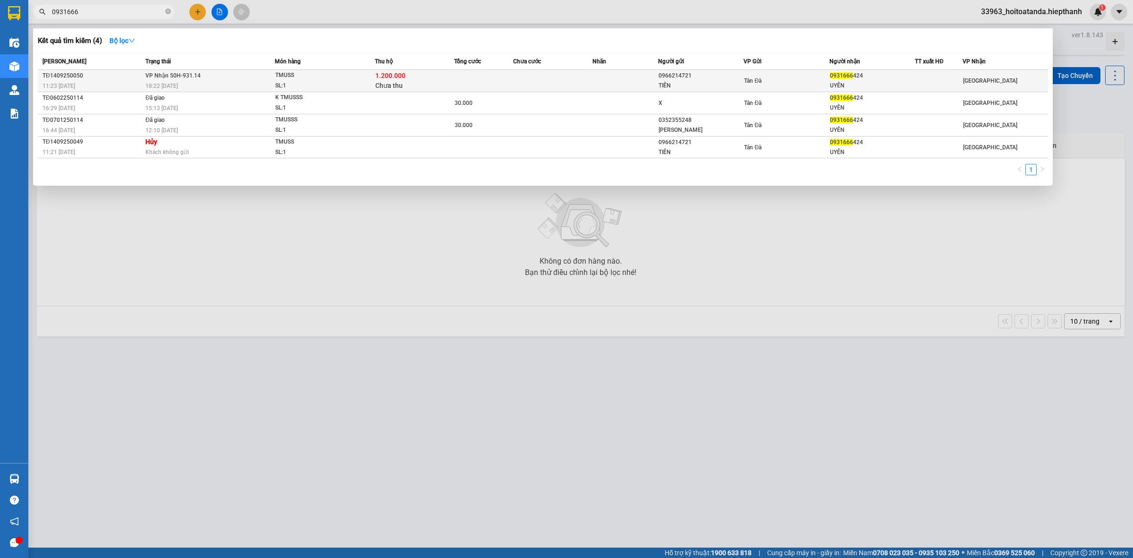
type input "0931666"
click at [373, 84] on span "TMUSS SL: 1" at bounding box center [324, 80] width 99 height 20
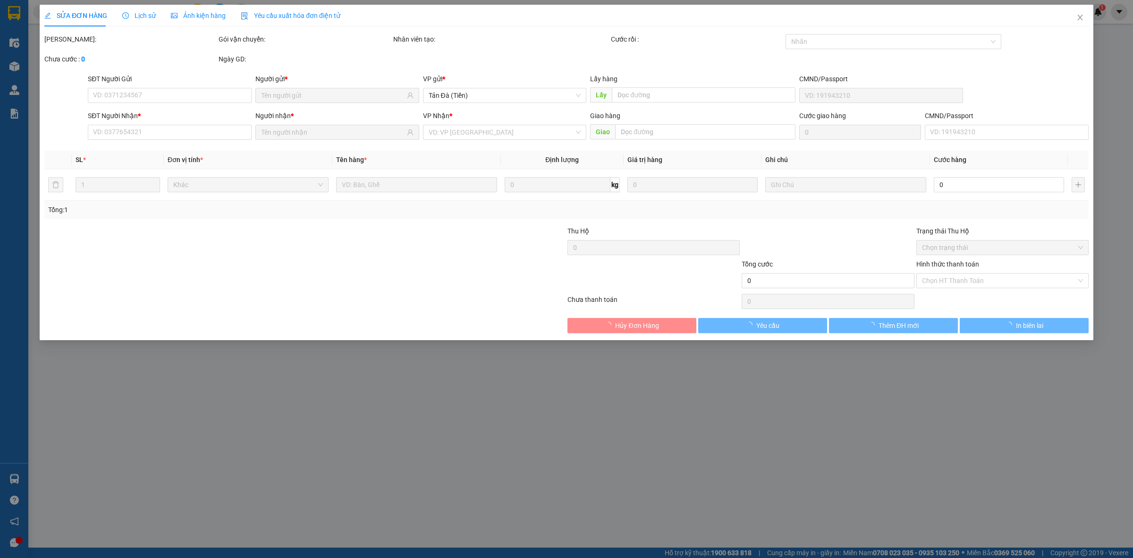
type input "0966214721"
type input "TIÊN"
type input "0931666424"
type input "UYÊN"
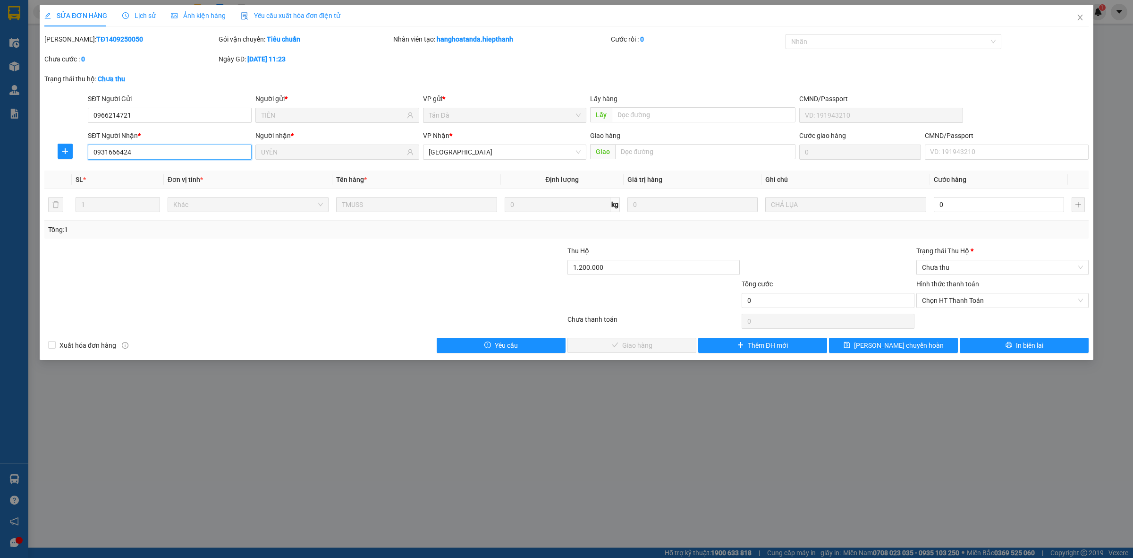
click at [168, 149] on input "0931666424" at bounding box center [170, 151] width 164 height 15
click at [1076, 17] on span "Close" at bounding box center [1080, 18] width 26 height 26
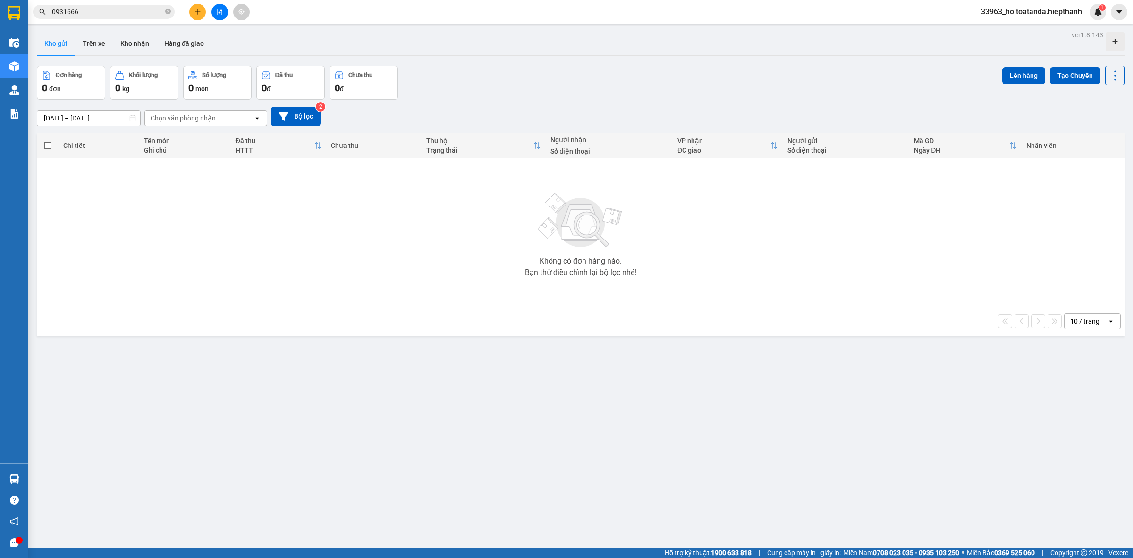
click at [119, 8] on input "0931666" at bounding box center [107, 12] width 111 height 10
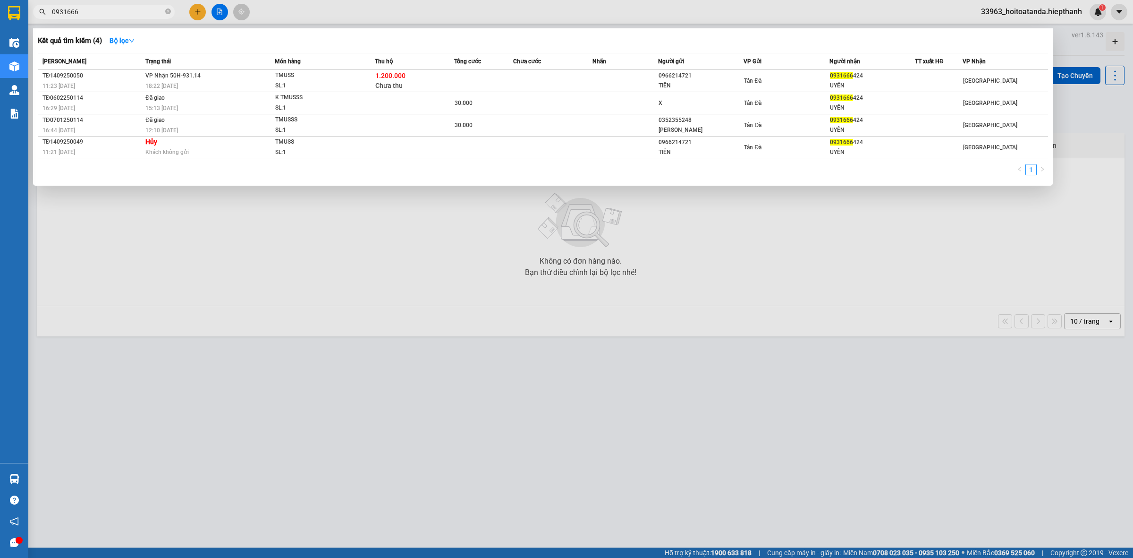
click at [119, 8] on input "0931666" at bounding box center [107, 12] width 111 height 10
paste input "424"
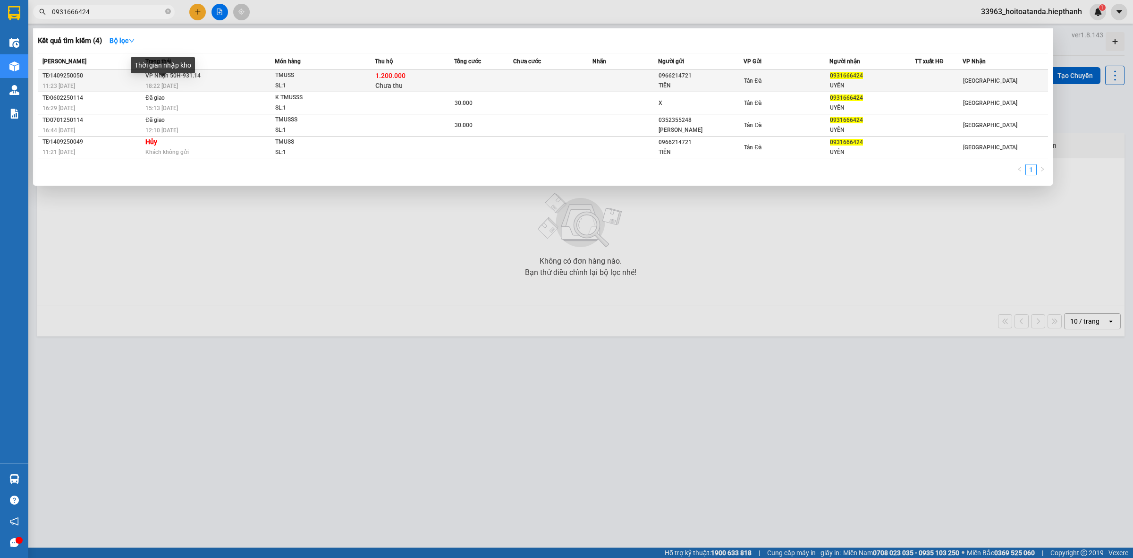
type input "0931666424"
click at [147, 88] on span "18:22 [DATE]" at bounding box center [161, 86] width 33 height 7
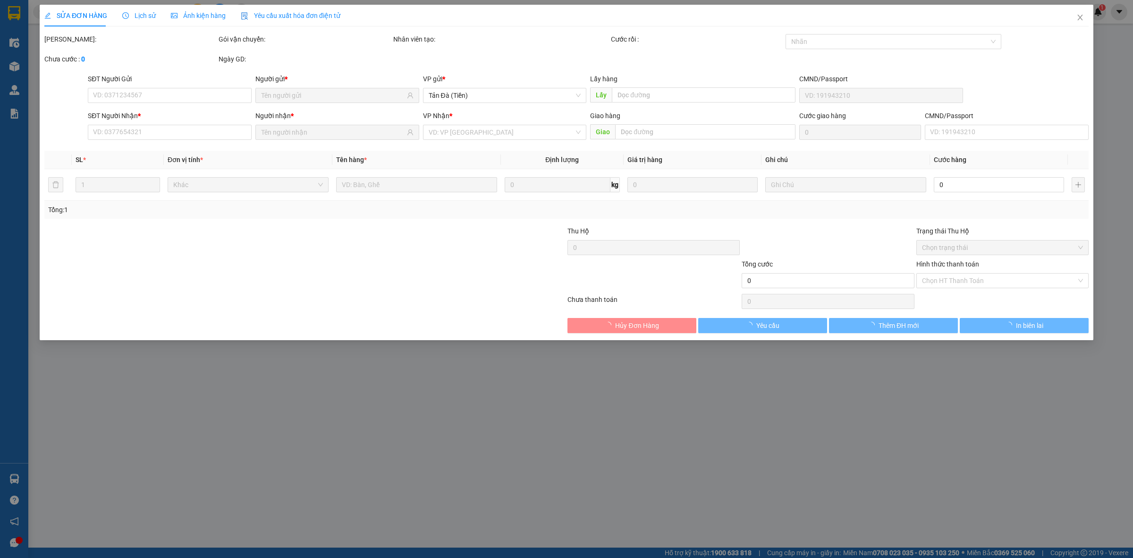
type input "0966214721"
type input "TIÊN"
type input "0931666424"
type input "UYÊN"
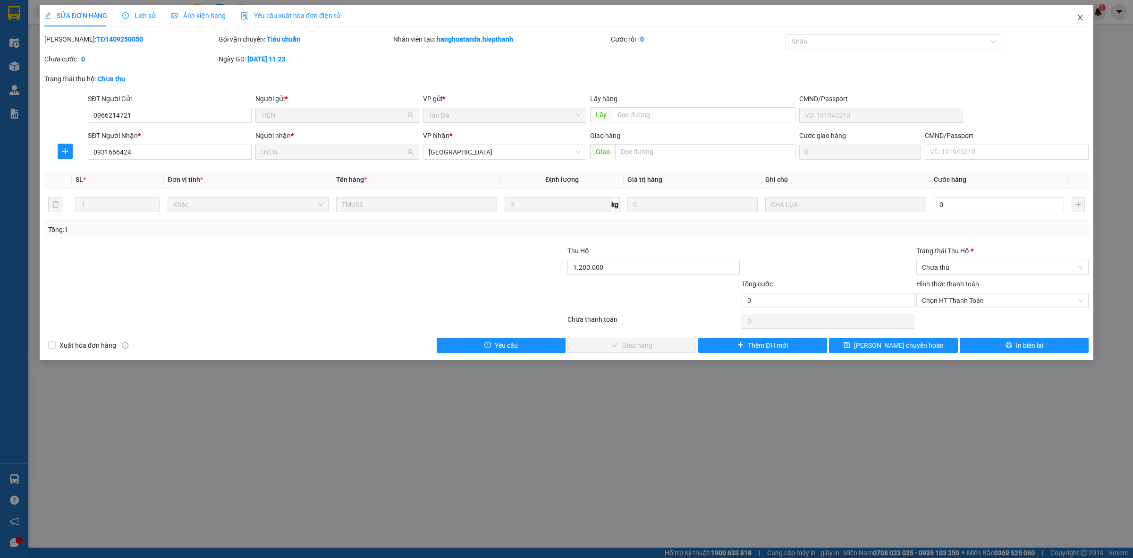
click at [1079, 21] on icon "close" at bounding box center [1081, 18] width 8 height 8
